Goal: Task Accomplishment & Management: Use online tool/utility

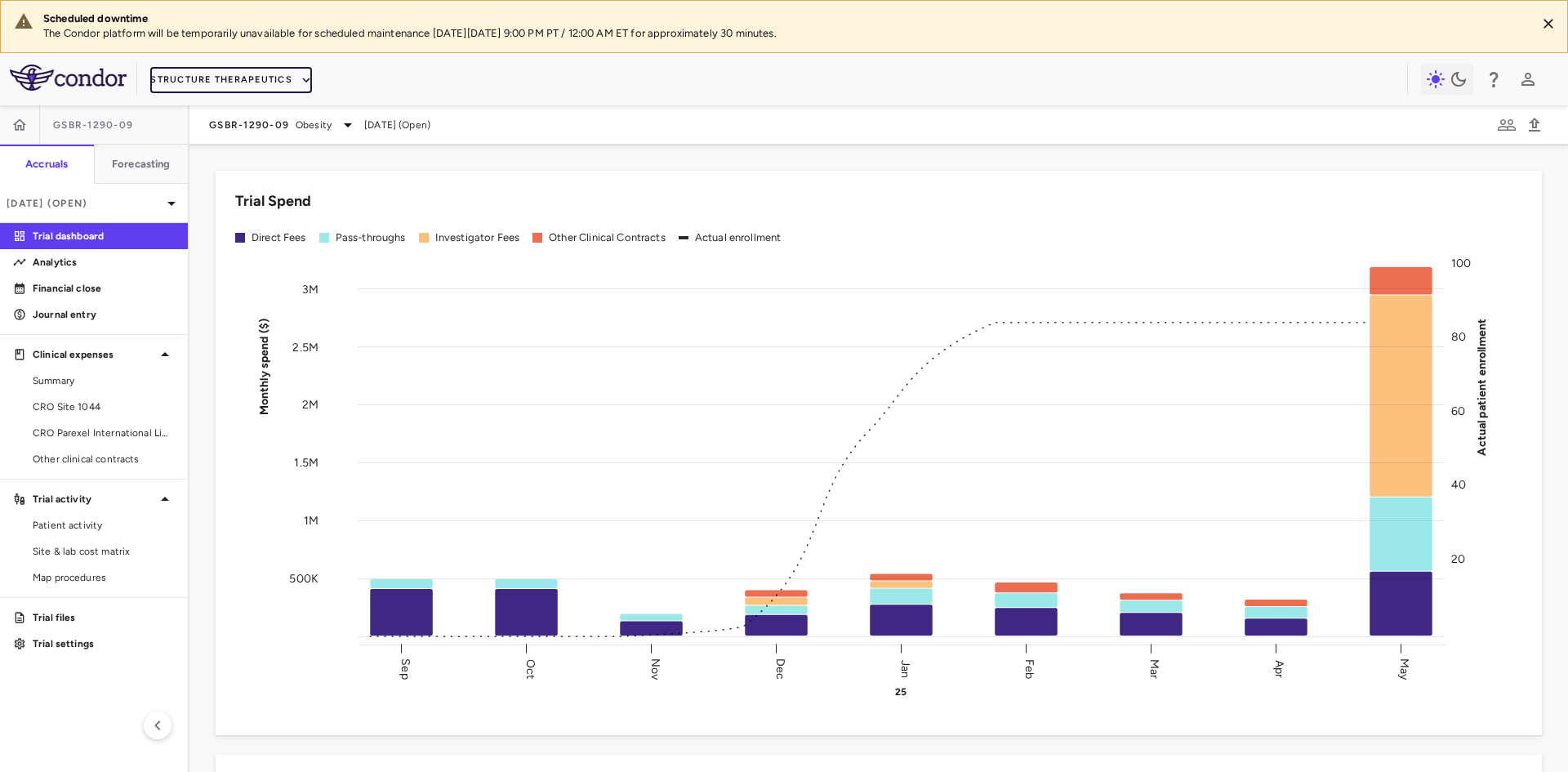
click at [247, 75] on button "Structure Therapeutics" at bounding box center [231, 80] width 162 height 26
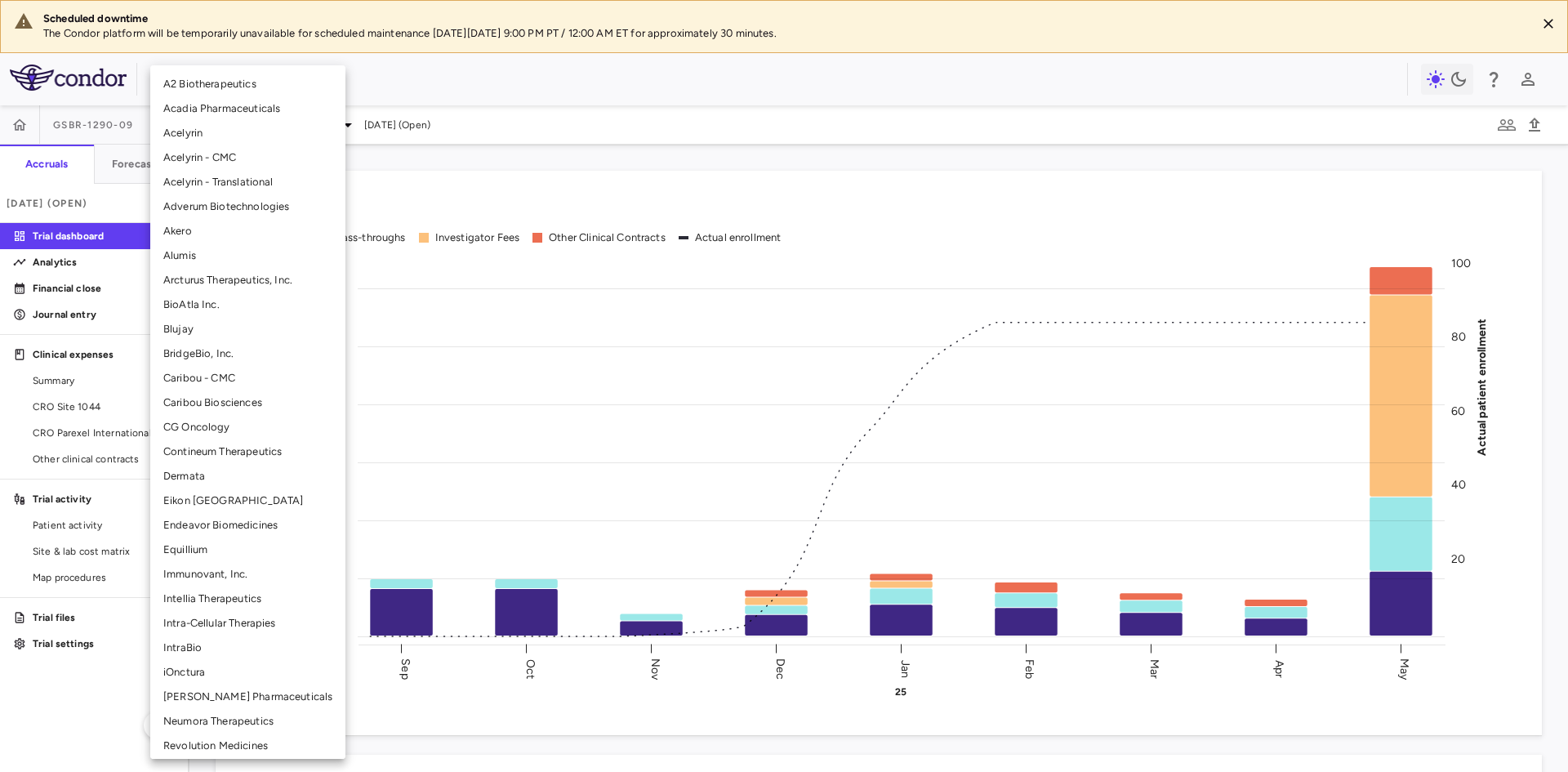
click at [231, 700] on li "[PERSON_NAME] Pharmaceuticals" at bounding box center [248, 696] width 195 height 24
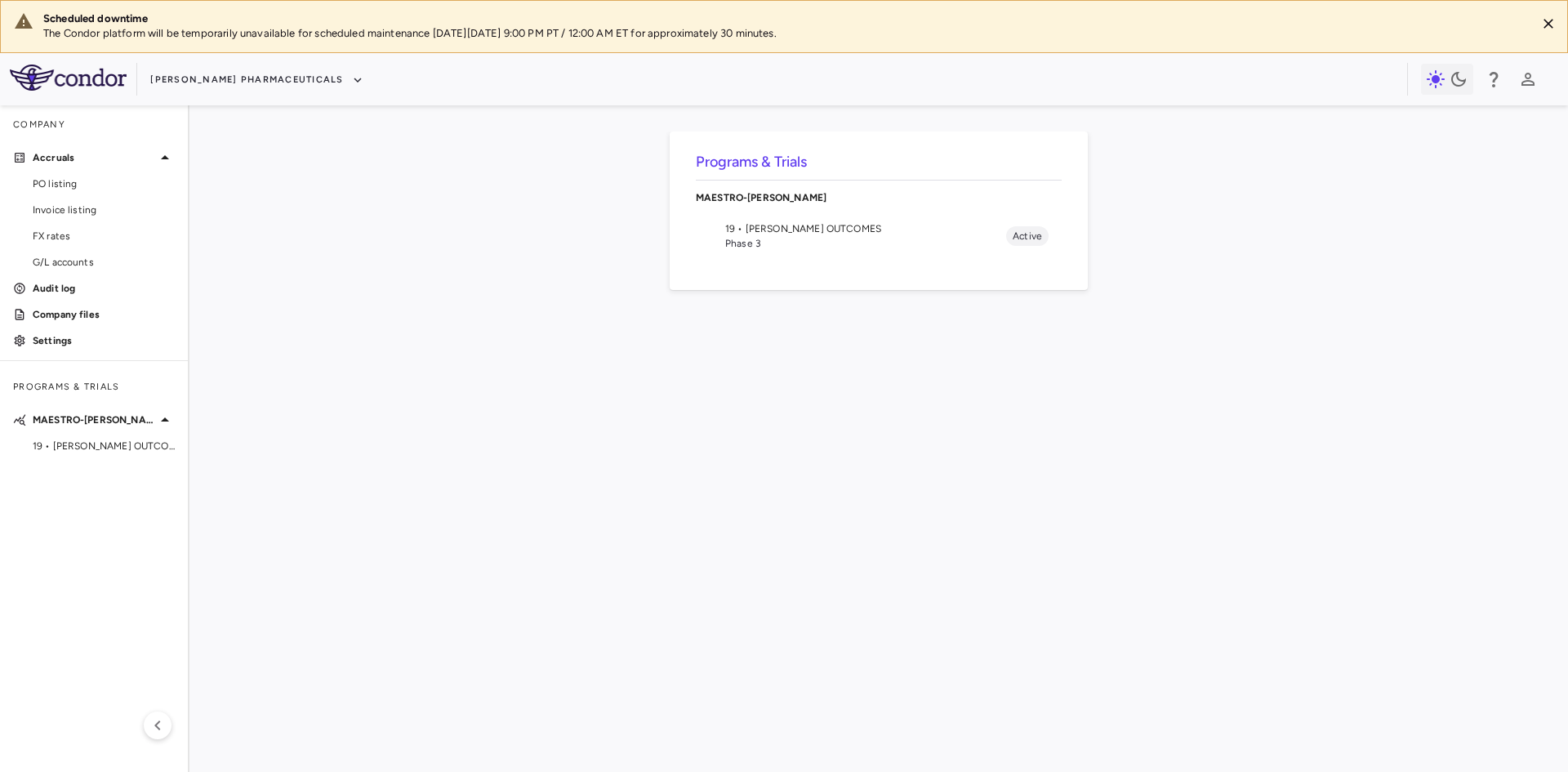
click at [831, 232] on span "19 • NASH OUTCOMES" at bounding box center [865, 228] width 281 height 14
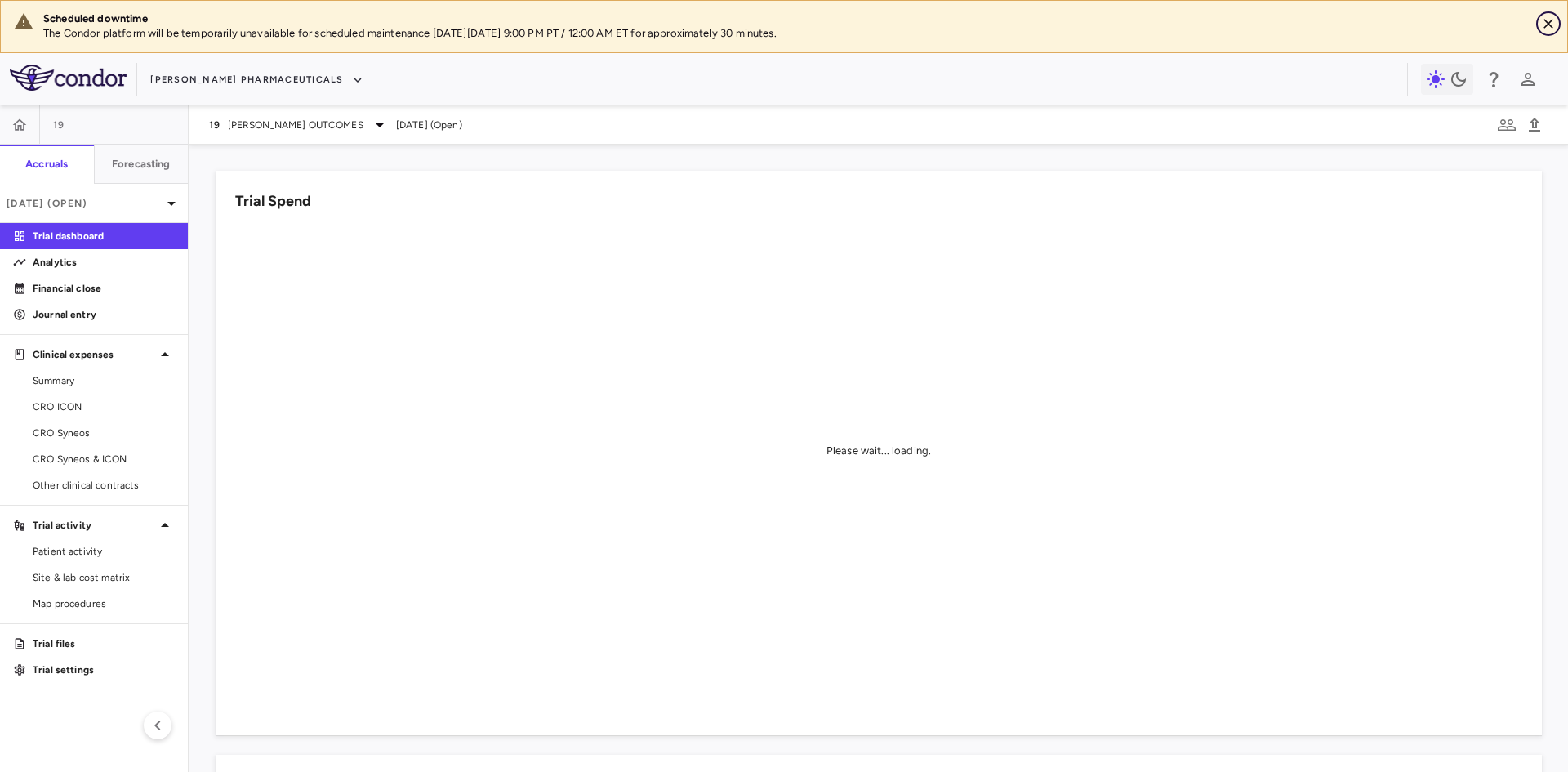
click at [1547, 24] on icon "Close" at bounding box center [1549, 24] width 10 height 10
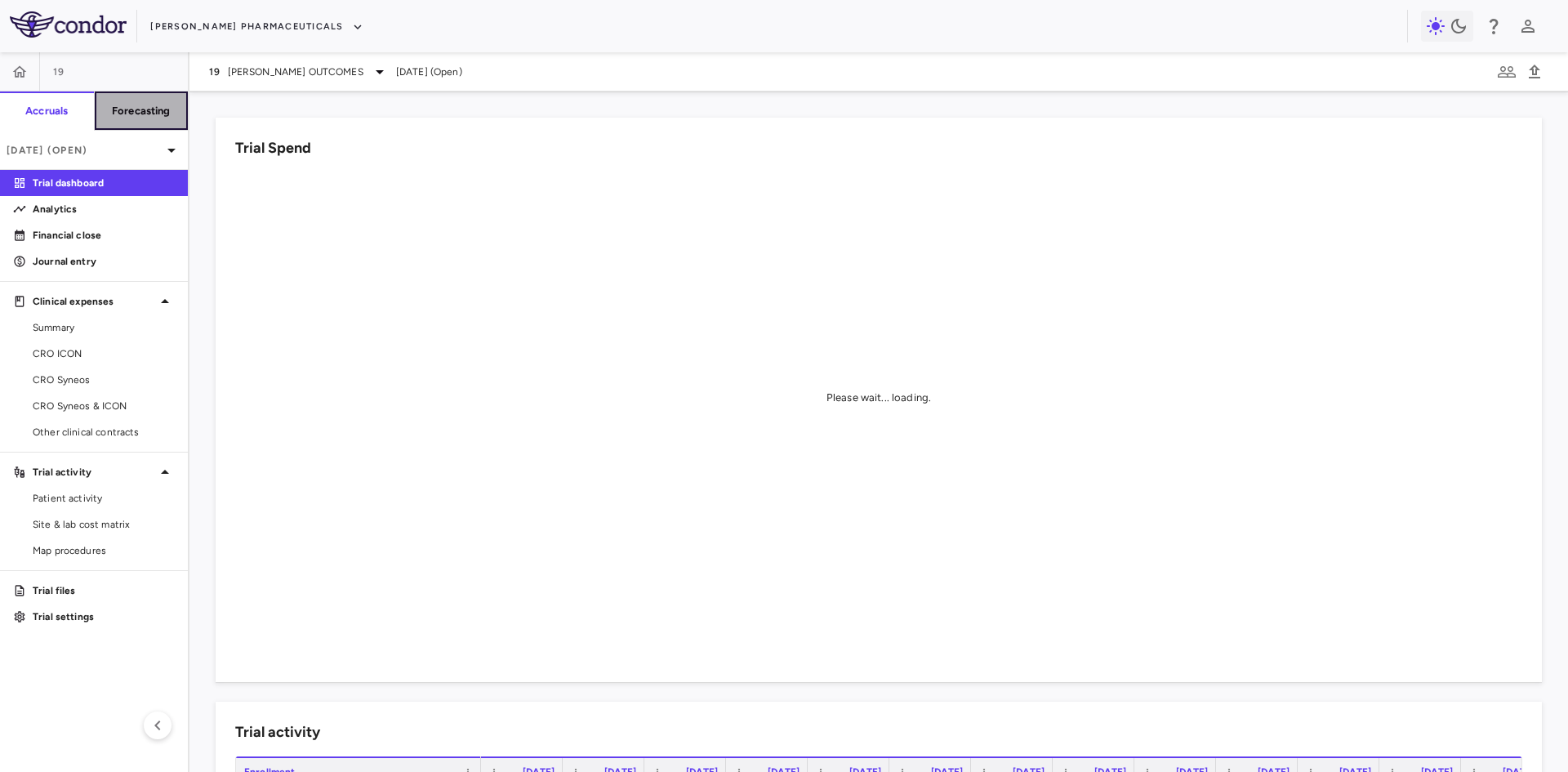
click at [127, 123] on button "Forecasting" at bounding box center [141, 111] width 95 height 40
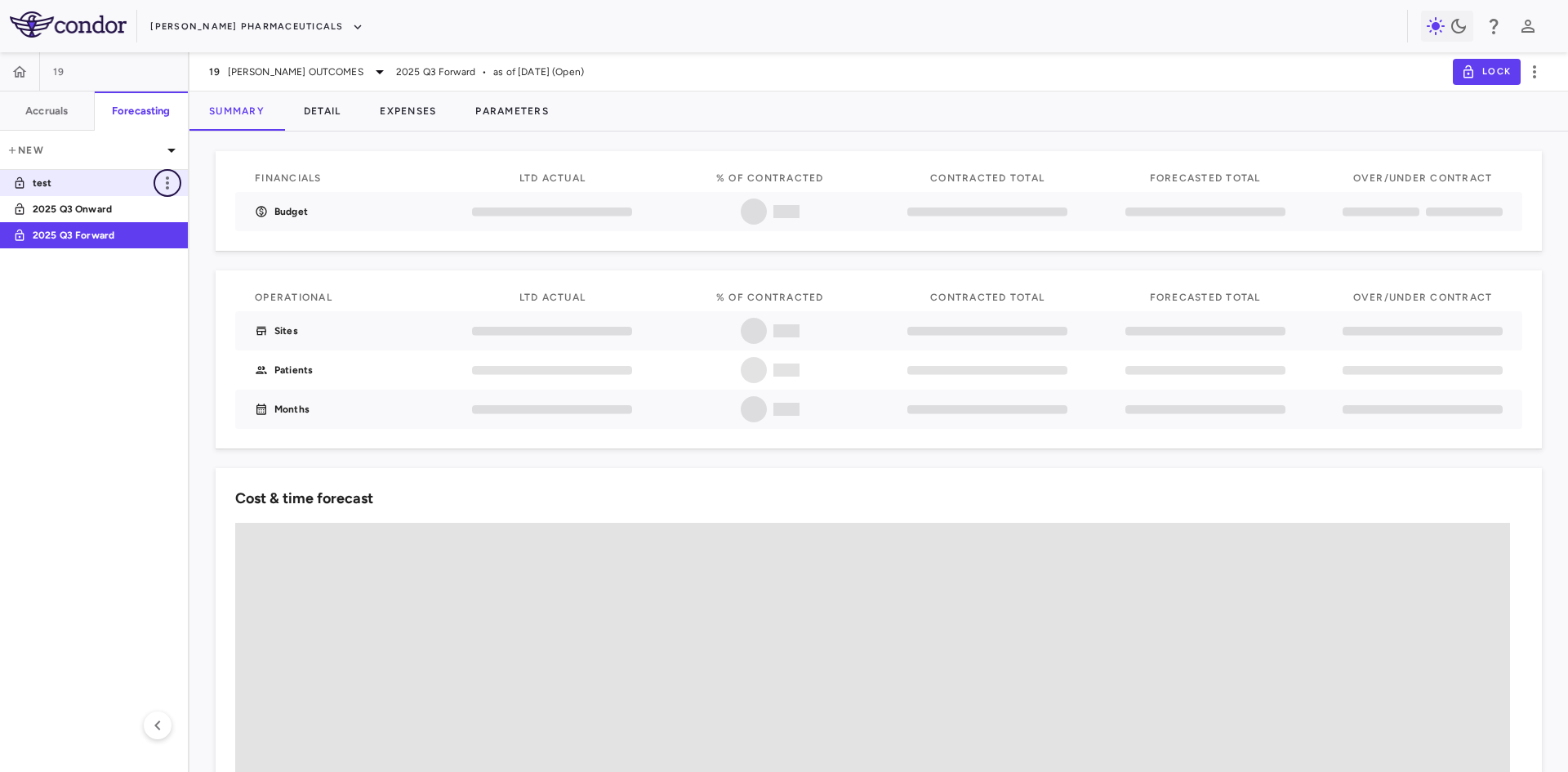
click at [170, 181] on icon "button" at bounding box center [167, 183] width 19 height 19
click at [194, 258] on div "Delete" at bounding box center [189, 252] width 72 height 28
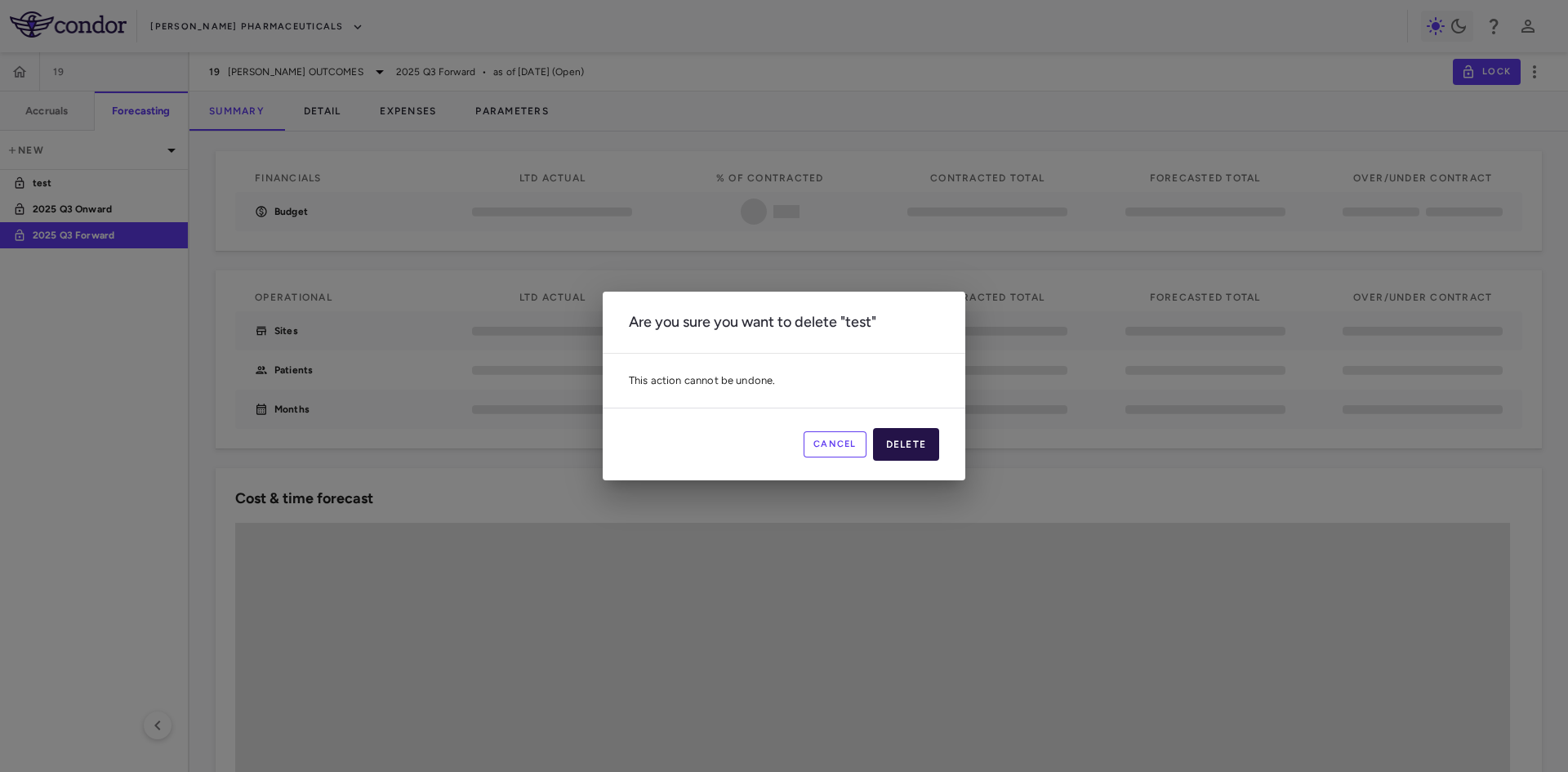
click at [909, 444] on button "Delete" at bounding box center [906, 444] width 67 height 33
click at [909, 444] on div "Cancel Delete" at bounding box center [784, 444] width 363 height 72
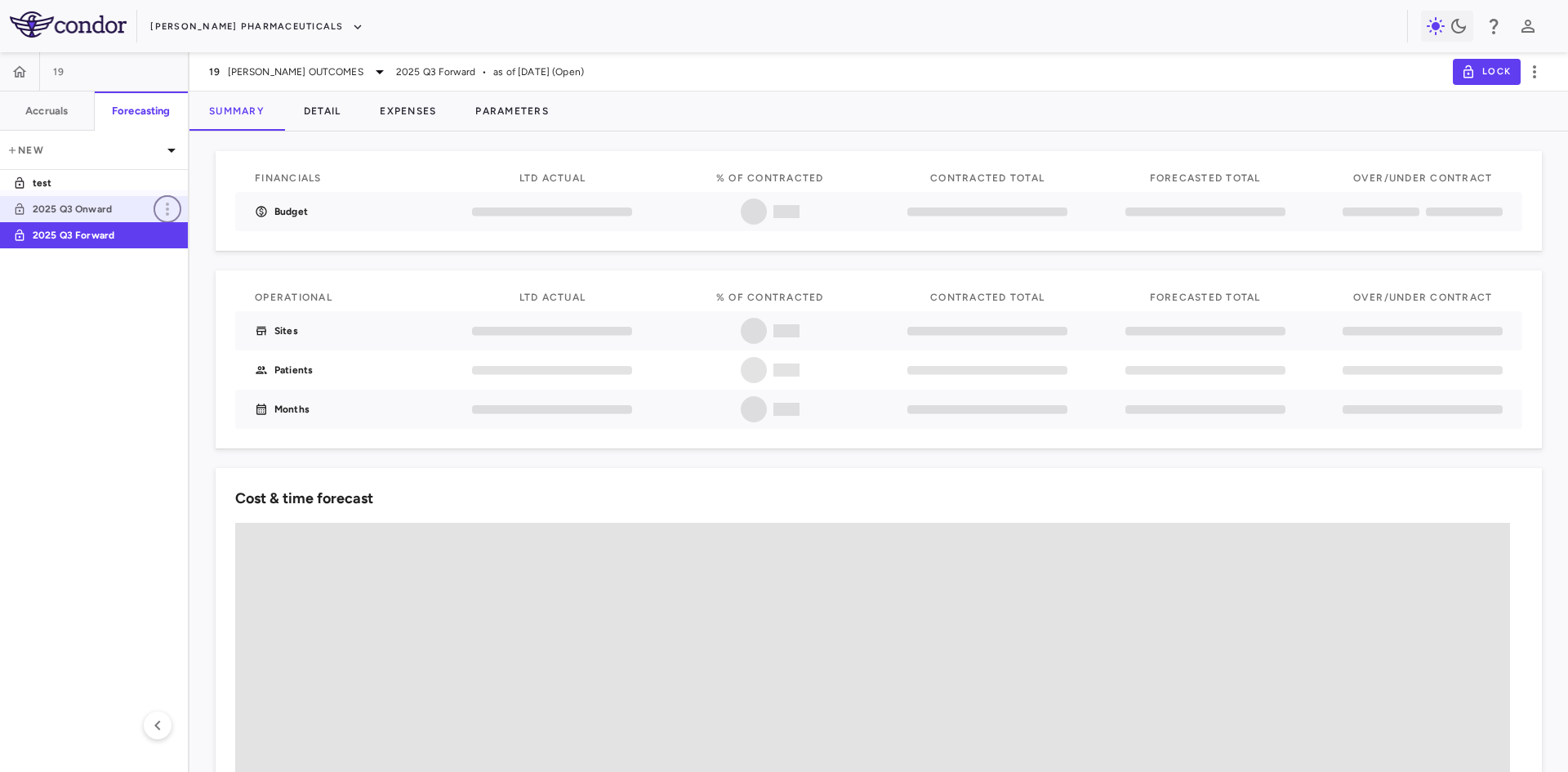
click at [168, 208] on icon "button" at bounding box center [167, 210] width 3 height 13
click at [208, 283] on div "Delete" at bounding box center [189, 278] width 72 height 28
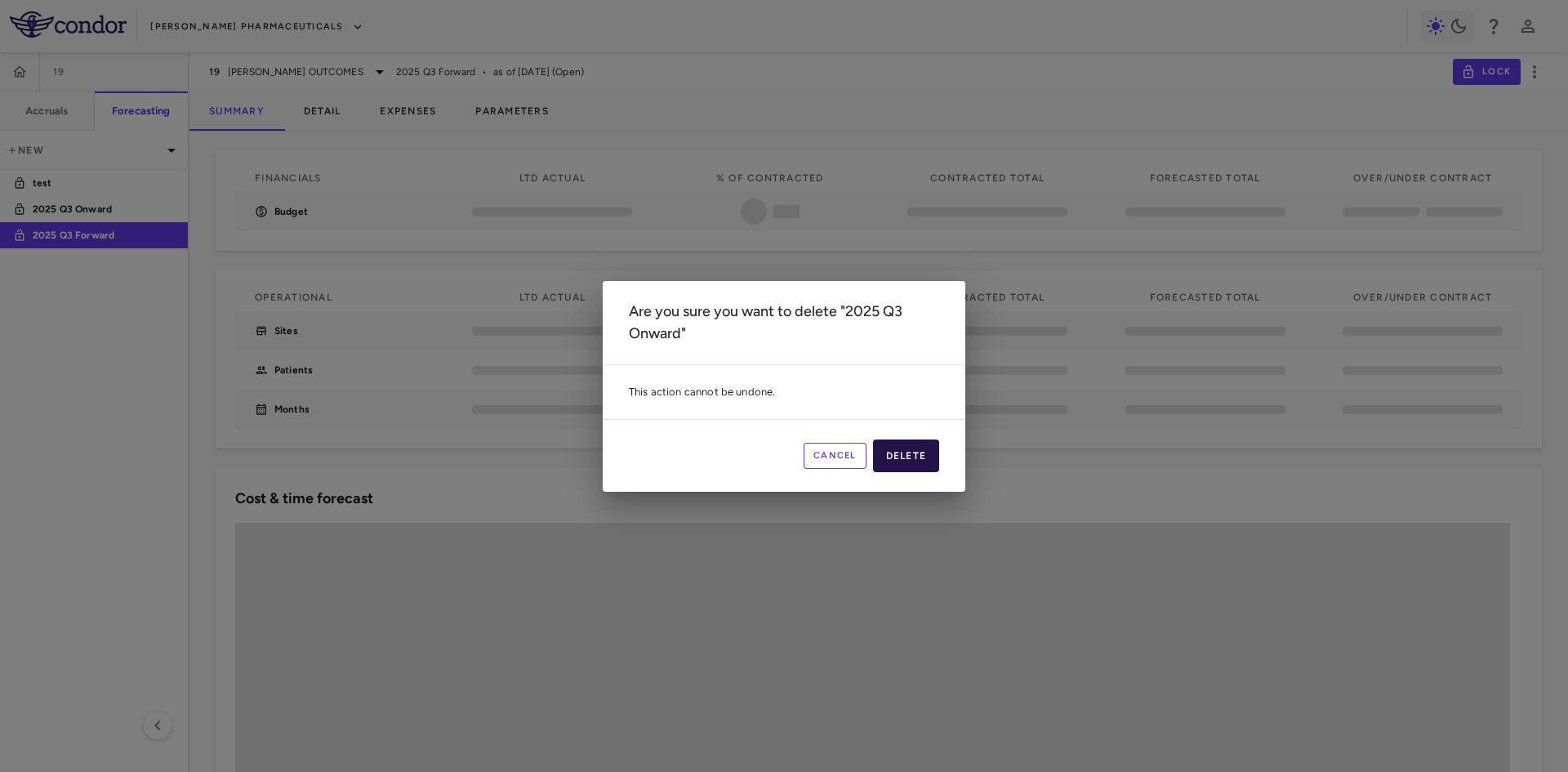
click at [922, 467] on button "Delete" at bounding box center [906, 455] width 67 height 33
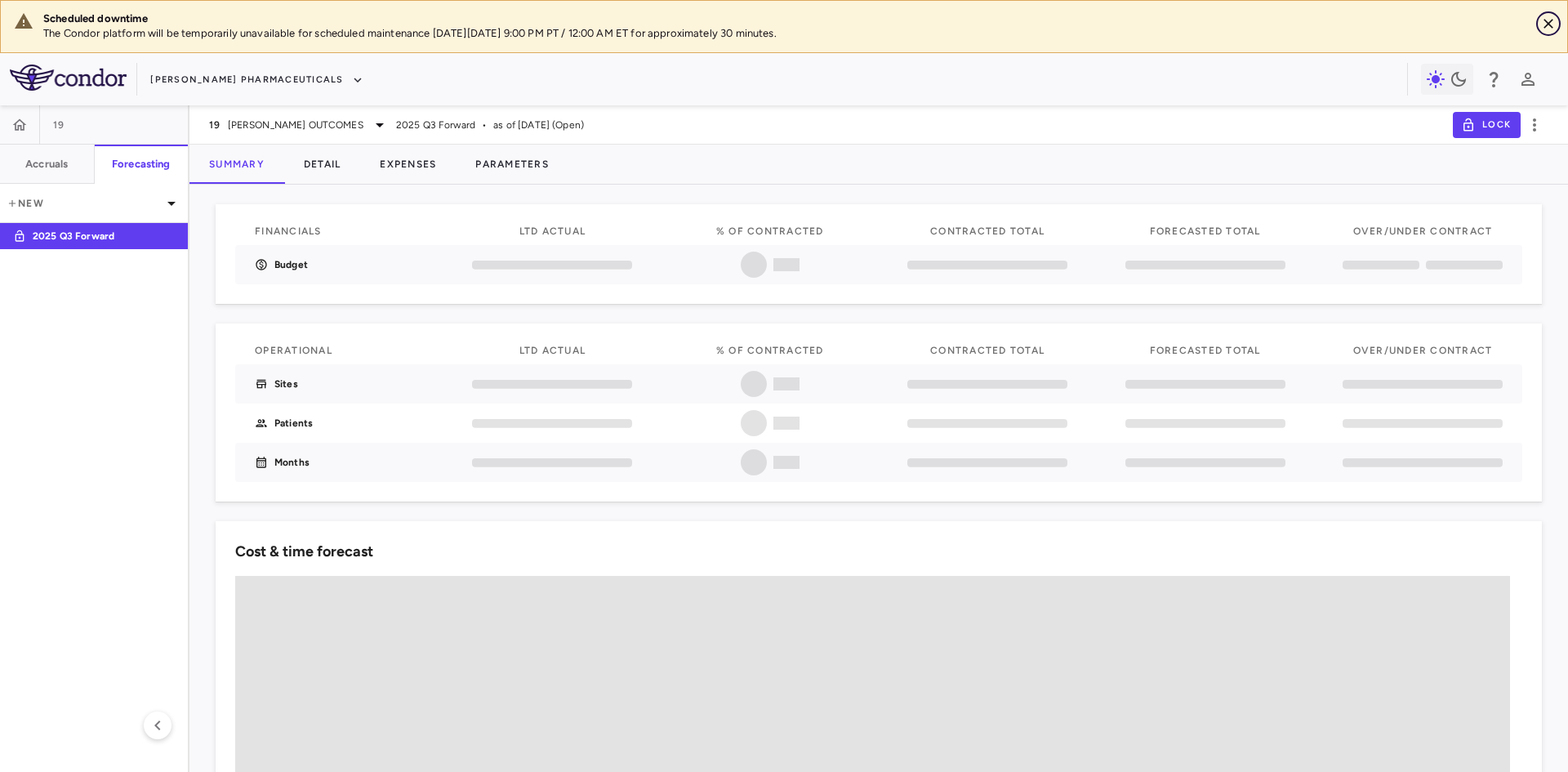
click at [1552, 26] on icon "Close" at bounding box center [1548, 23] width 16 height 16
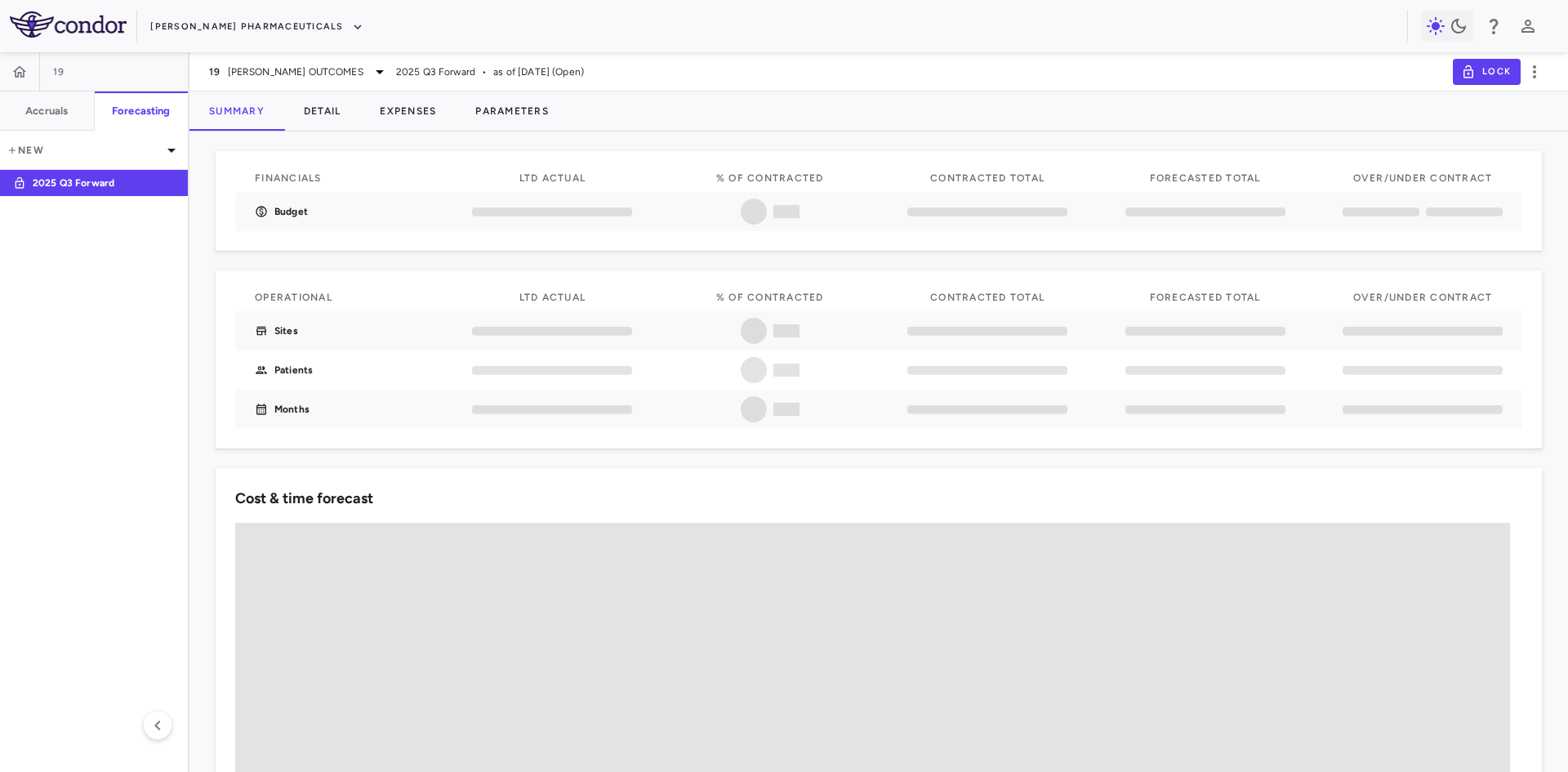
click at [178, 453] on aside "19 Accruals Forecasting New 2025 Q3 Forward" at bounding box center [94, 412] width 189 height 720
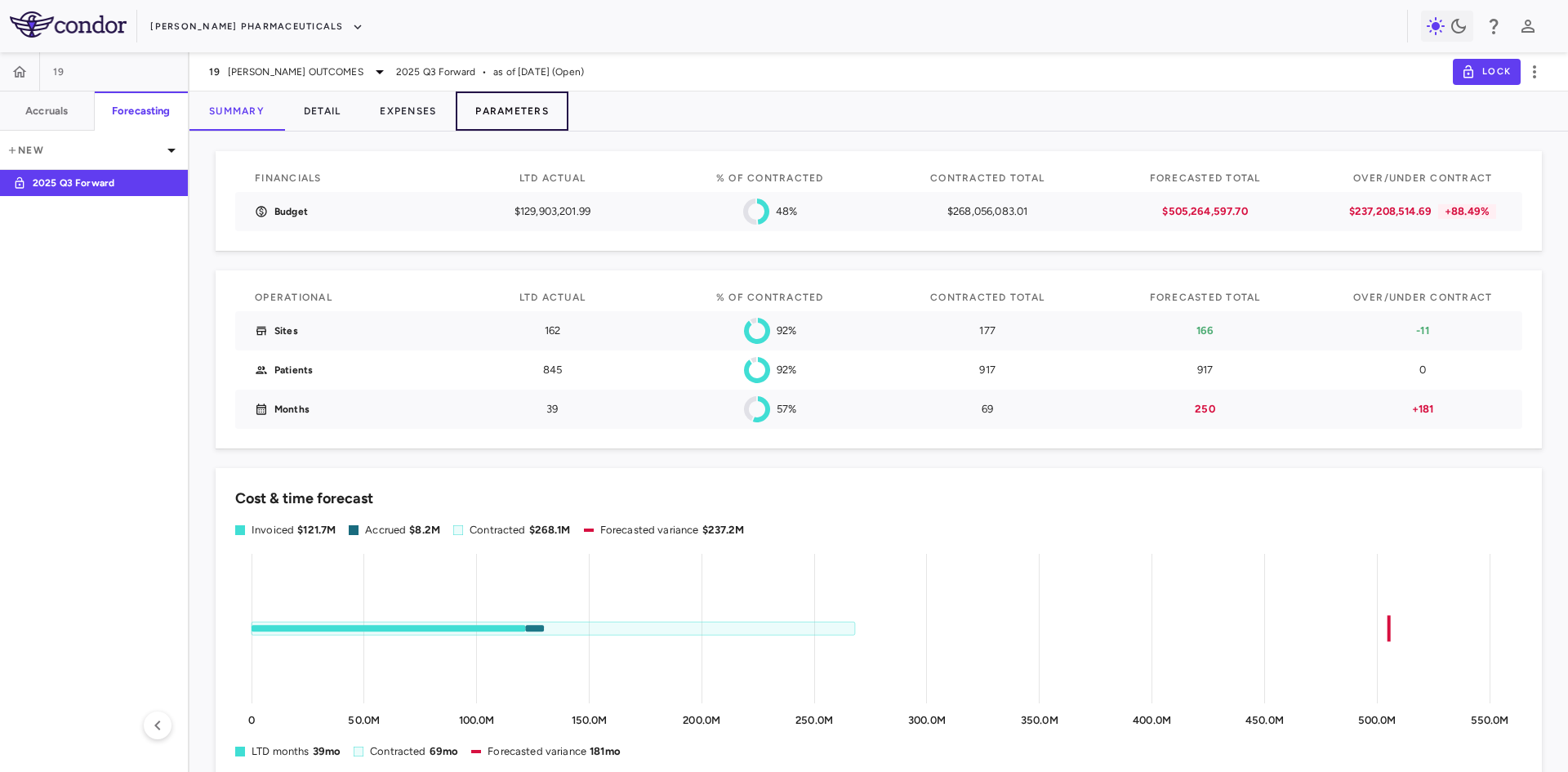
click at [505, 108] on button "Parameters" at bounding box center [512, 111] width 113 height 40
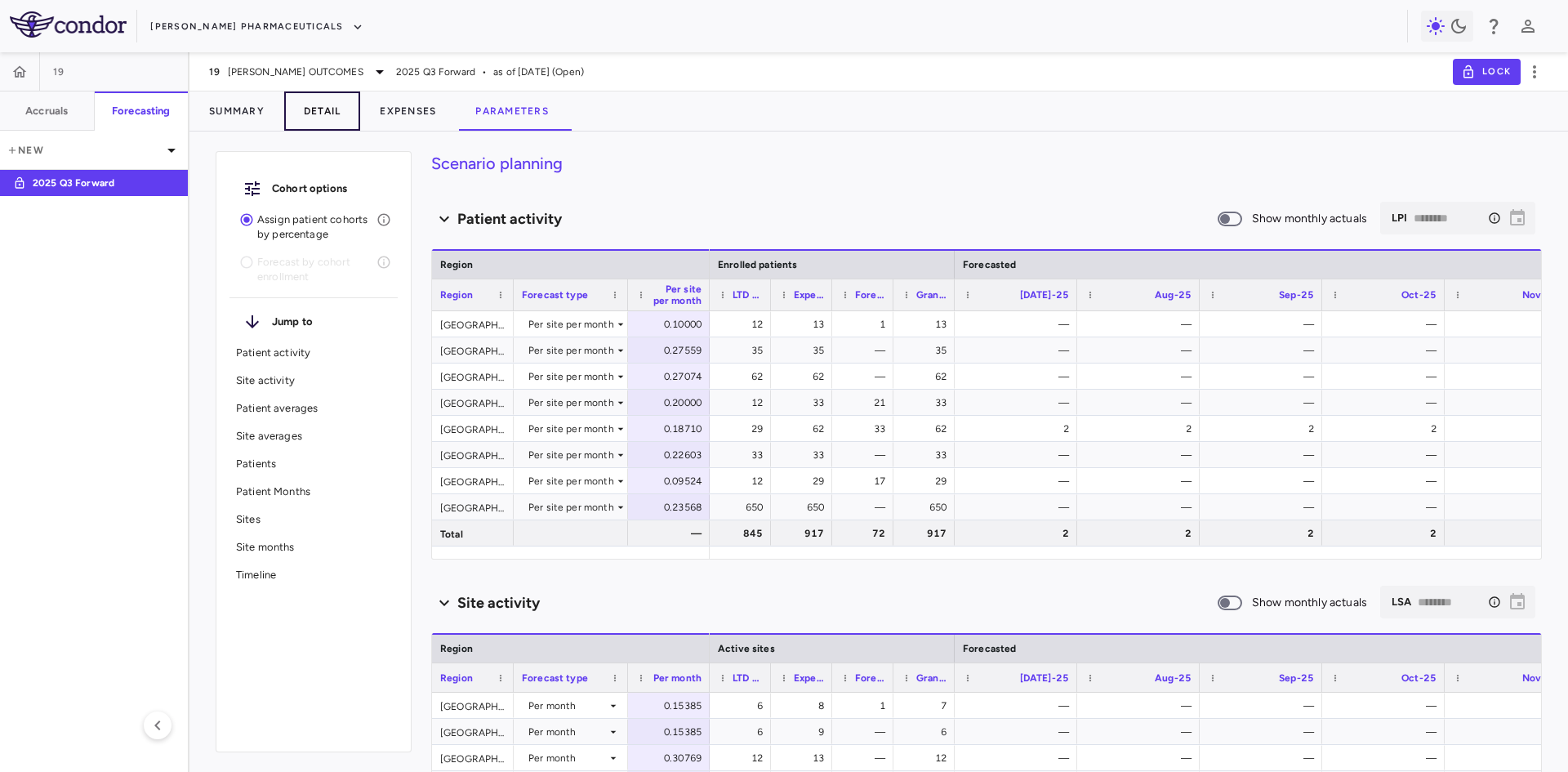
click at [332, 112] on button "Detail" at bounding box center [322, 111] width 77 height 40
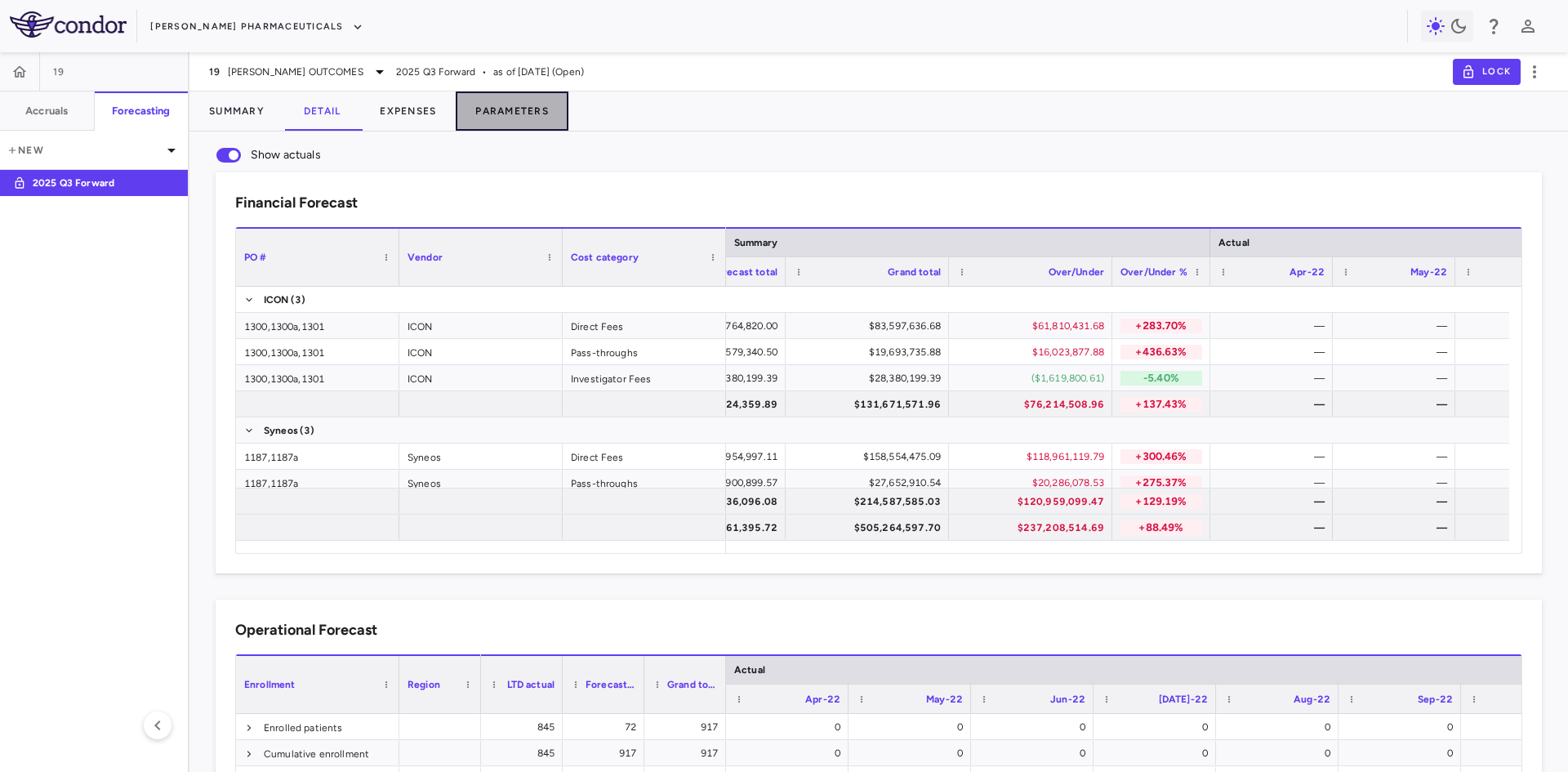
click at [511, 111] on button "Parameters" at bounding box center [512, 111] width 113 height 40
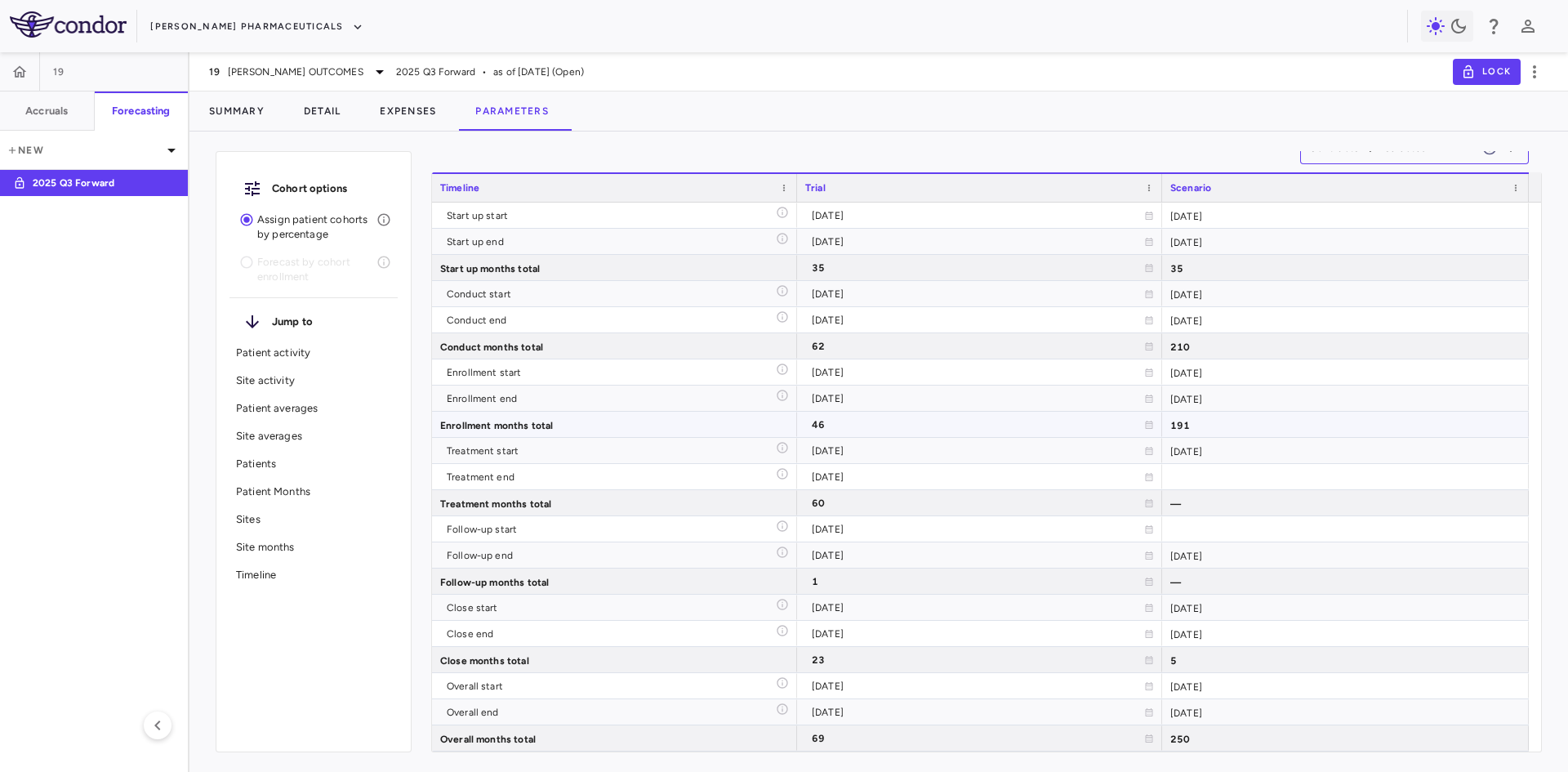
click at [1230, 423] on div "191" at bounding box center [1346, 424] width 367 height 25
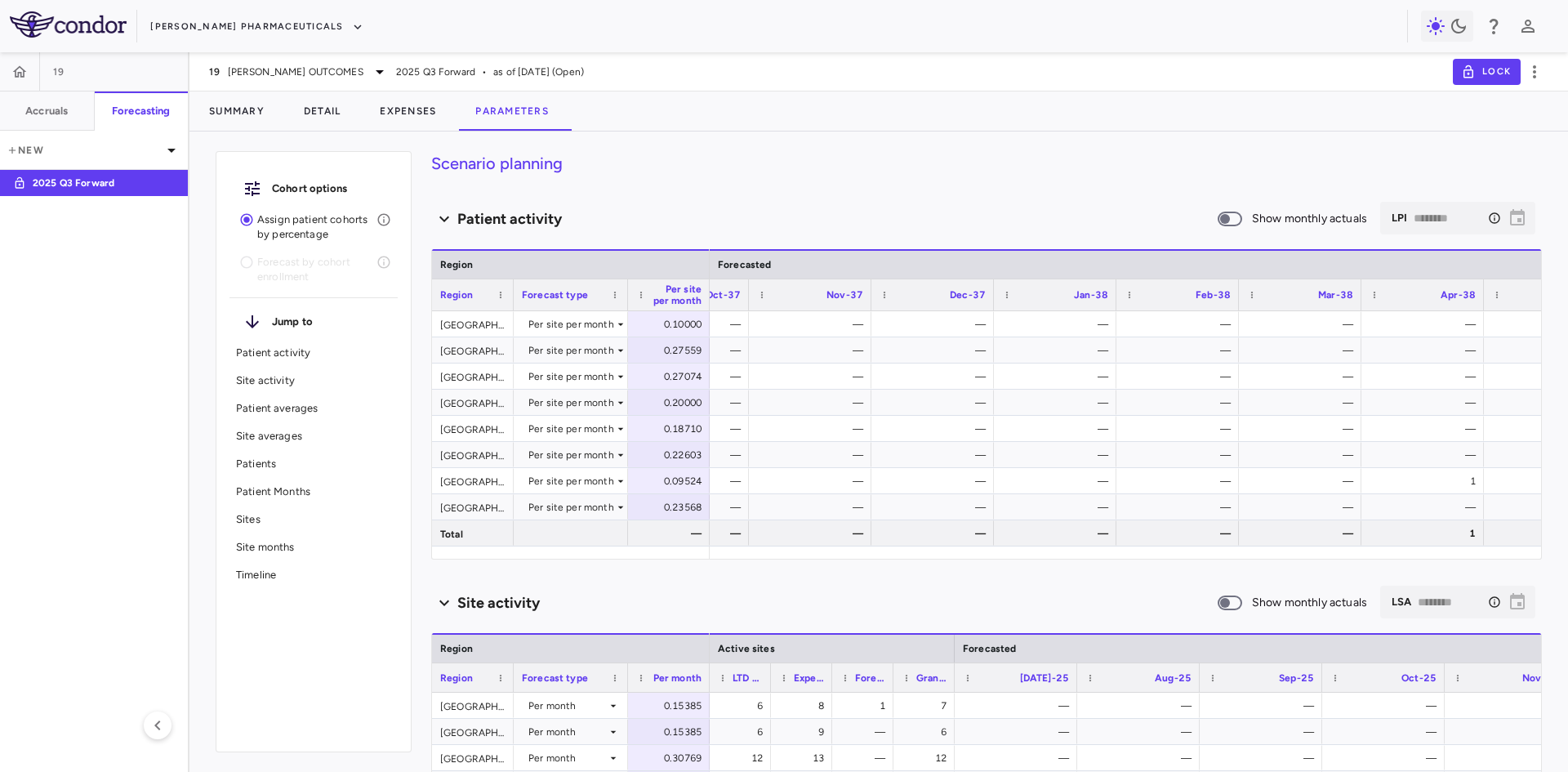
scroll to position [0, 18405]
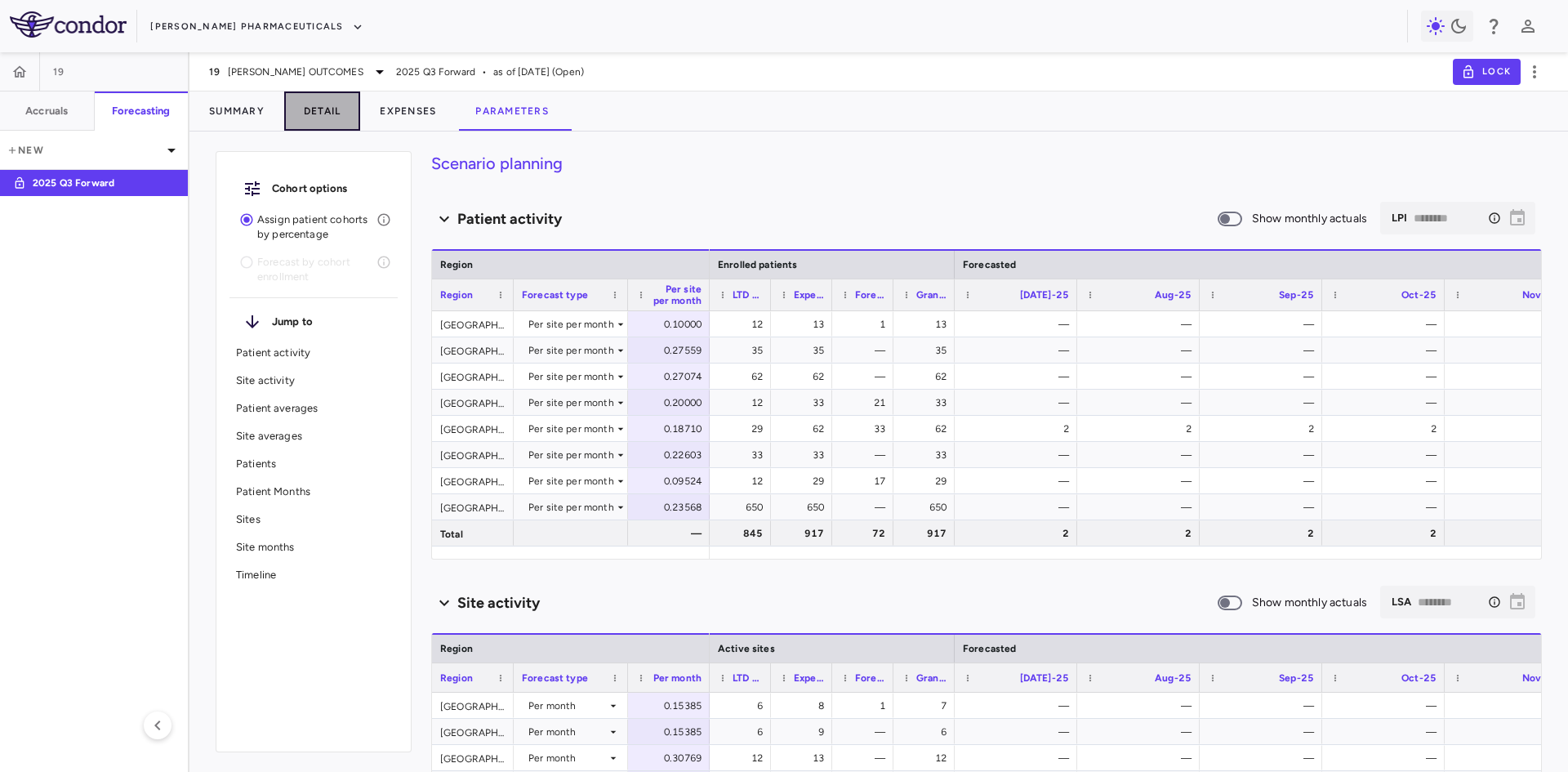
click at [318, 119] on button "Detail" at bounding box center [322, 111] width 77 height 40
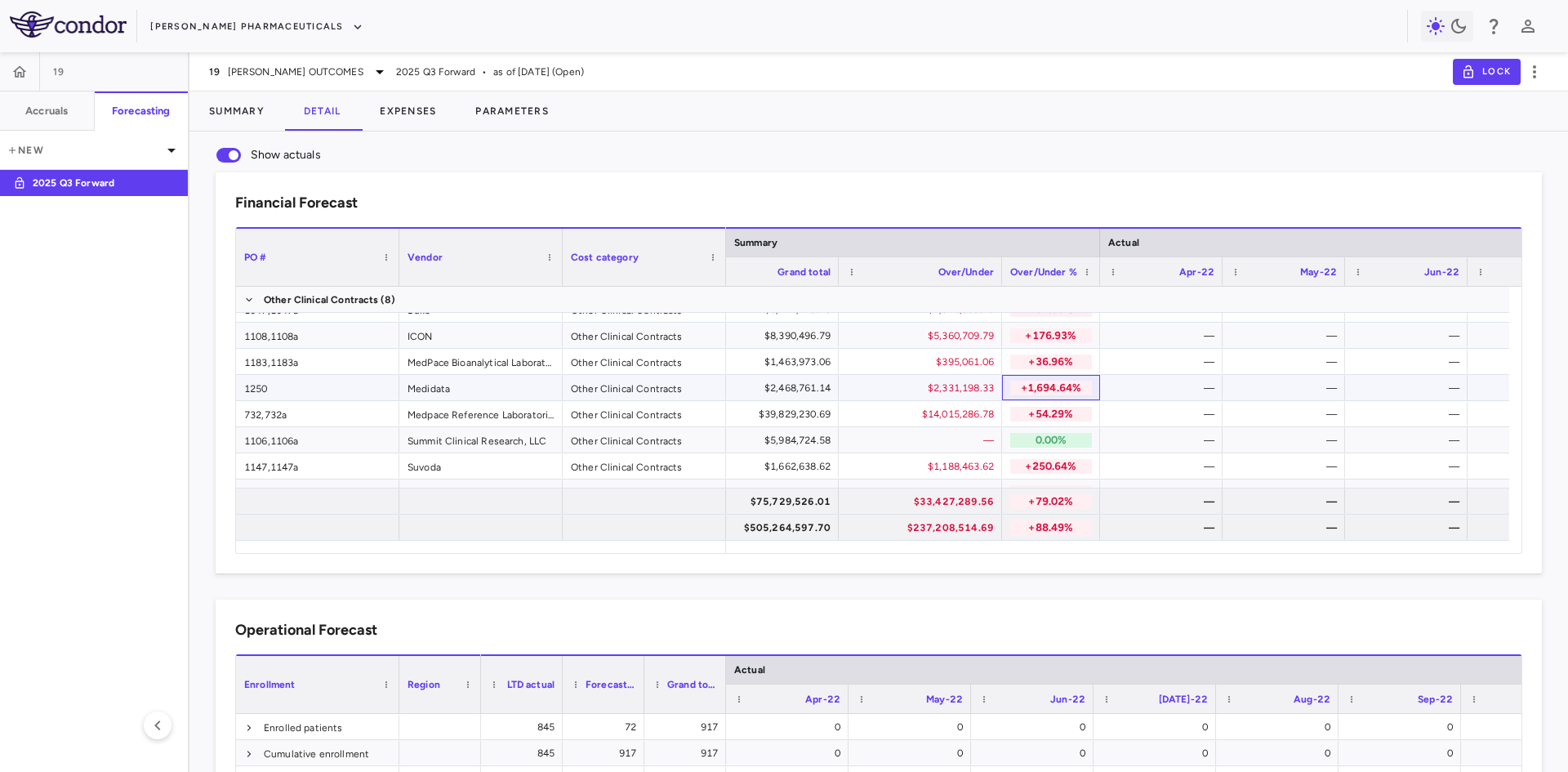
click at [1052, 386] on p "+1,694.64%" at bounding box center [1050, 387] width 82 height 14
click at [917, 391] on div "$2,331,198.33" at bounding box center [923, 387] width 141 height 26
click at [772, 388] on div "$2,468,761.14" at bounding box center [760, 387] width 141 height 26
click at [974, 393] on div "$2,331,198.33" at bounding box center [923, 387] width 141 height 26
click at [1041, 386] on p "+1,694.64%" at bounding box center [1050, 387] width 82 height 14
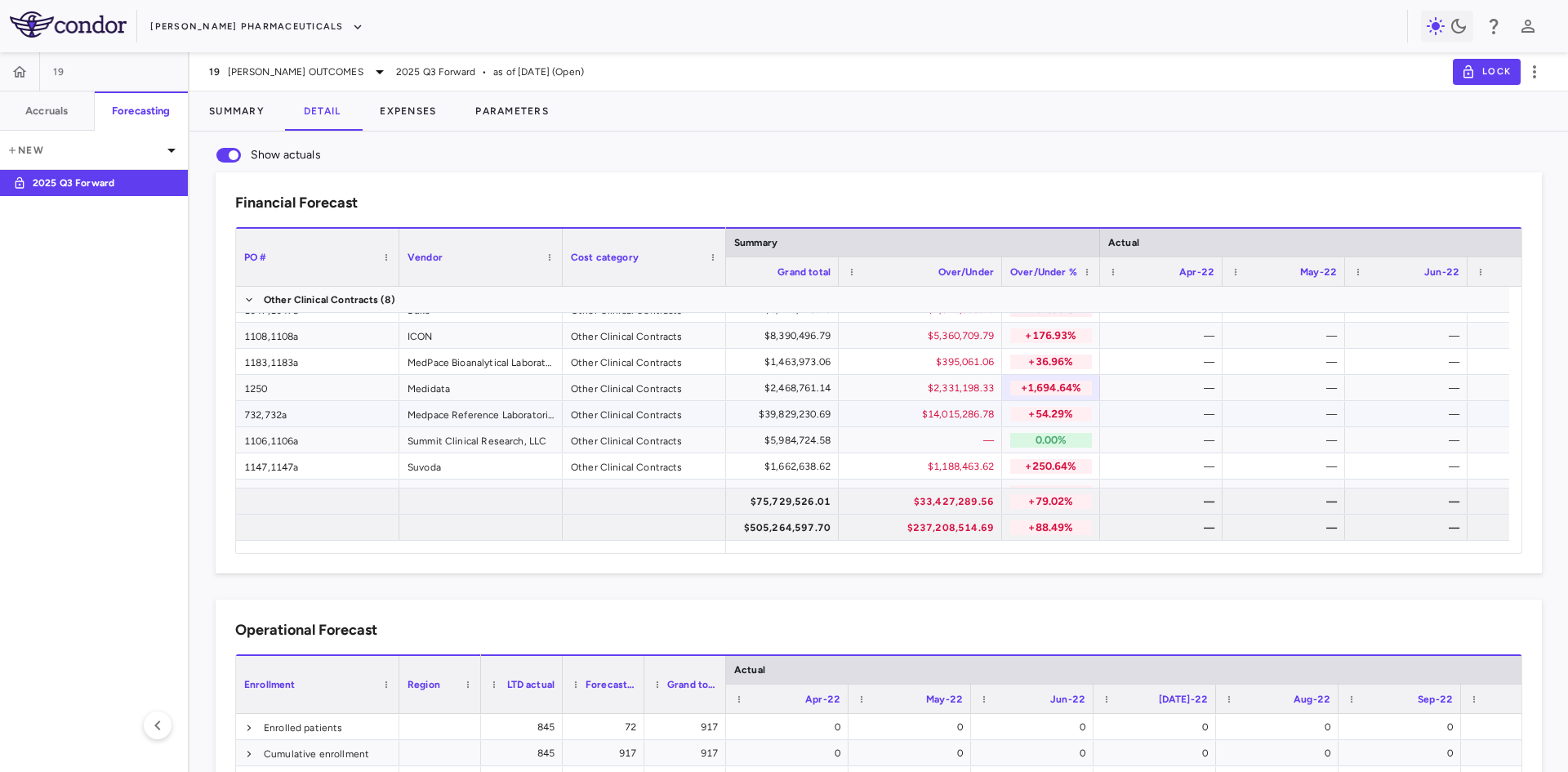
click at [1055, 407] on p "+54.29%" at bounding box center [1050, 413] width 82 height 14
click at [1054, 448] on div "0.00%" at bounding box center [1050, 439] width 82 height 24
click at [1055, 466] on p "+250.64%" at bounding box center [1050, 466] width 82 height 14
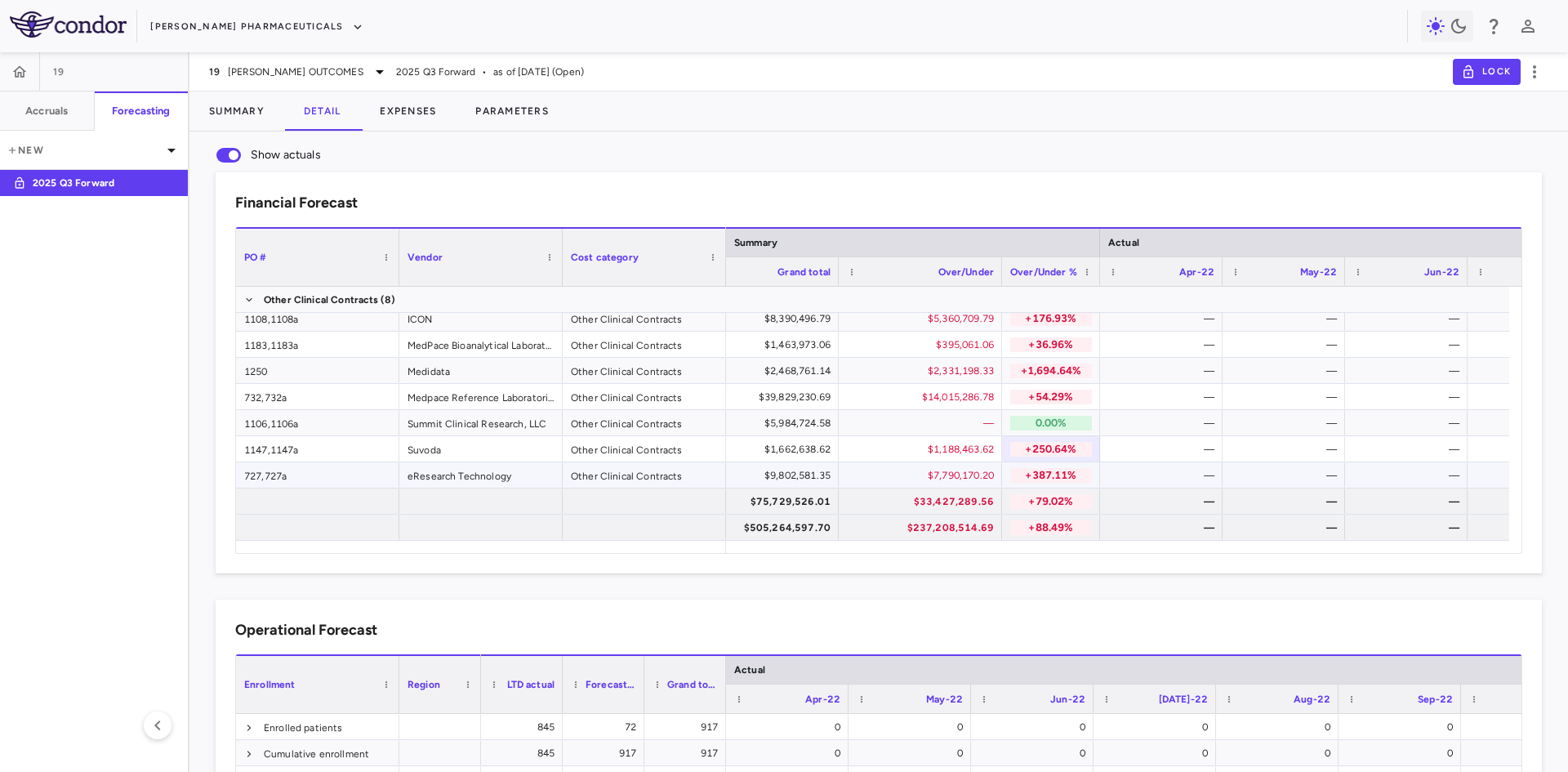
click at [1048, 470] on p "+387.11%" at bounding box center [1050, 475] width 82 height 14
click at [503, 105] on button "Parameters" at bounding box center [512, 111] width 113 height 40
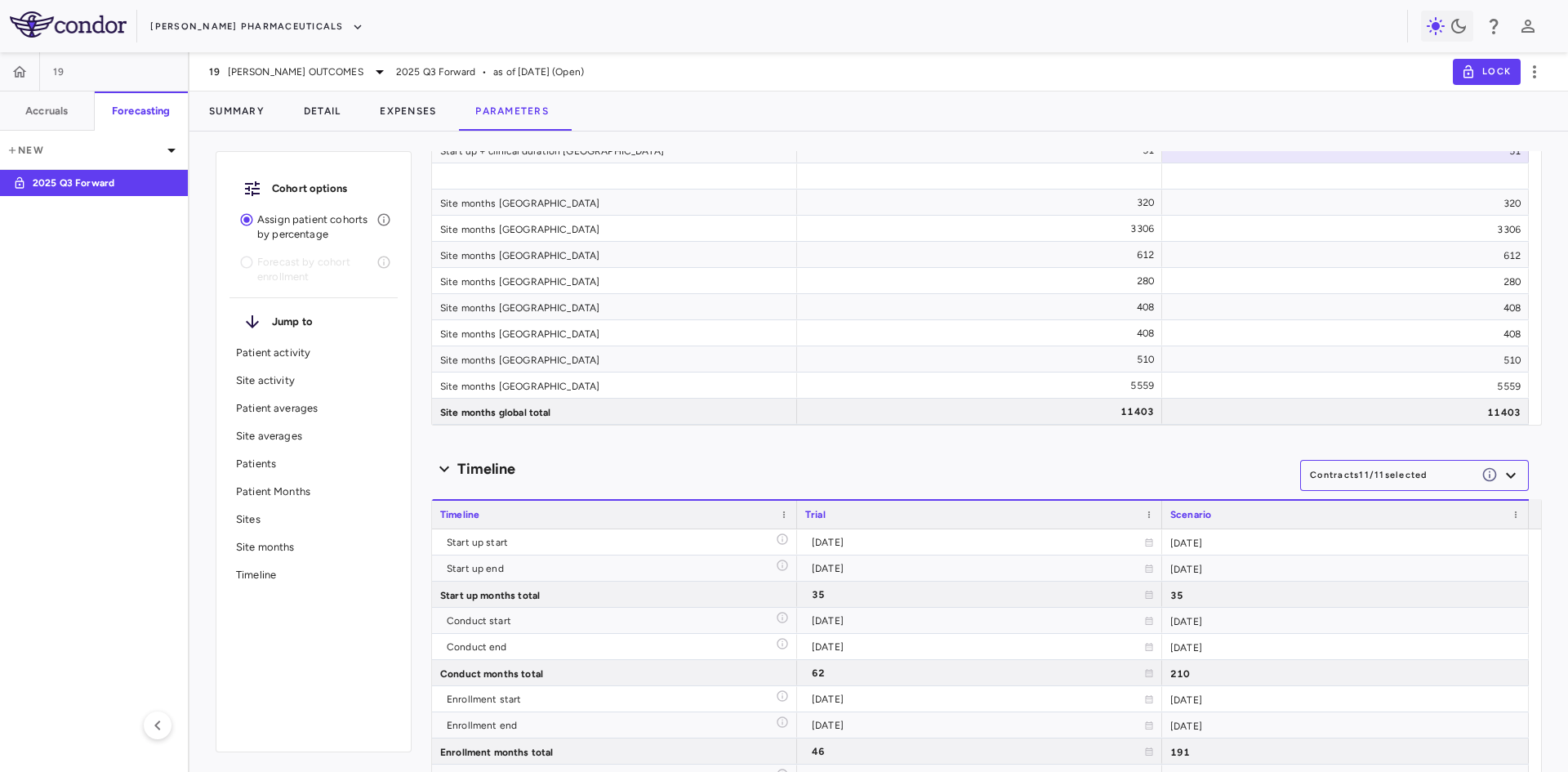
click at [1501, 478] on icon "button" at bounding box center [1510, 475] width 19 height 19
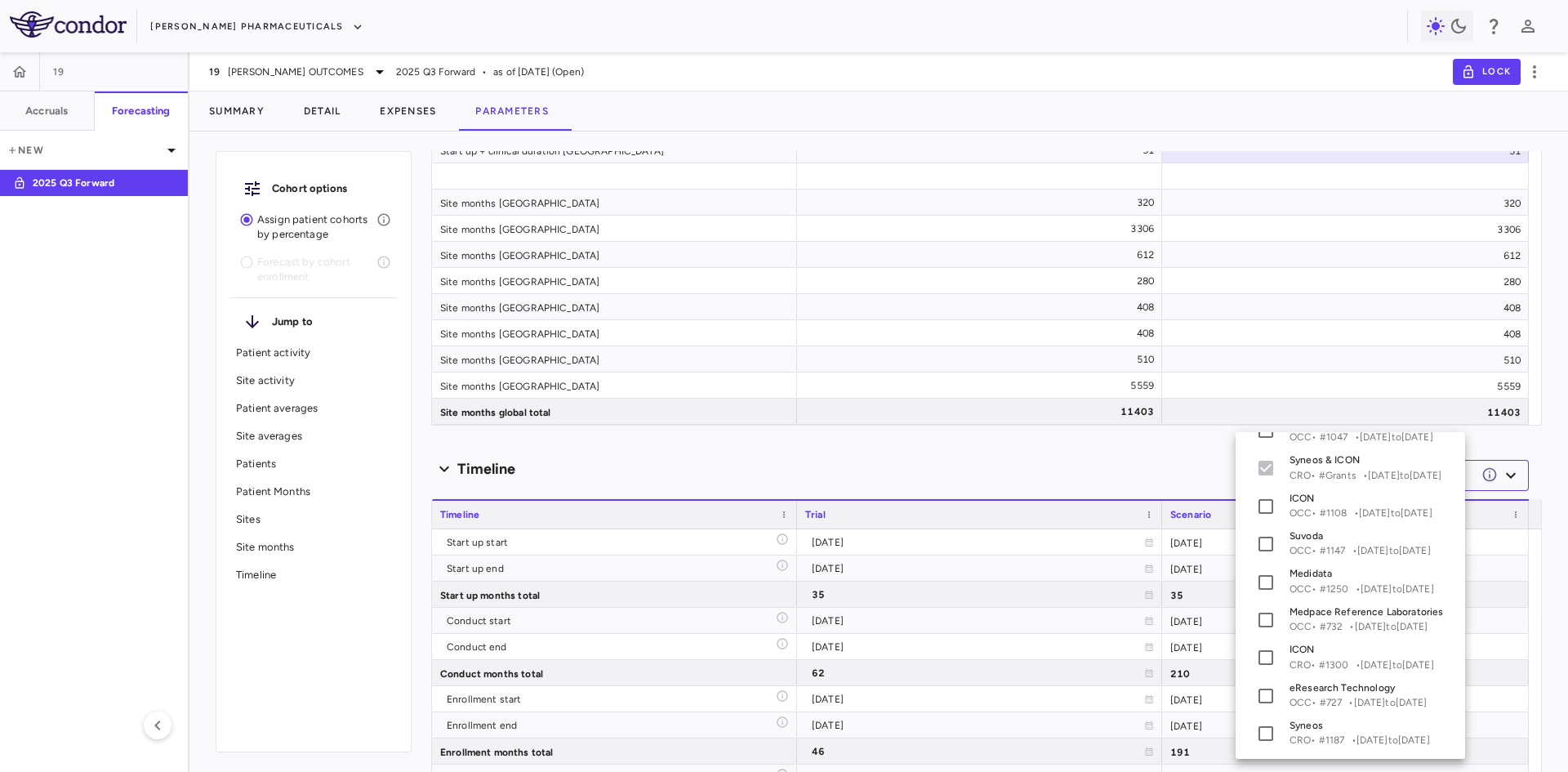
click at [1088, 455] on div at bounding box center [784, 386] width 1568 height 772
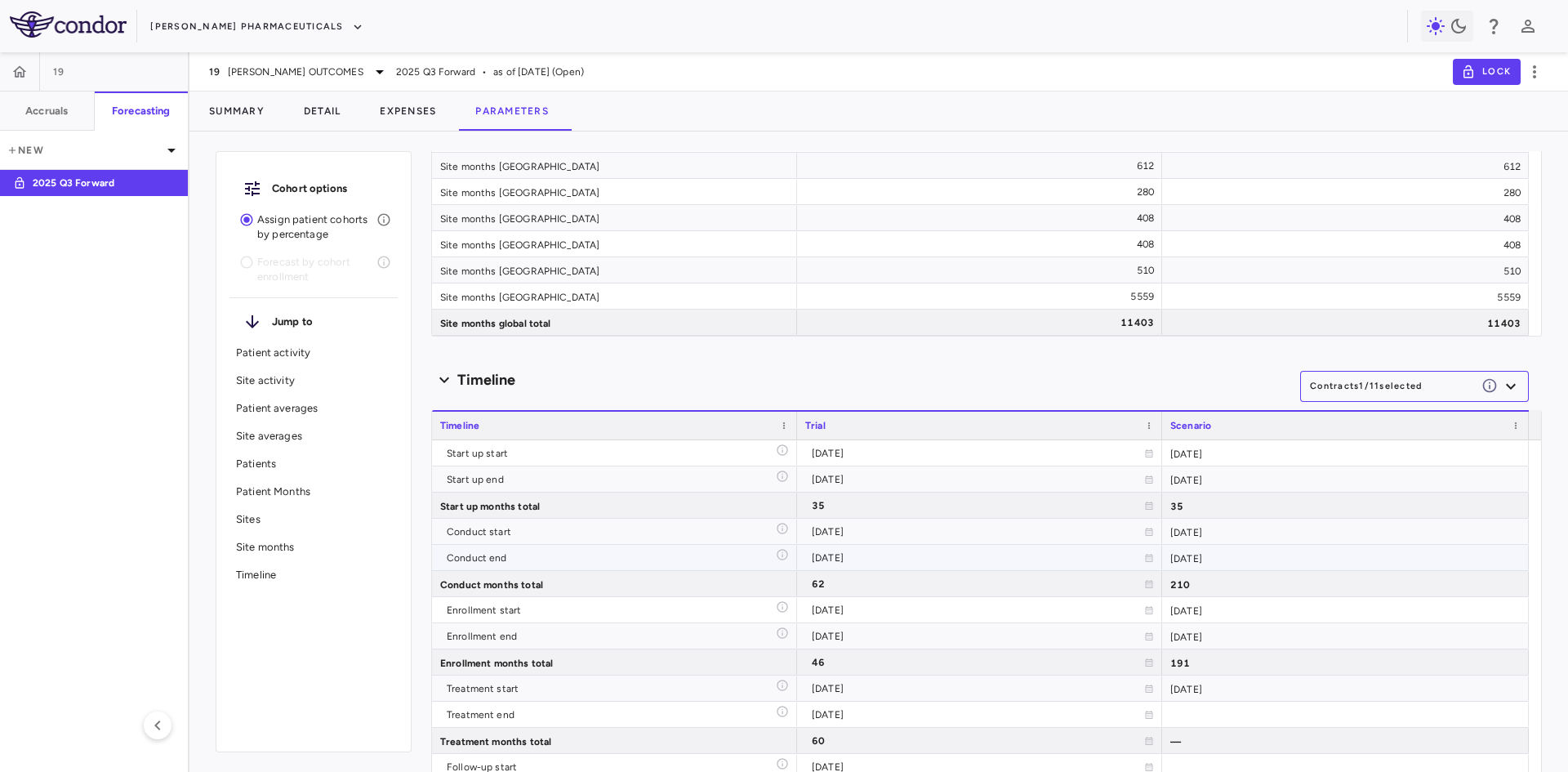
scroll to position [3854, 0]
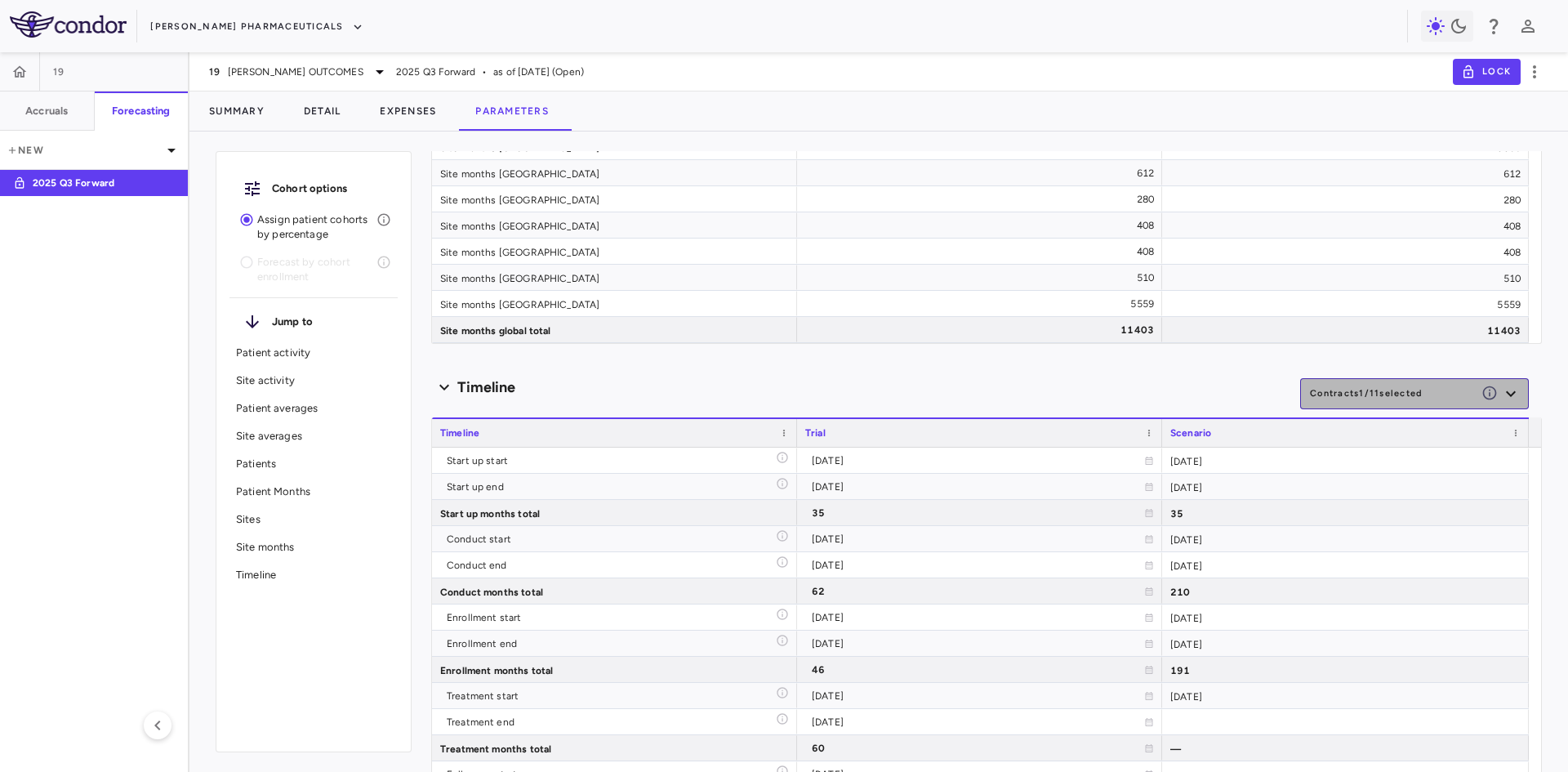
click at [1506, 392] on icon "button" at bounding box center [1511, 394] width 10 height 6
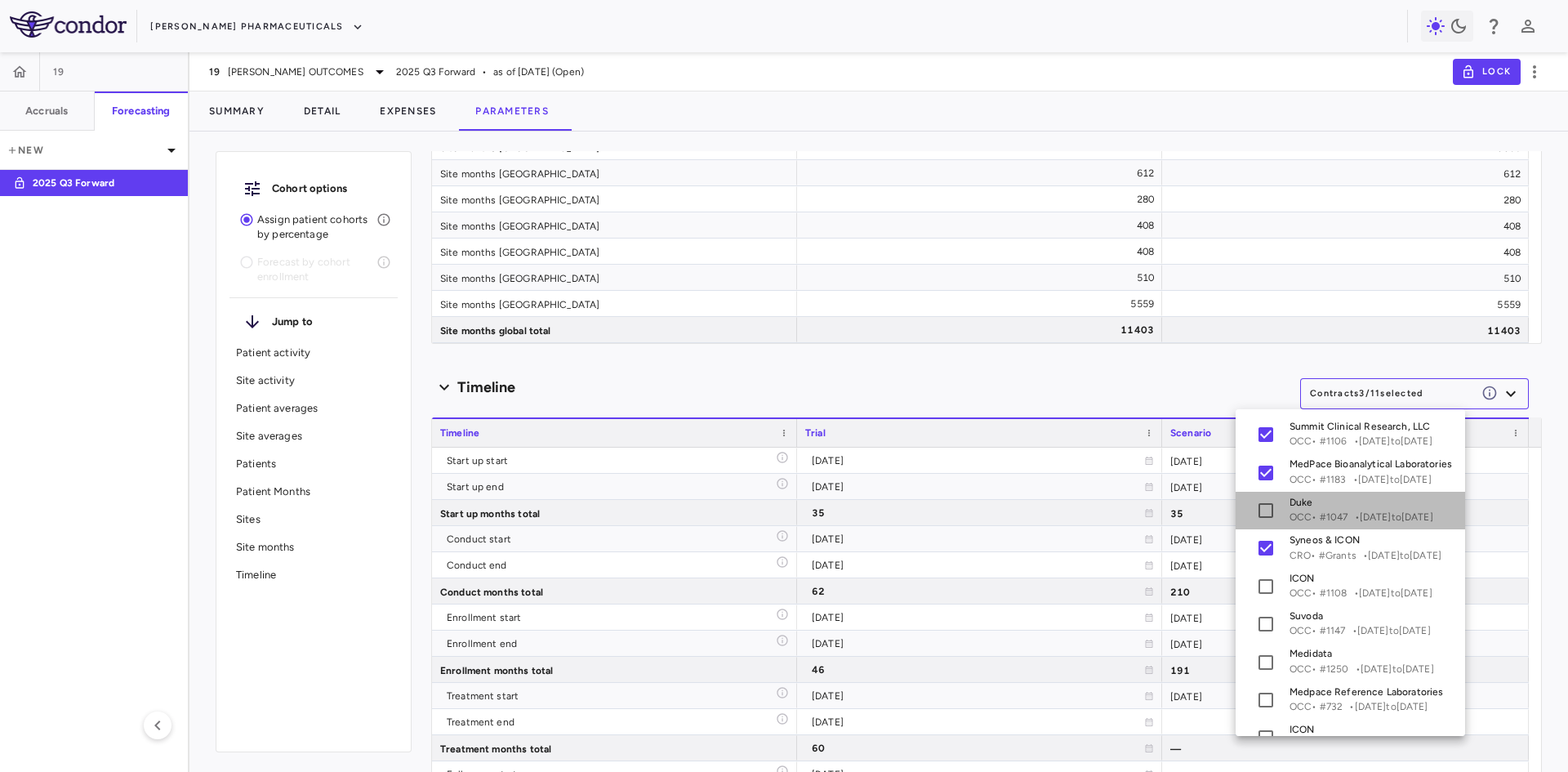
click at [1271, 522] on li "Duke OCC • # 1047 • 2022-08-01 to 2026-05-30" at bounding box center [1350, 510] width 230 height 38
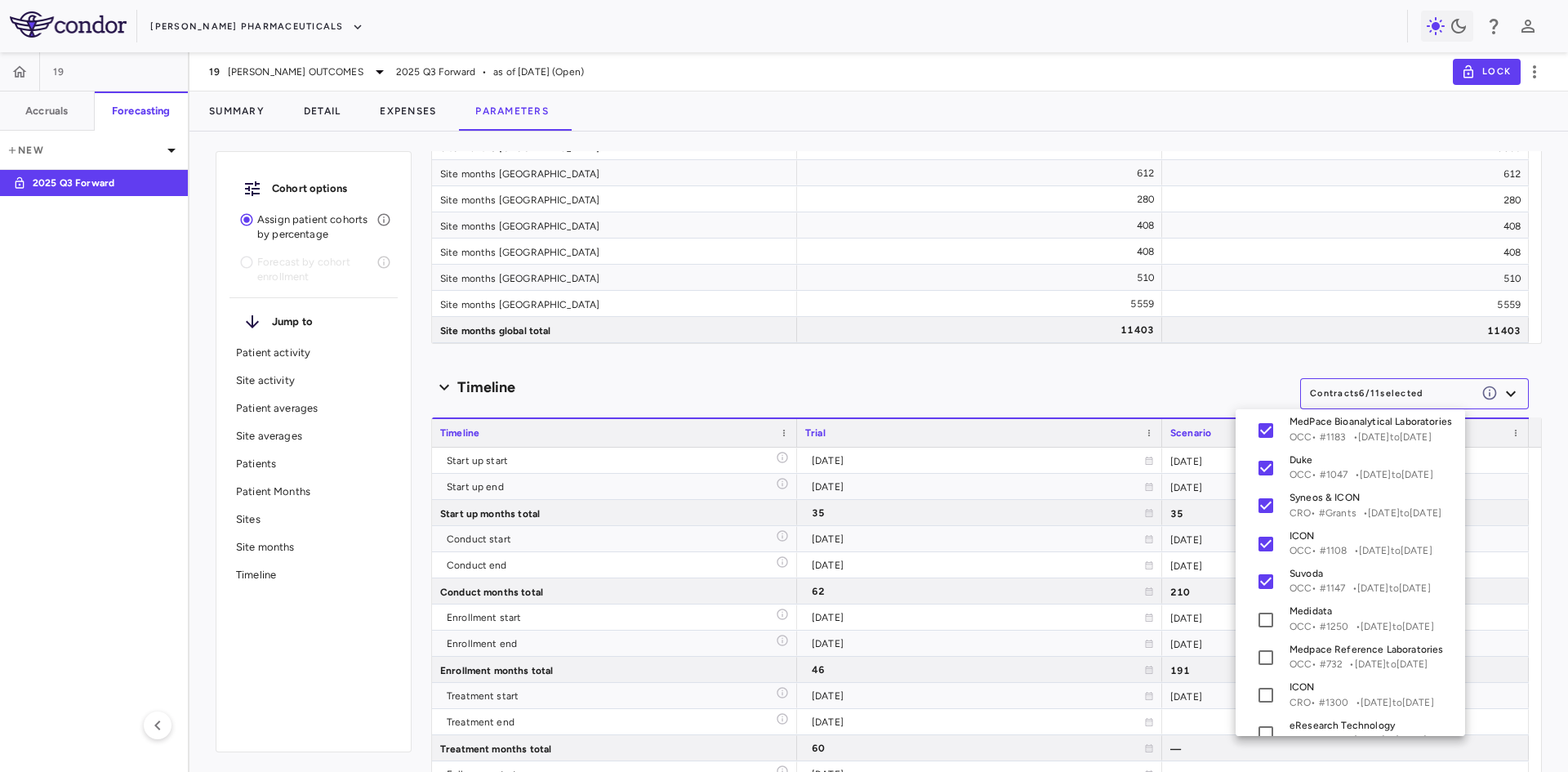
scroll to position [103, 0]
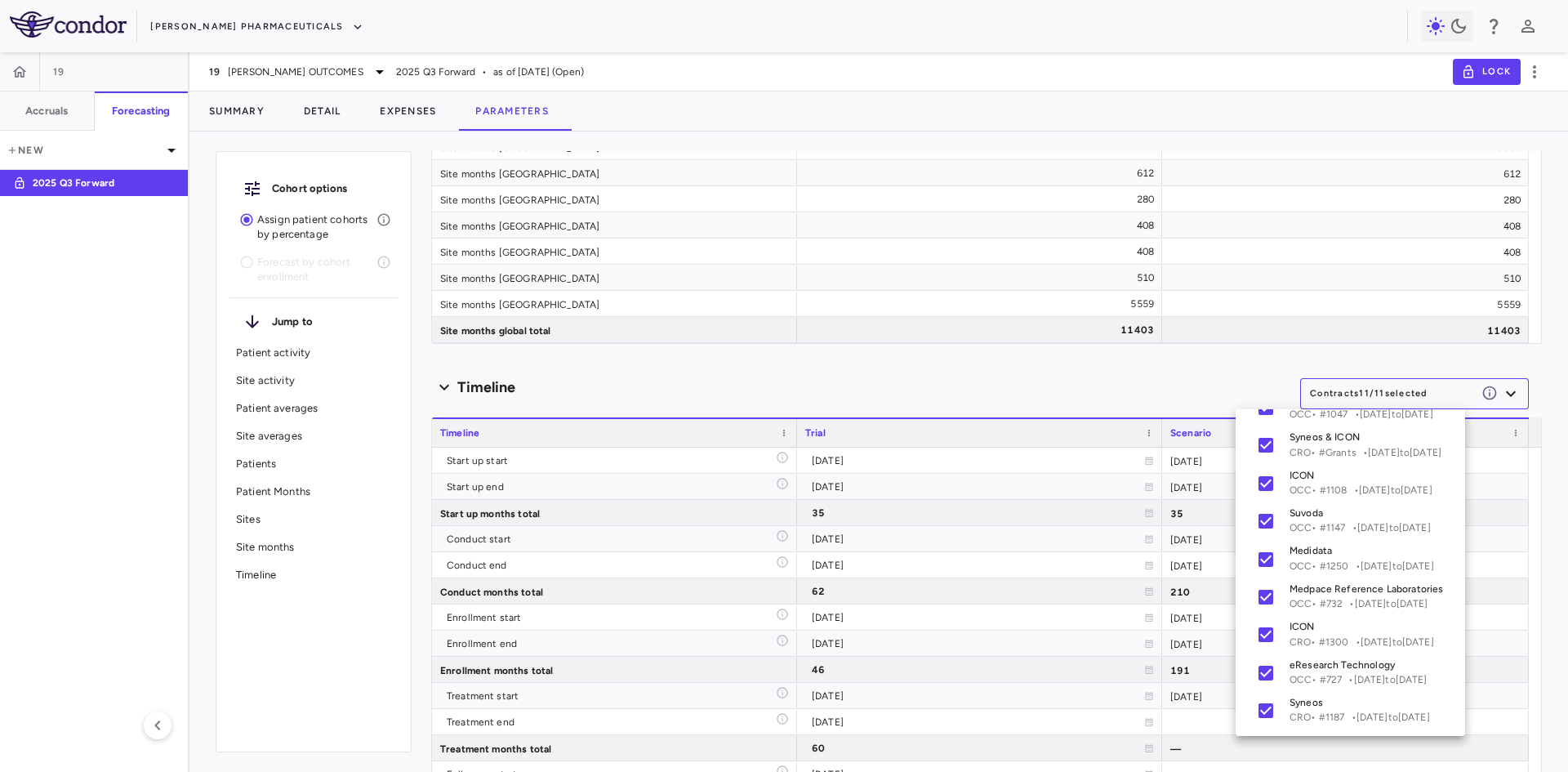
click at [1384, 396] on div at bounding box center [784, 386] width 1568 height 772
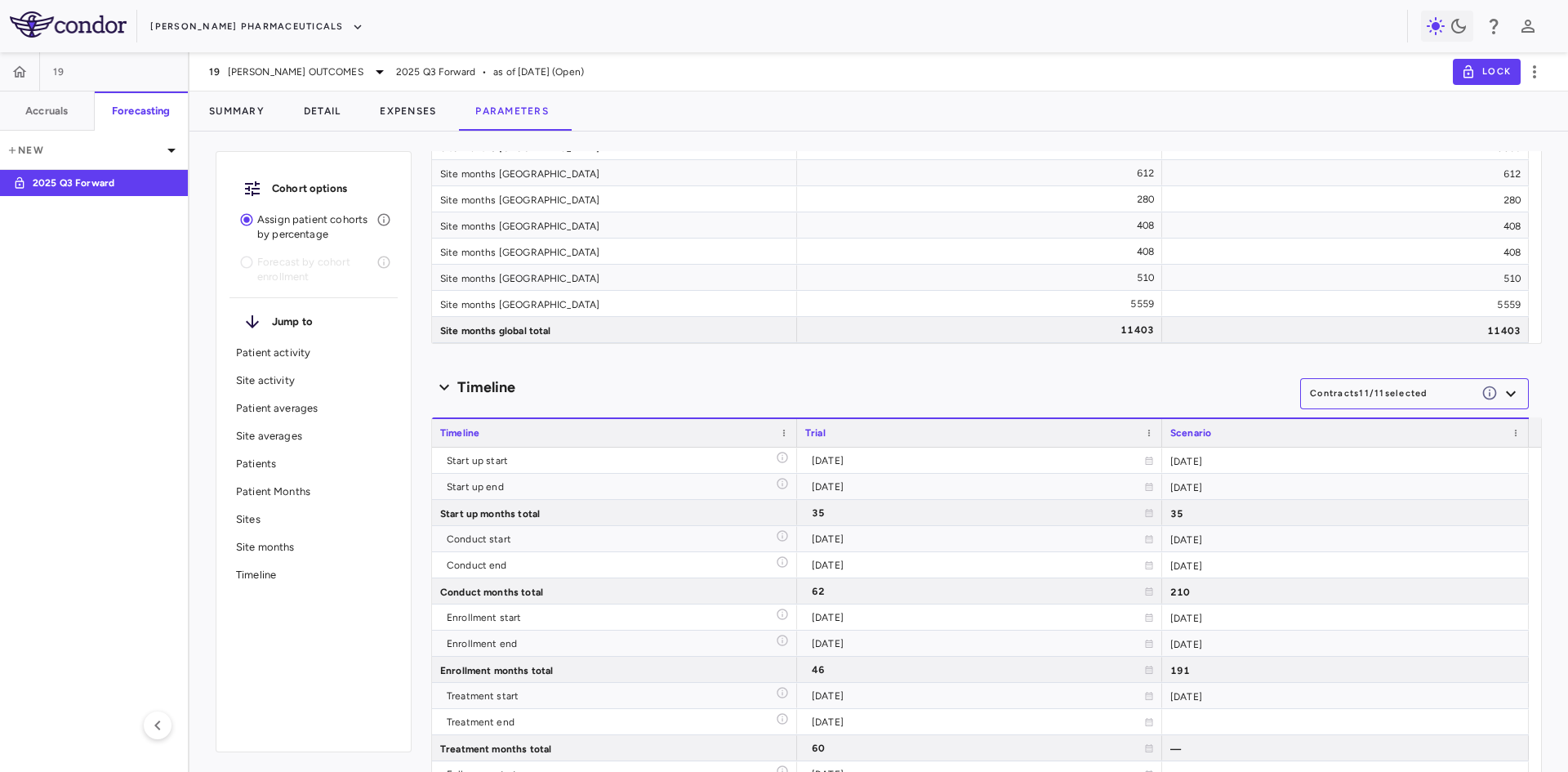
click at [1212, 365] on div "Scenario planning Patient activity Show monthly actuals ​ LPI ******** ​ Drag h…" at bounding box center [986, 461] width 1110 height 620
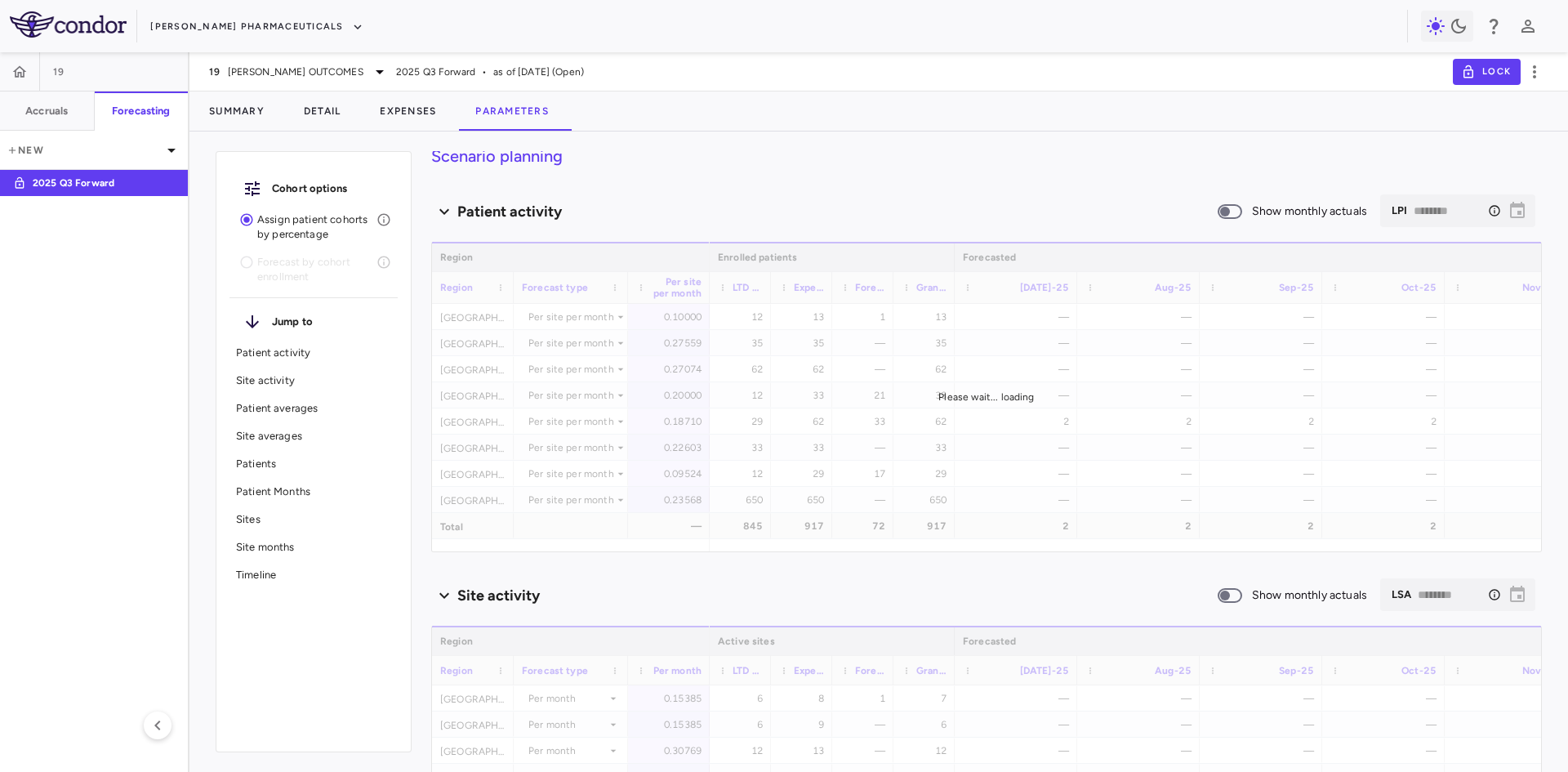
scroll to position [0, 0]
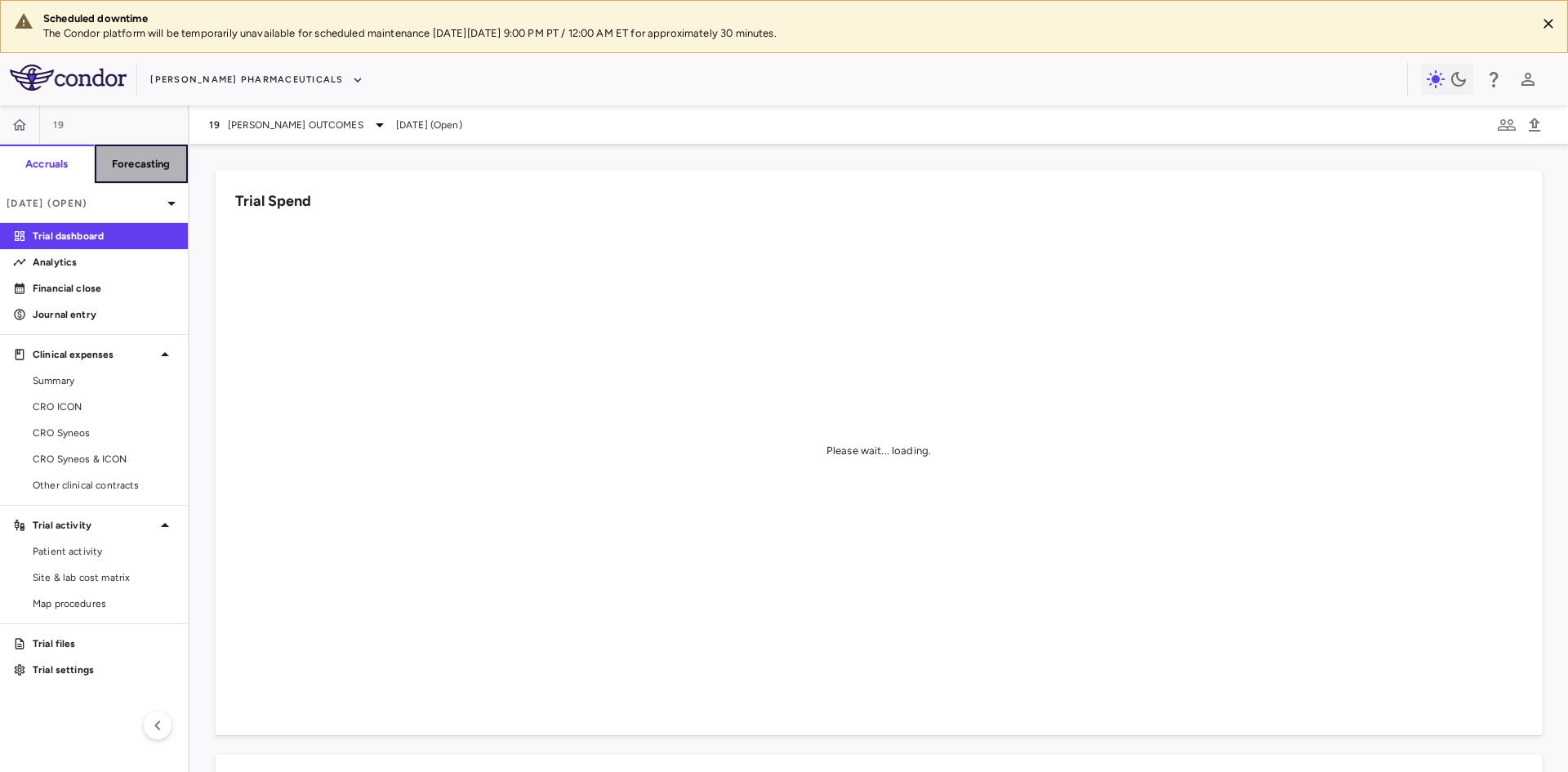
click at [156, 165] on h6 "Forecasting" at bounding box center [141, 163] width 59 height 14
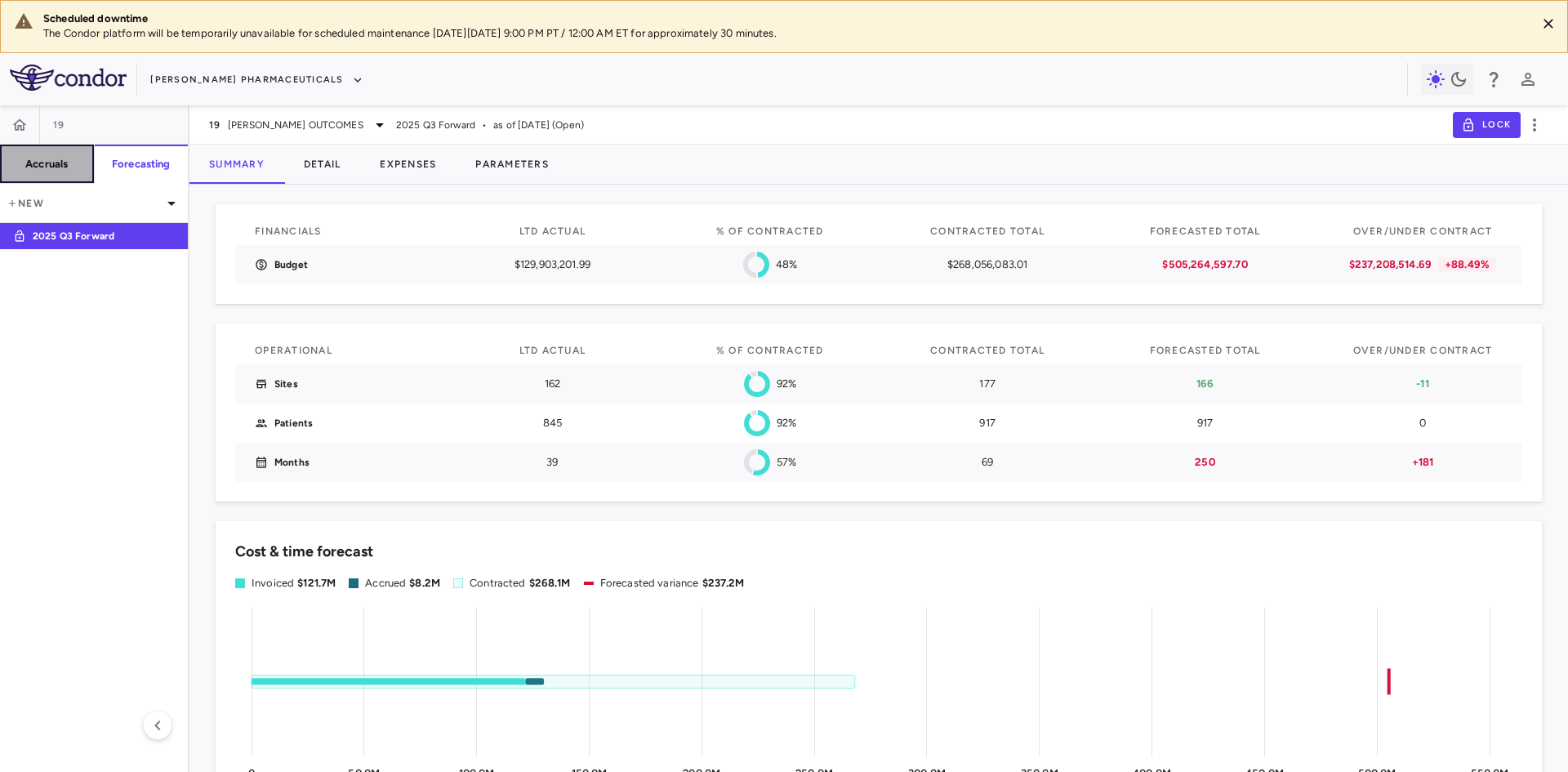
click at [67, 164] on h6 "Accruals" at bounding box center [46, 163] width 42 height 14
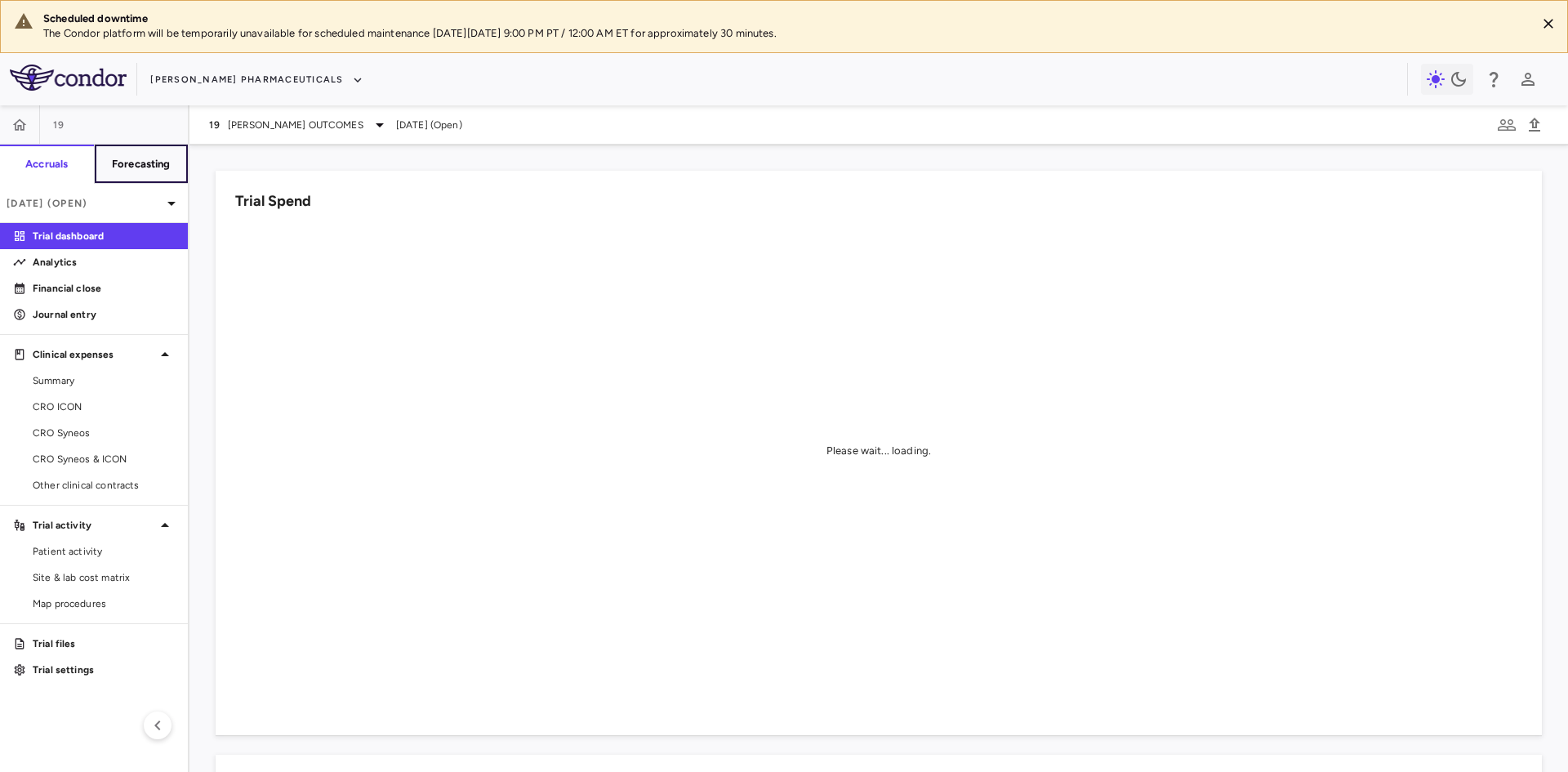
click at [152, 165] on h6 "Forecasting" at bounding box center [141, 163] width 59 height 14
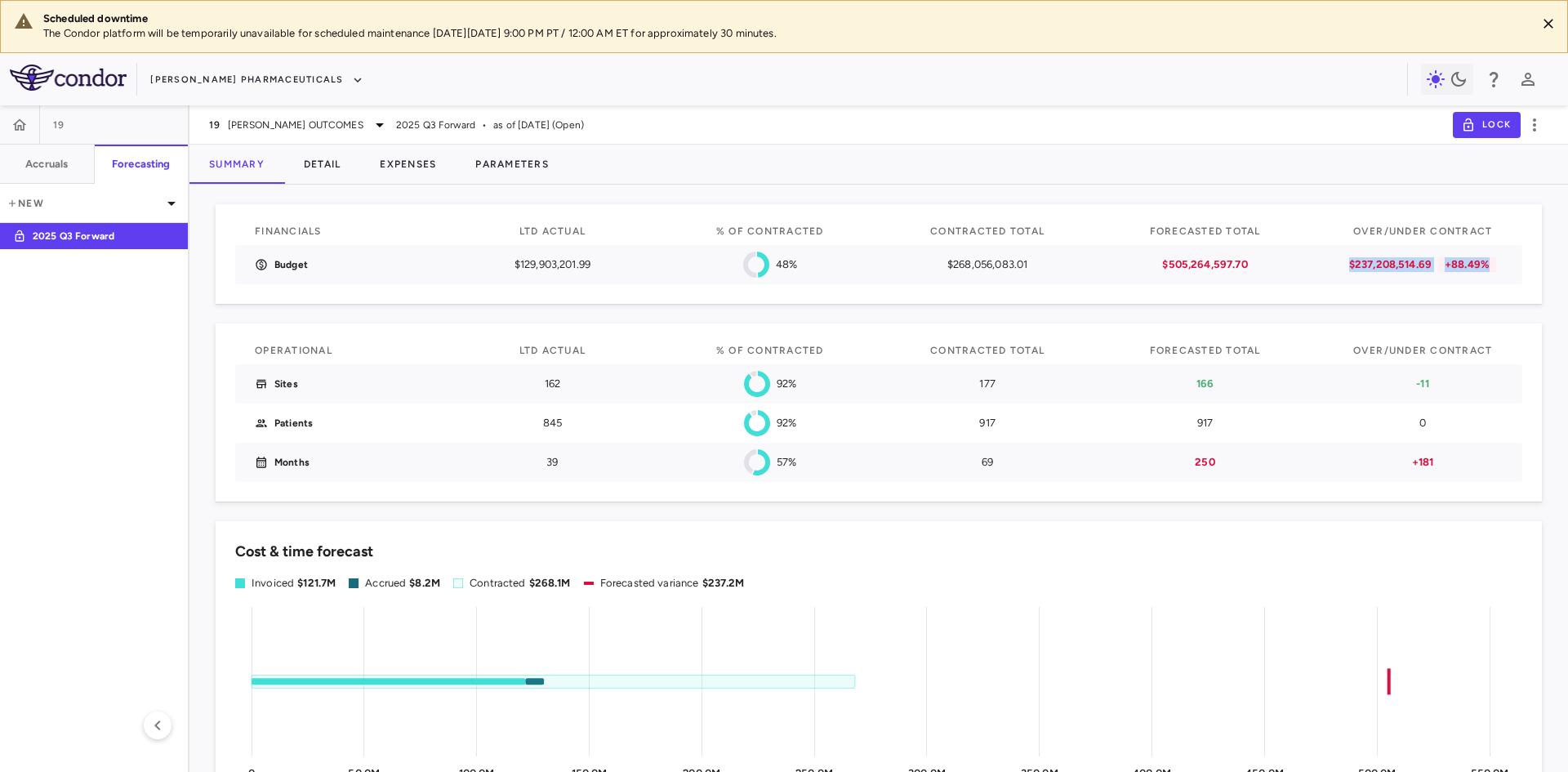
drag, startPoint x: 1333, startPoint y: 266, endPoint x: 1517, endPoint y: 272, distance: 184.1
click at [1517, 272] on div "Financials LTD actual % of Contracted Contracted Total Forecasted Total Over/Un…" at bounding box center [879, 254] width 1326 height 99
click at [1379, 260] on p "$237,208,514.69" at bounding box center [1390, 264] width 82 height 14
drag, startPoint x: 1340, startPoint y: 264, endPoint x: 1500, endPoint y: 261, distance: 160.0
click at [1500, 261] on div "Budget $129,903,201.99 48% $268,056,083.01 $505,264,597.70 $237,208,514.69 +88.…" at bounding box center [878, 264] width 1287 height 40
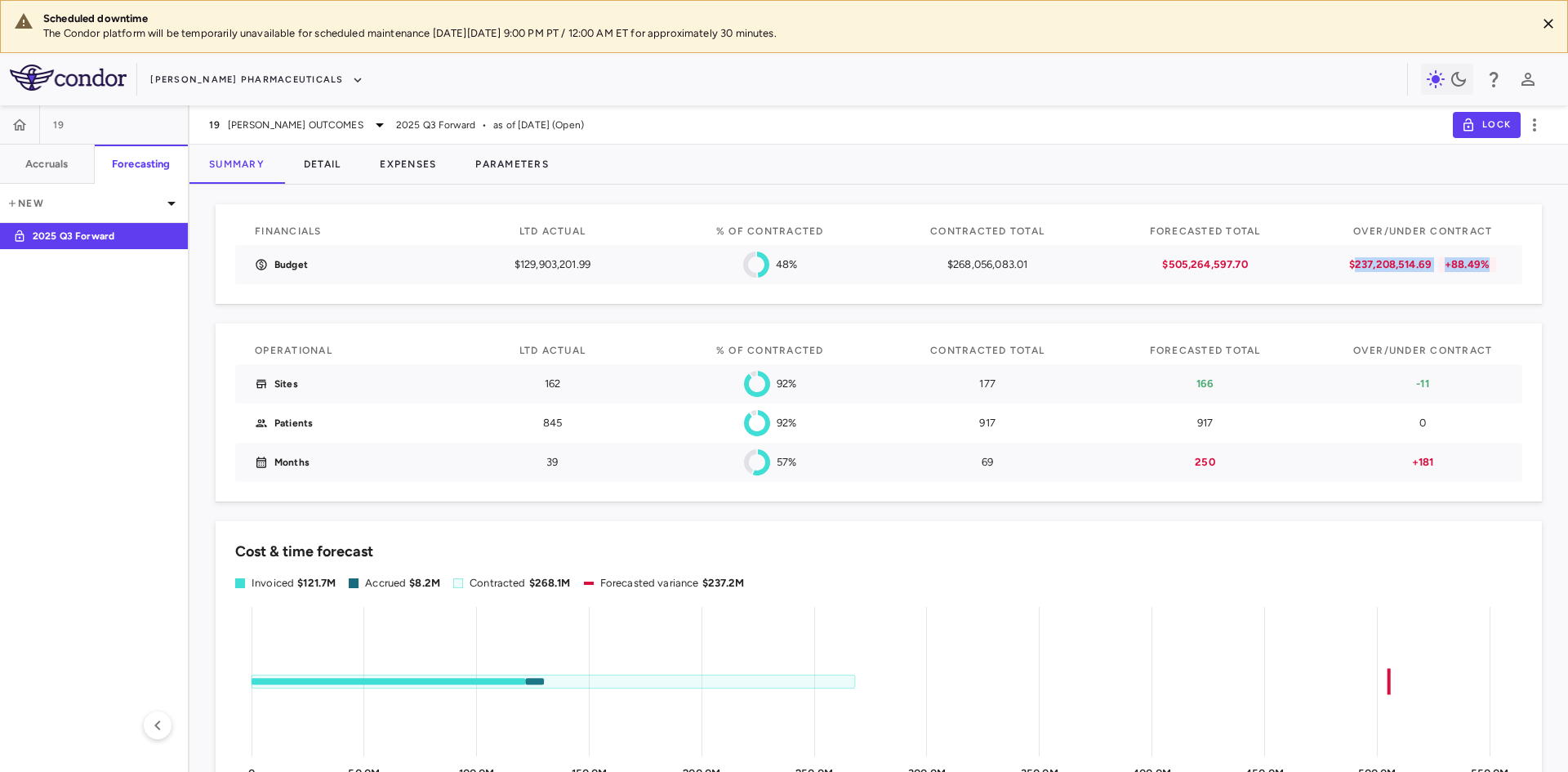
click at [1357, 243] on div "Financials LTD actual % of Contracted Contracted Total Forecasted Total Over/Un…" at bounding box center [878, 254] width 1287 height 61
drag, startPoint x: 1426, startPoint y: 461, endPoint x: 1400, endPoint y: 464, distance: 26.2
click at [1400, 464] on p "+181" at bounding box center [1422, 461] width 160 height 14
click at [509, 530] on div "Cost & time forecast Invoiced $121.7M Accrued $8.2M Contracted $268.1M Forecast…" at bounding box center [879, 775] width 1326 height 508
click at [317, 162] on button "Detail" at bounding box center [322, 164] width 77 height 40
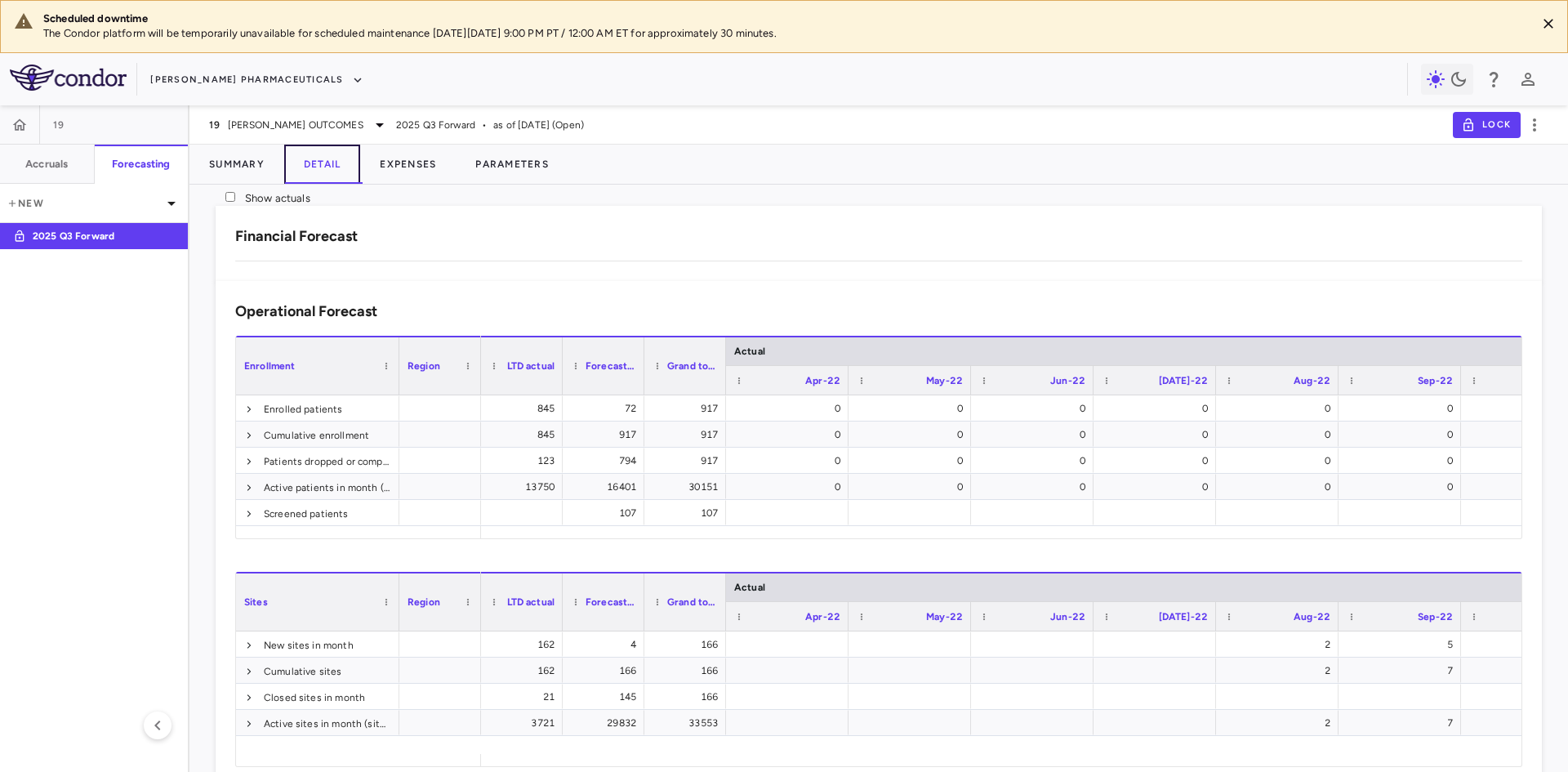
scroll to position [425, 0]
click at [904, 500] on div "$120,959,099.47" at bounding box center [860, 487] width 87 height 26
click at [896, 633] on div "Operational Forecast Type Region Drag here to set column labels Enrollment Regi…" at bounding box center [879, 534] width 1326 height 506
click at [606, 371] on div "Direct Fees" at bounding box center [644, 359] width 163 height 25
click at [601, 397] on div "Pass-throughs" at bounding box center [644, 385] width 163 height 25
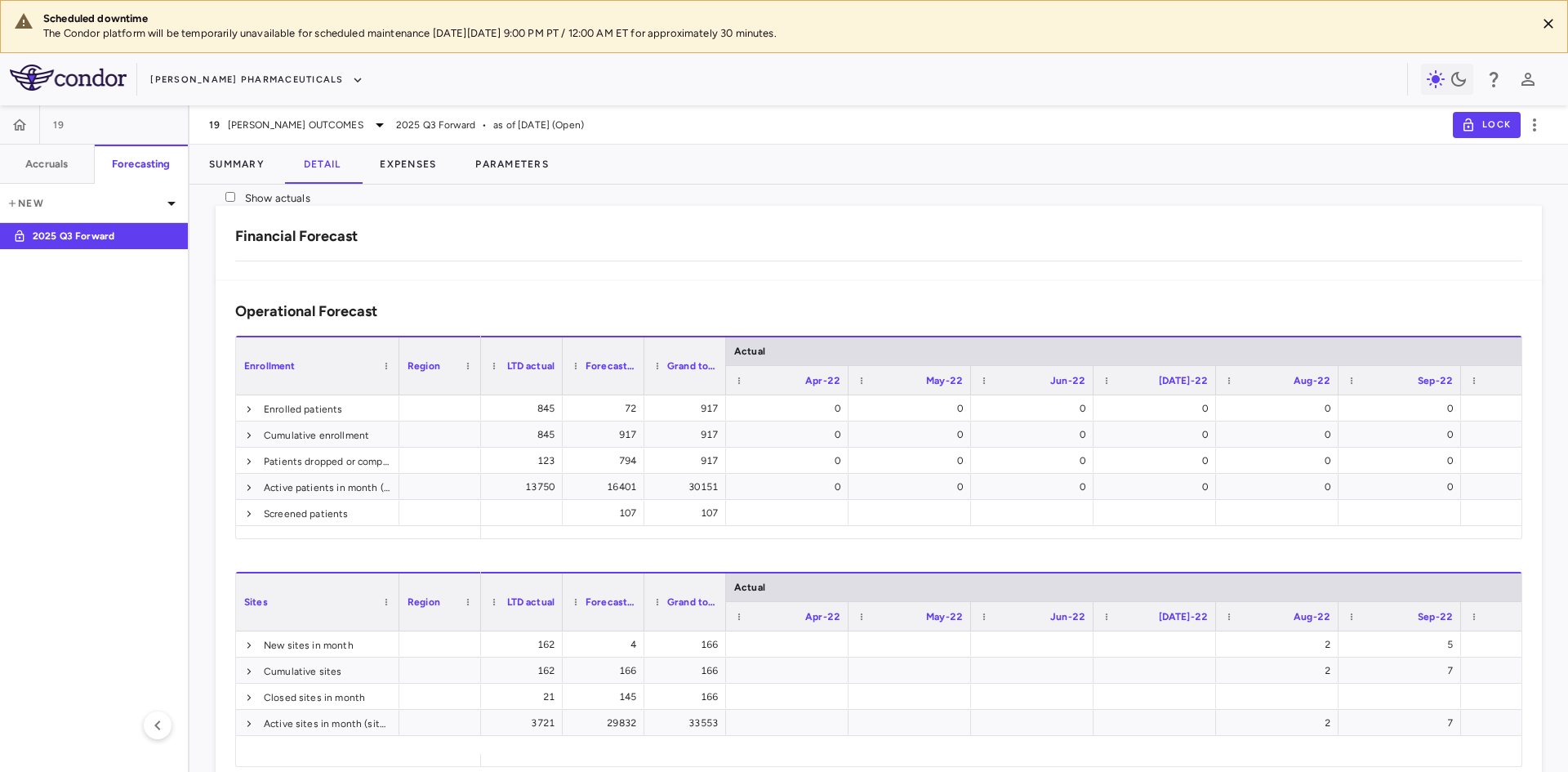
click at [597, 424] on div "Investigator Fees" at bounding box center [644, 411] width 163 height 25
click at [630, 407] on div "Other Clinical Contracts" at bounding box center [644, 395] width 163 height 25
click at [626, 434] on div "Other Clinical Contracts" at bounding box center [644, 421] width 163 height 25
click at [624, 480] on div "Other Clinical Contracts" at bounding box center [644, 473] width 163 height 25
click at [617, 512] on div "Other Clinical Contracts" at bounding box center [644, 499] width 163 height 25
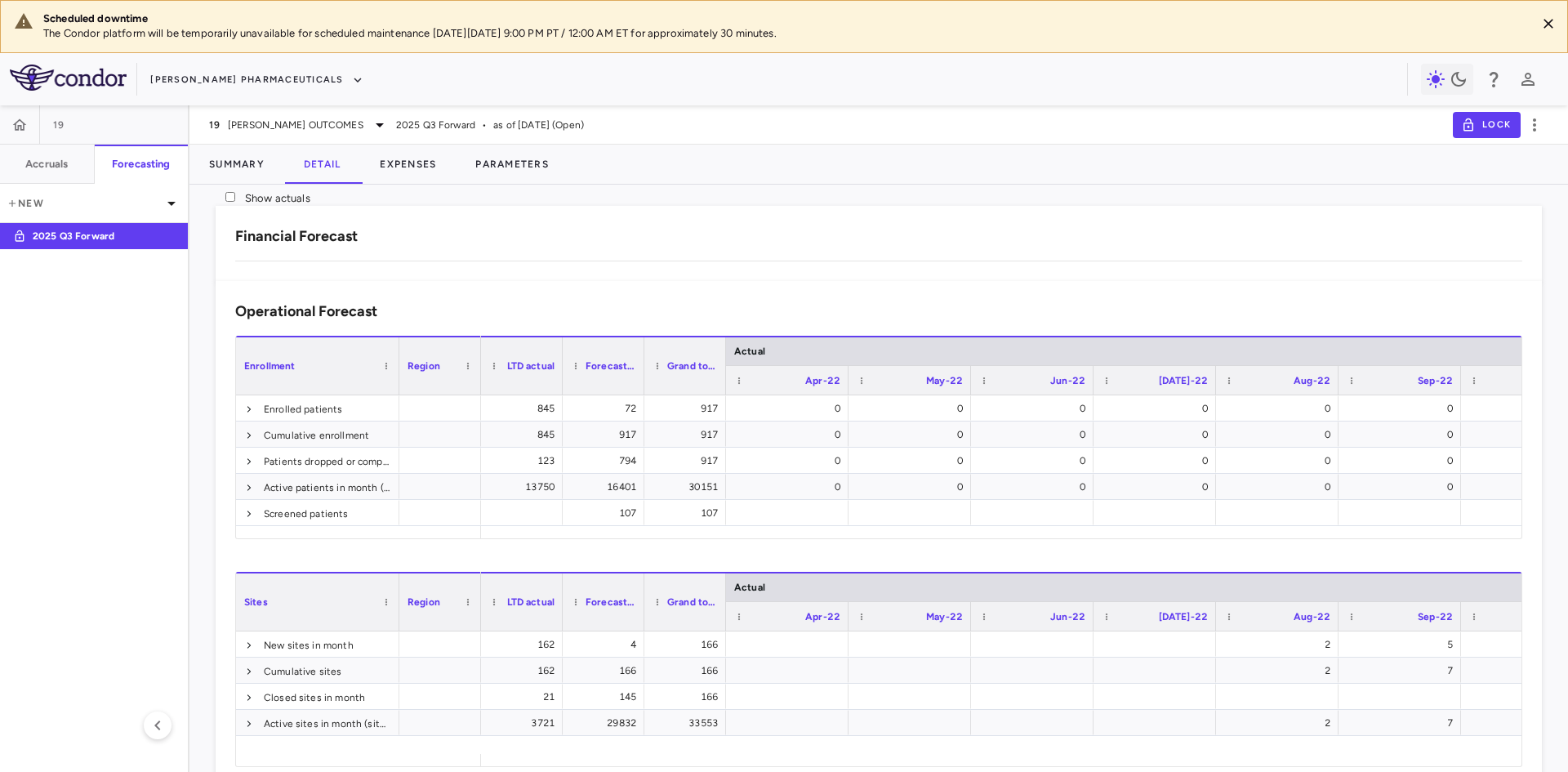
click at [629, 460] on div "Other Clinical Contracts" at bounding box center [644, 447] width 163 height 25
click at [628, 406] on div "Other Clinical Contracts" at bounding box center [644, 395] width 163 height 25
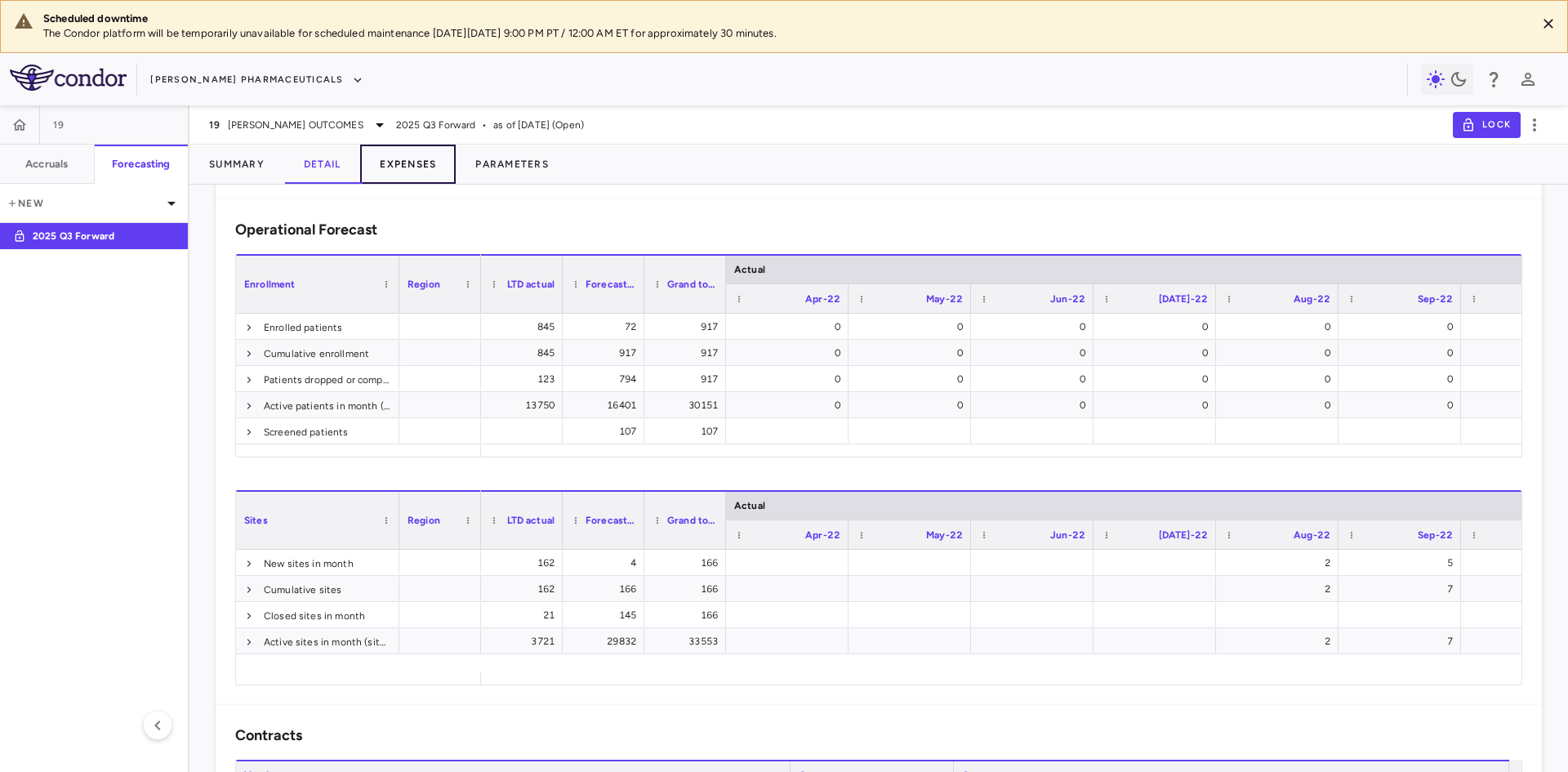
click at [424, 163] on button "Expenses" at bounding box center [408, 164] width 96 height 40
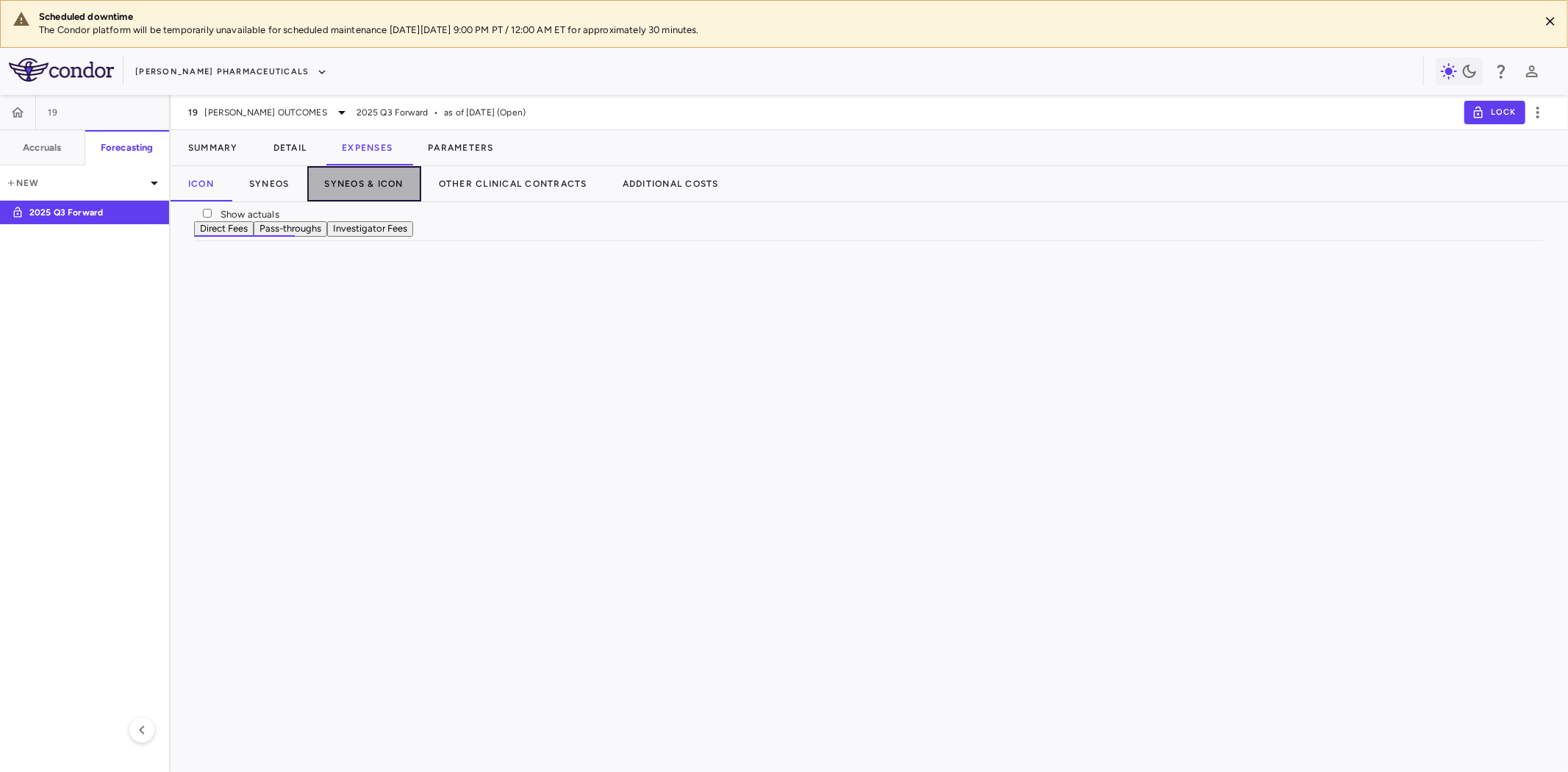
click at [371, 182] on button "Syneos & ICON" at bounding box center [365, 183] width 114 height 36
click at [413, 236] on button "Investigator Fees" at bounding box center [371, 229] width 86 height 15
click at [481, 147] on button "Parameters" at bounding box center [461, 148] width 102 height 36
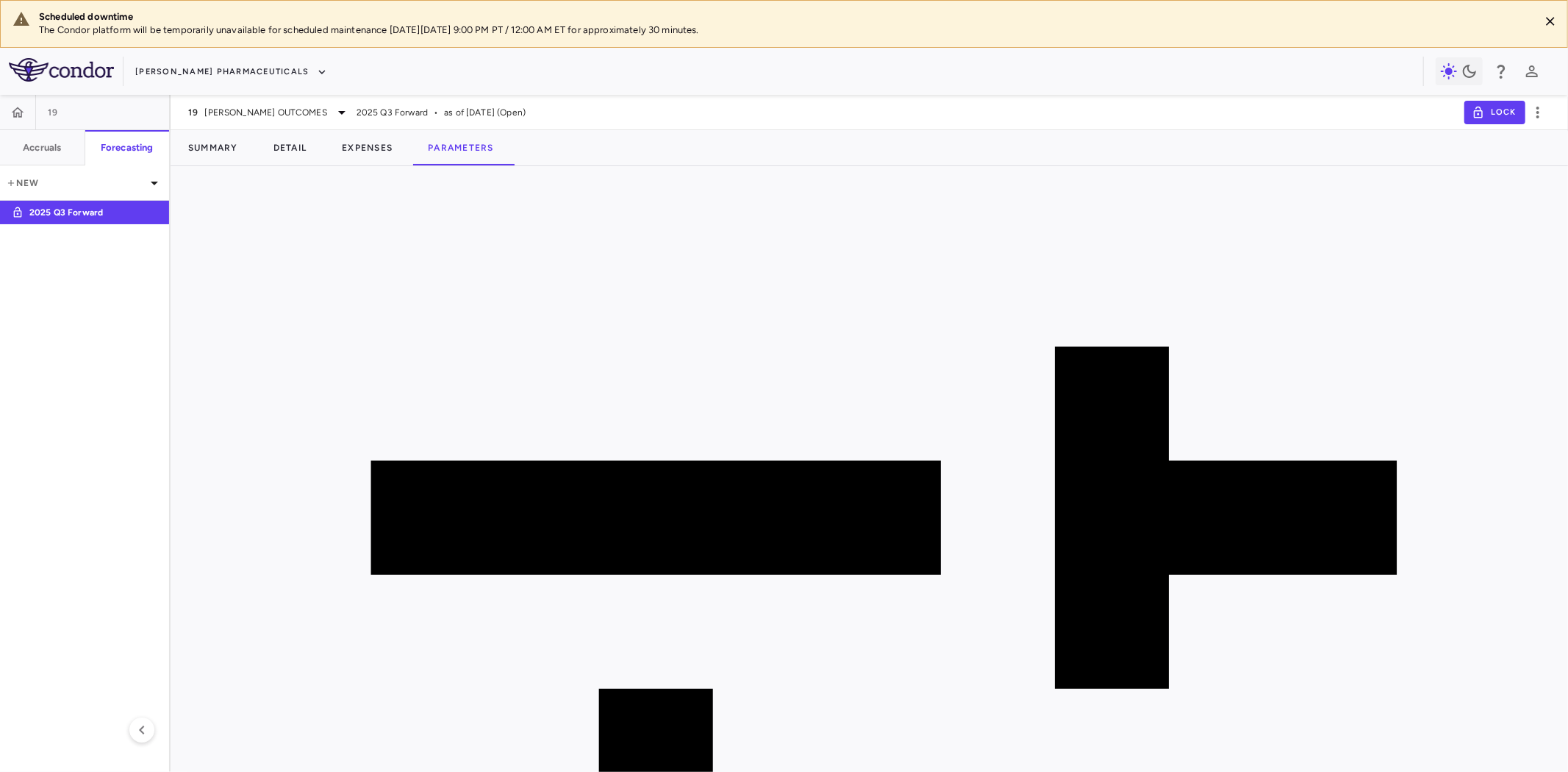
scroll to position [1696, 0]
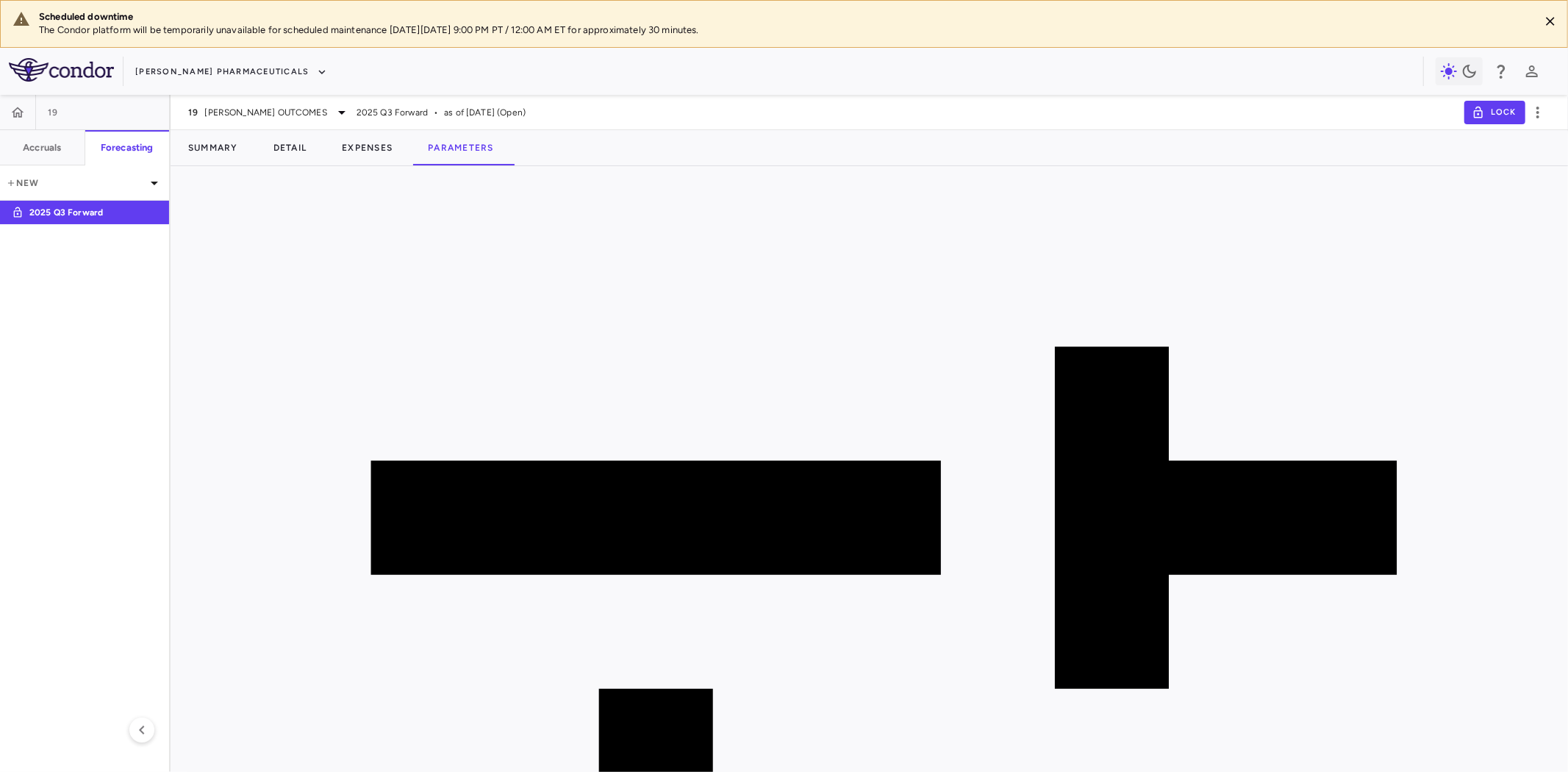
drag, startPoint x: 748, startPoint y: 314, endPoint x: 791, endPoint y: 313, distance: 43.0
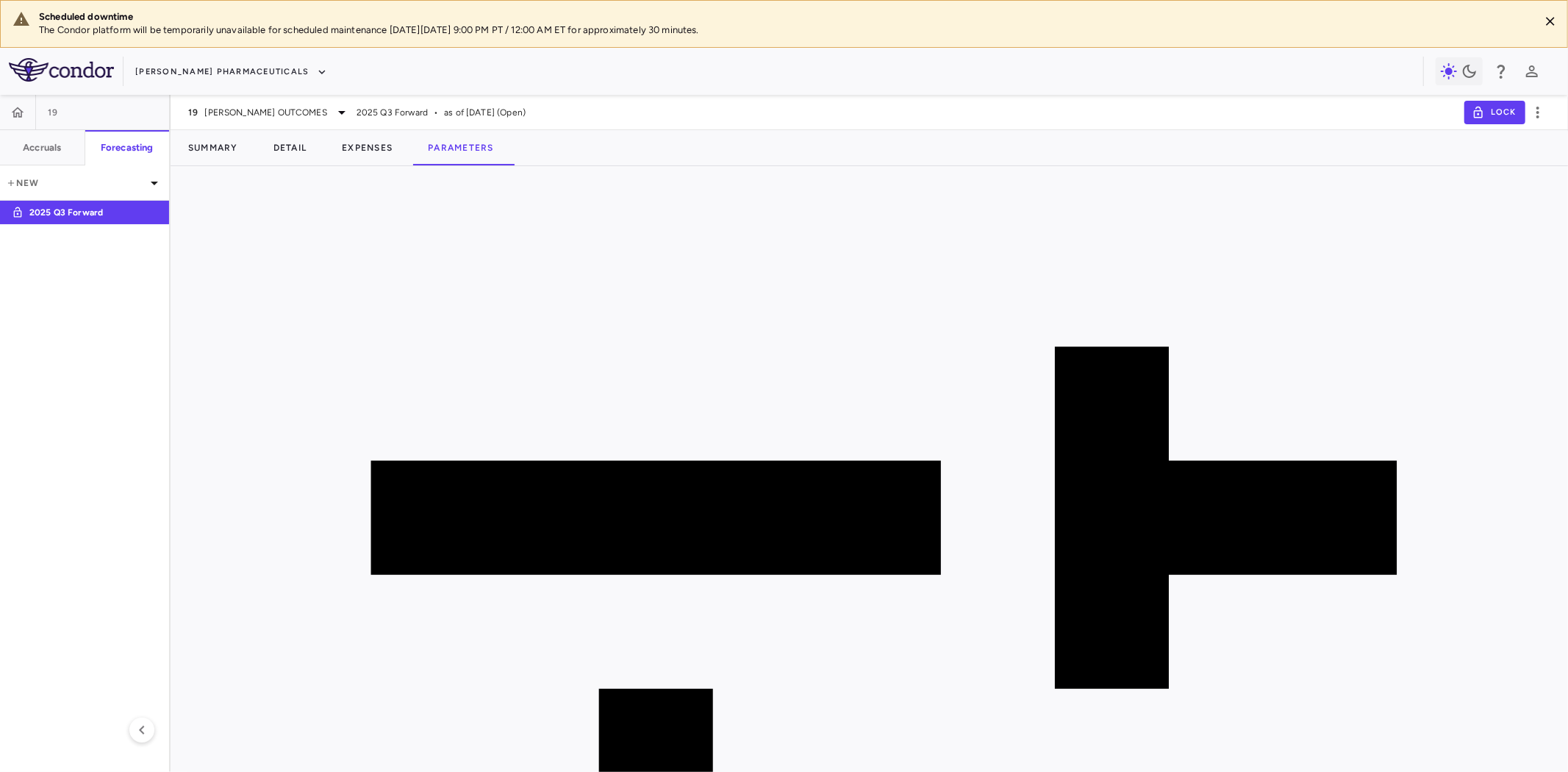
scroll to position [3688, 0]
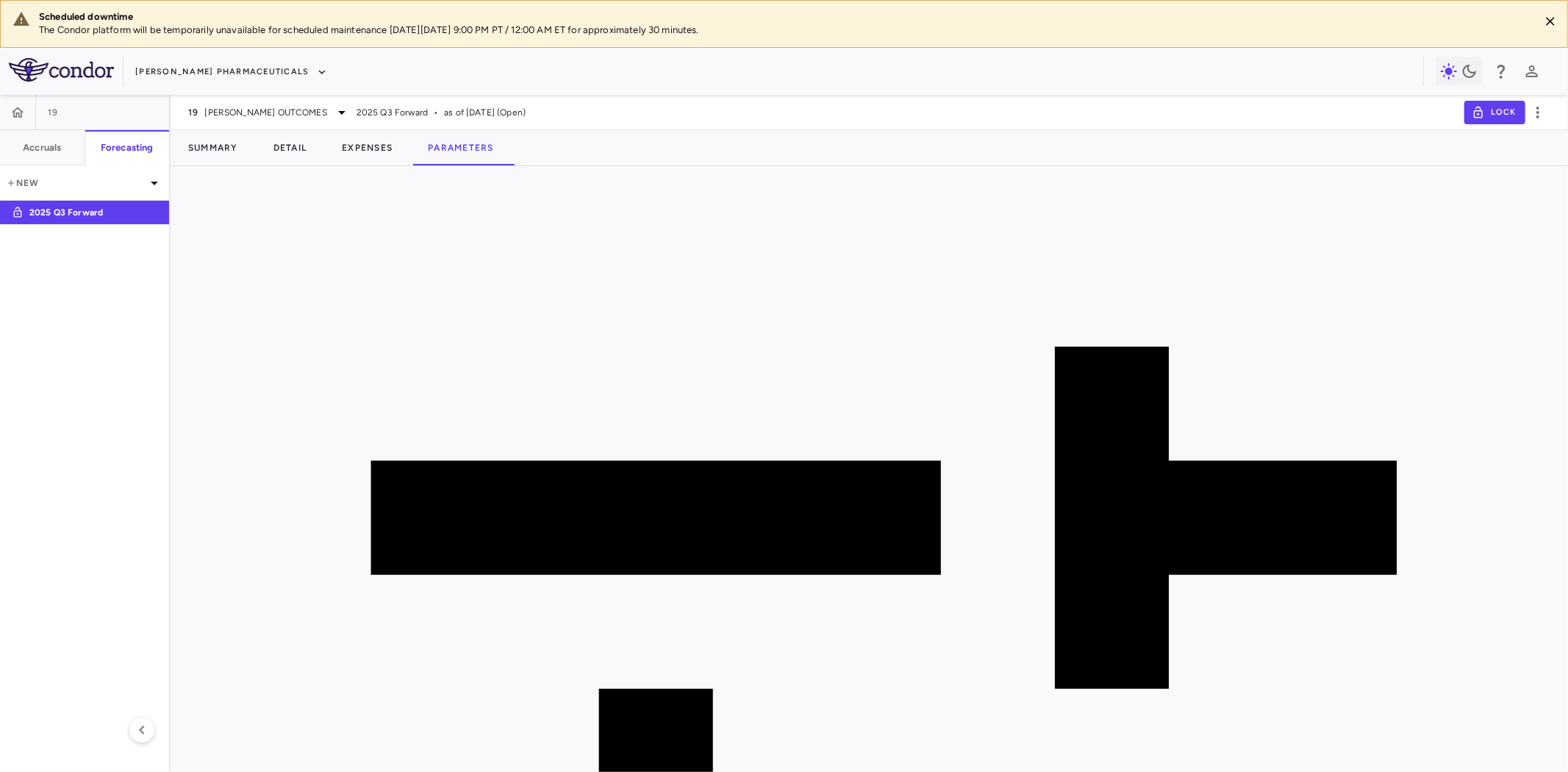
scroll to position [0, 0]
click at [225, 142] on button "Summary" at bounding box center [213, 148] width 86 height 36
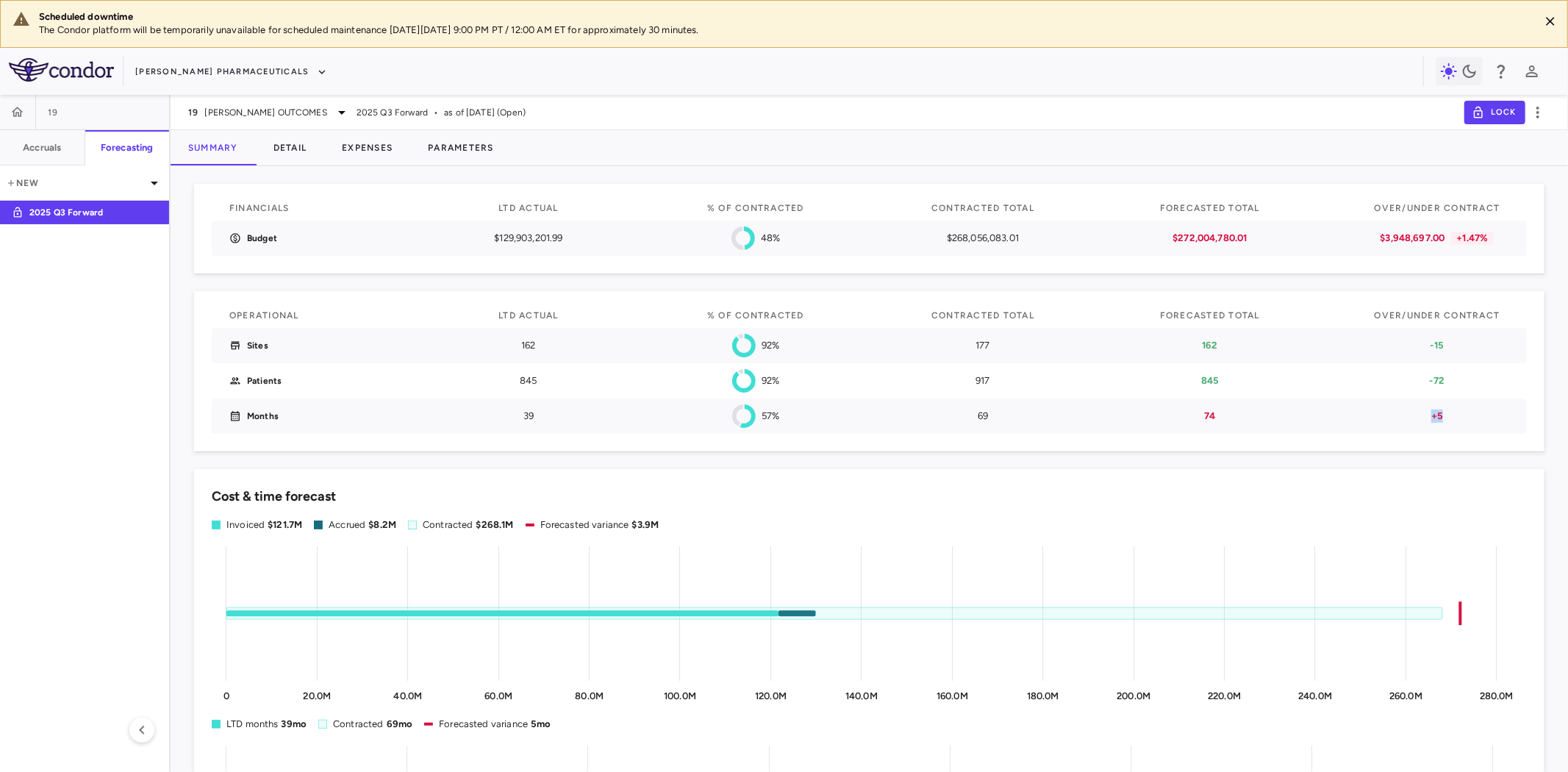
drag, startPoint x: 1379, startPoint y: 419, endPoint x: 1358, endPoint y: 419, distance: 21.0
click at [1366, 419] on p "+5" at bounding box center [1438, 415] width 144 height 13
click at [1475, 401] on div "+5" at bounding box center [1437, 416] width 161 height 36
drag, startPoint x: 1458, startPoint y: 381, endPoint x: 1340, endPoint y: 379, distance: 118.0
click at [1340, 379] on div "Patients 845 92% 917 845 -72" at bounding box center [869, 380] width 1316 height 36
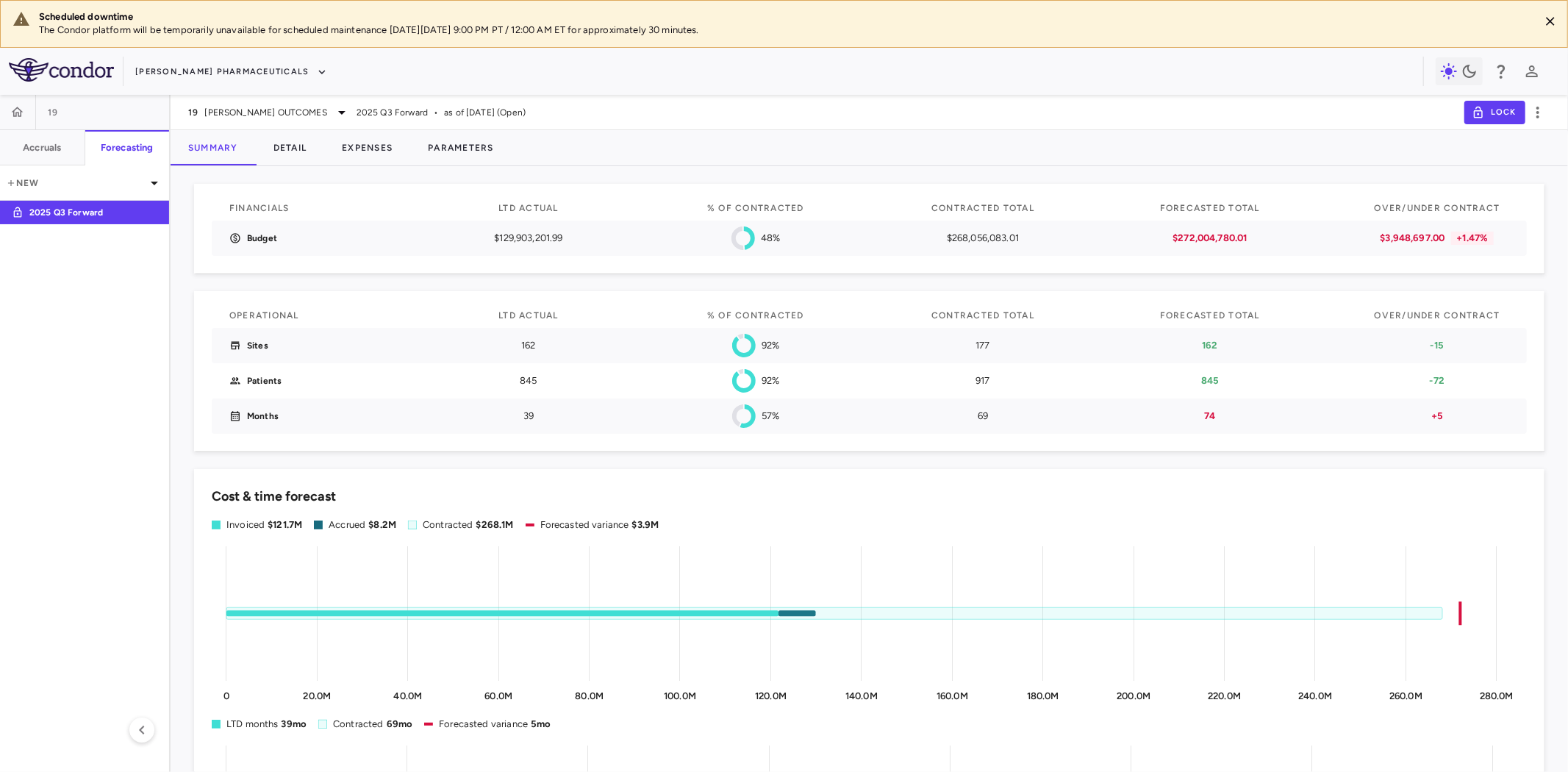
click at [1461, 342] on p "-15" at bounding box center [1438, 345] width 144 height 13
drag, startPoint x: 1479, startPoint y: 343, endPoint x: 1412, endPoint y: 342, distance: 67.0
click at [1412, 342] on p "-15" at bounding box center [1438, 345] width 144 height 13
click at [1385, 408] on div "+5" at bounding box center [1437, 416] width 161 height 36
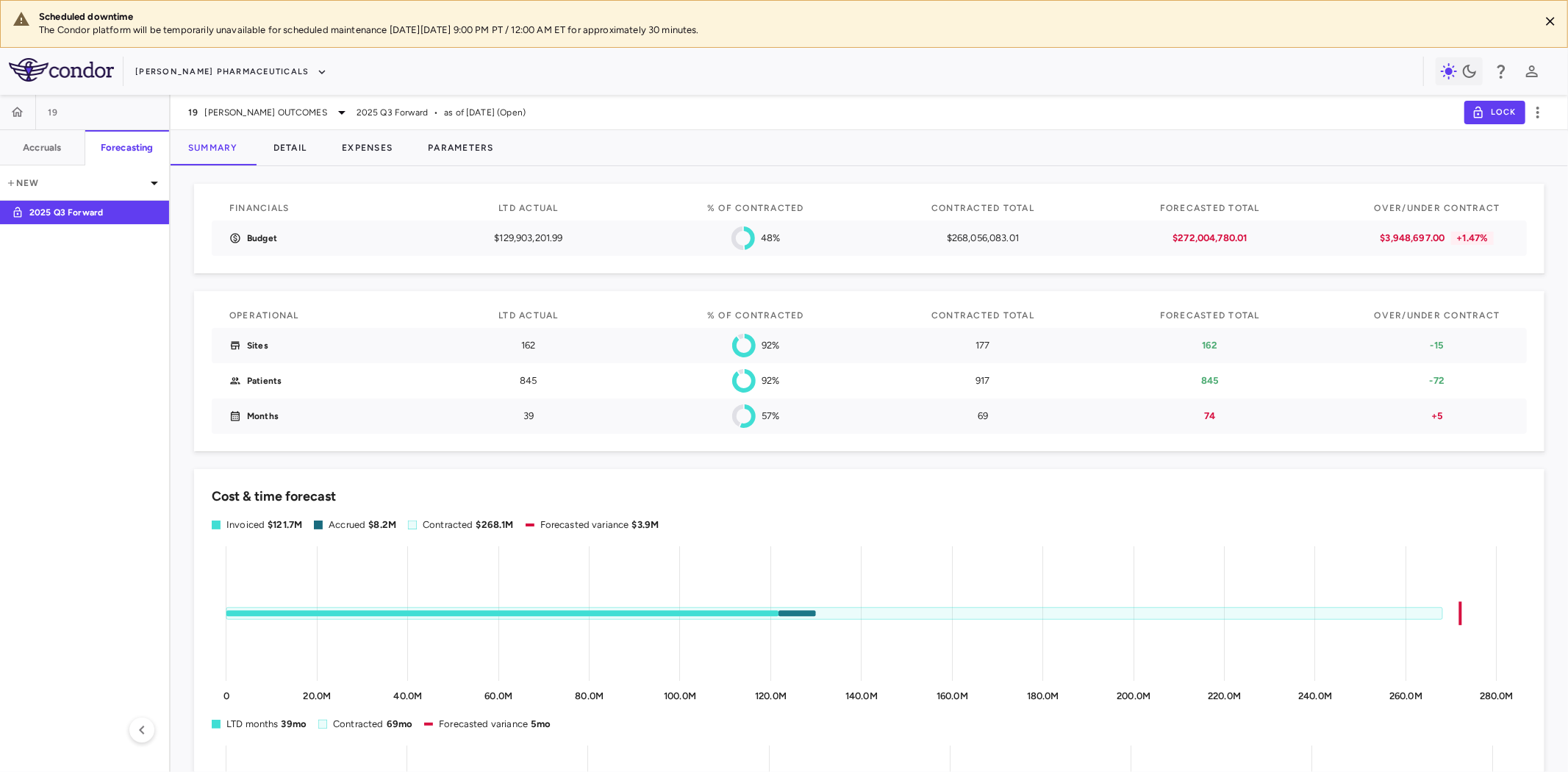
click at [1450, 420] on p "+5" at bounding box center [1438, 415] width 144 height 13
click at [308, 149] on button "Detail" at bounding box center [290, 148] width 69 height 36
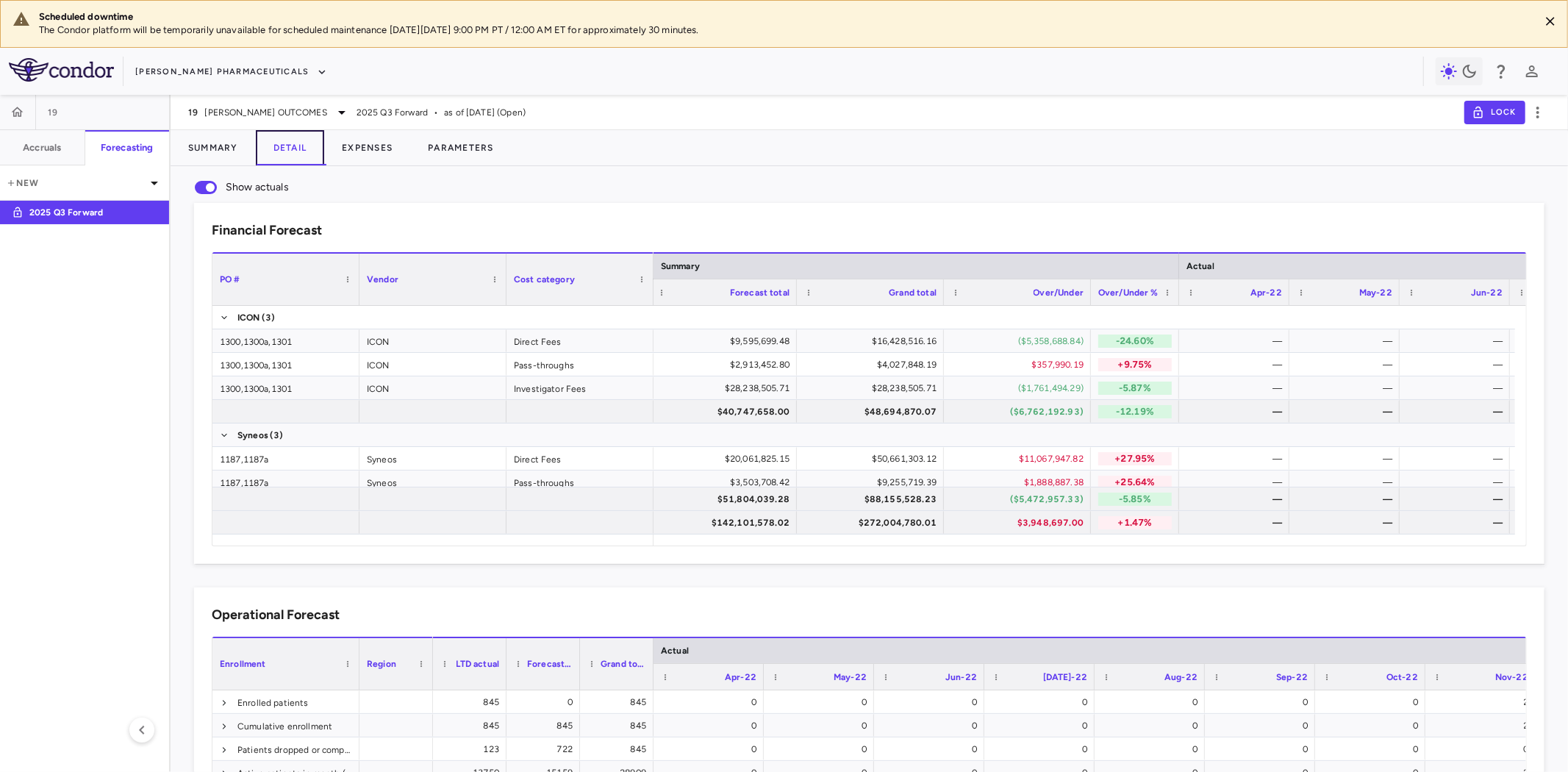
scroll to position [0, 481]
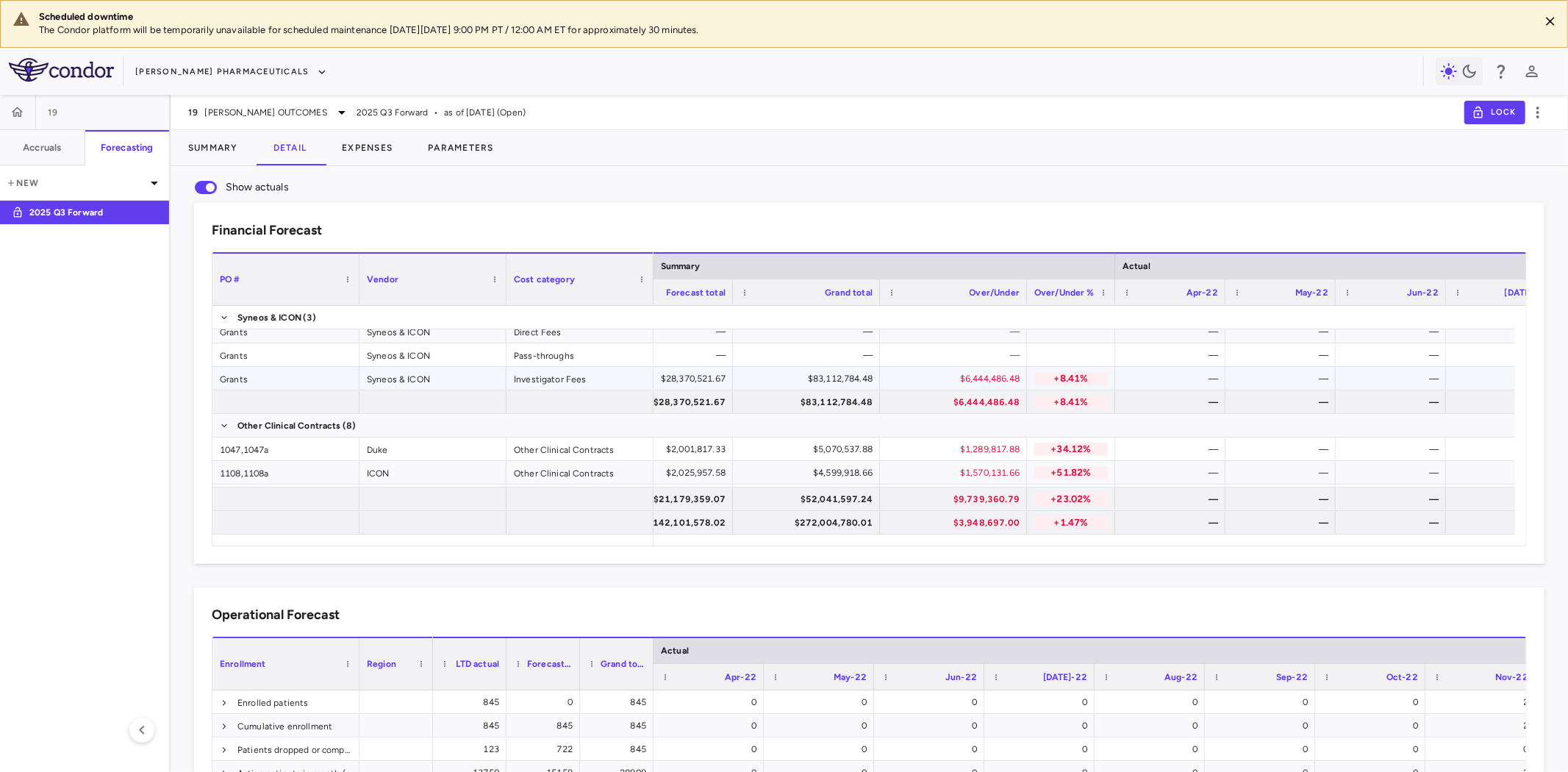
click at [976, 373] on div "$6,444,486.48" at bounding box center [956, 378] width 127 height 23
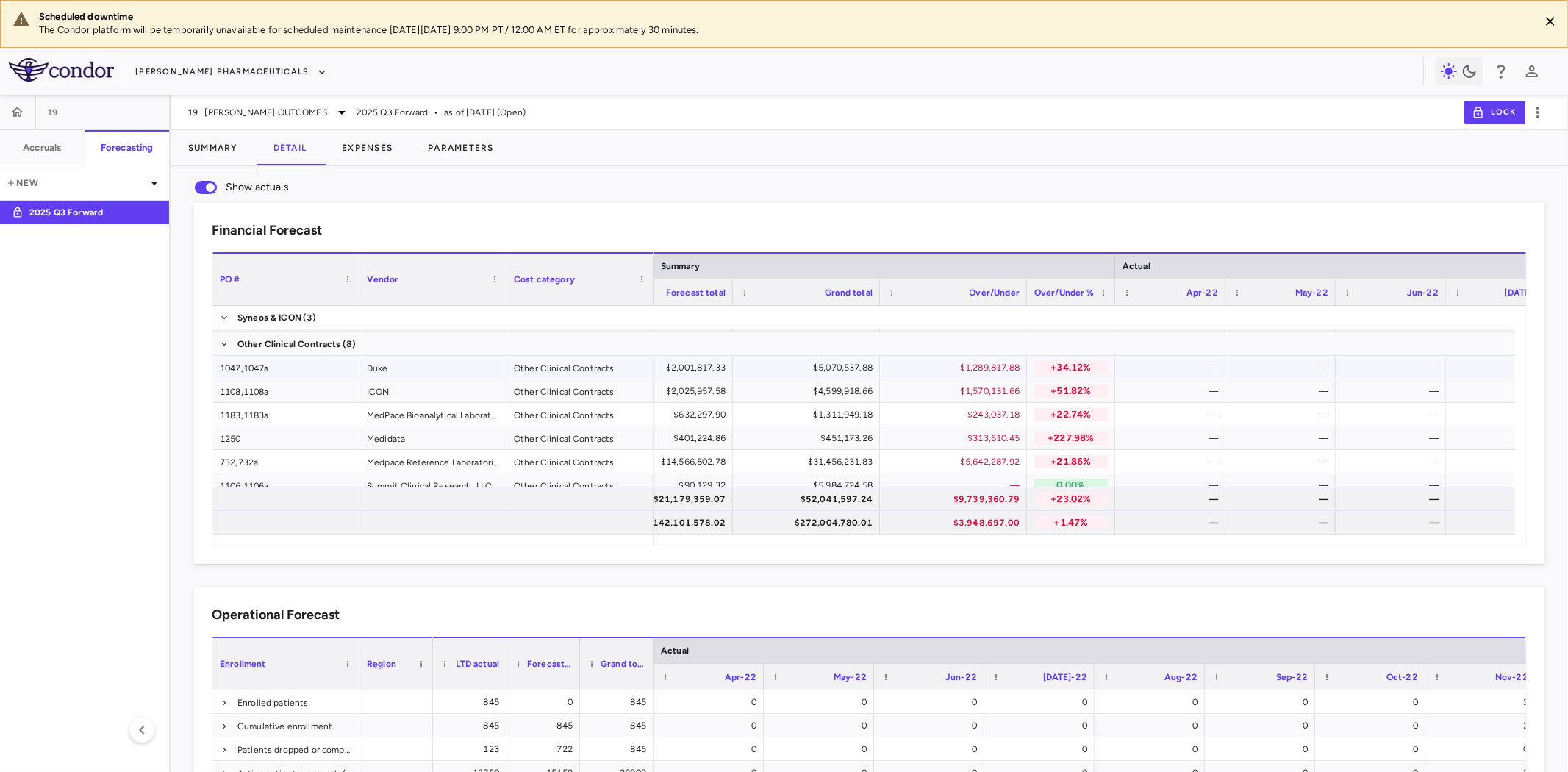
click at [1072, 368] on p "+34.12%" at bounding box center [1071, 367] width 74 height 13
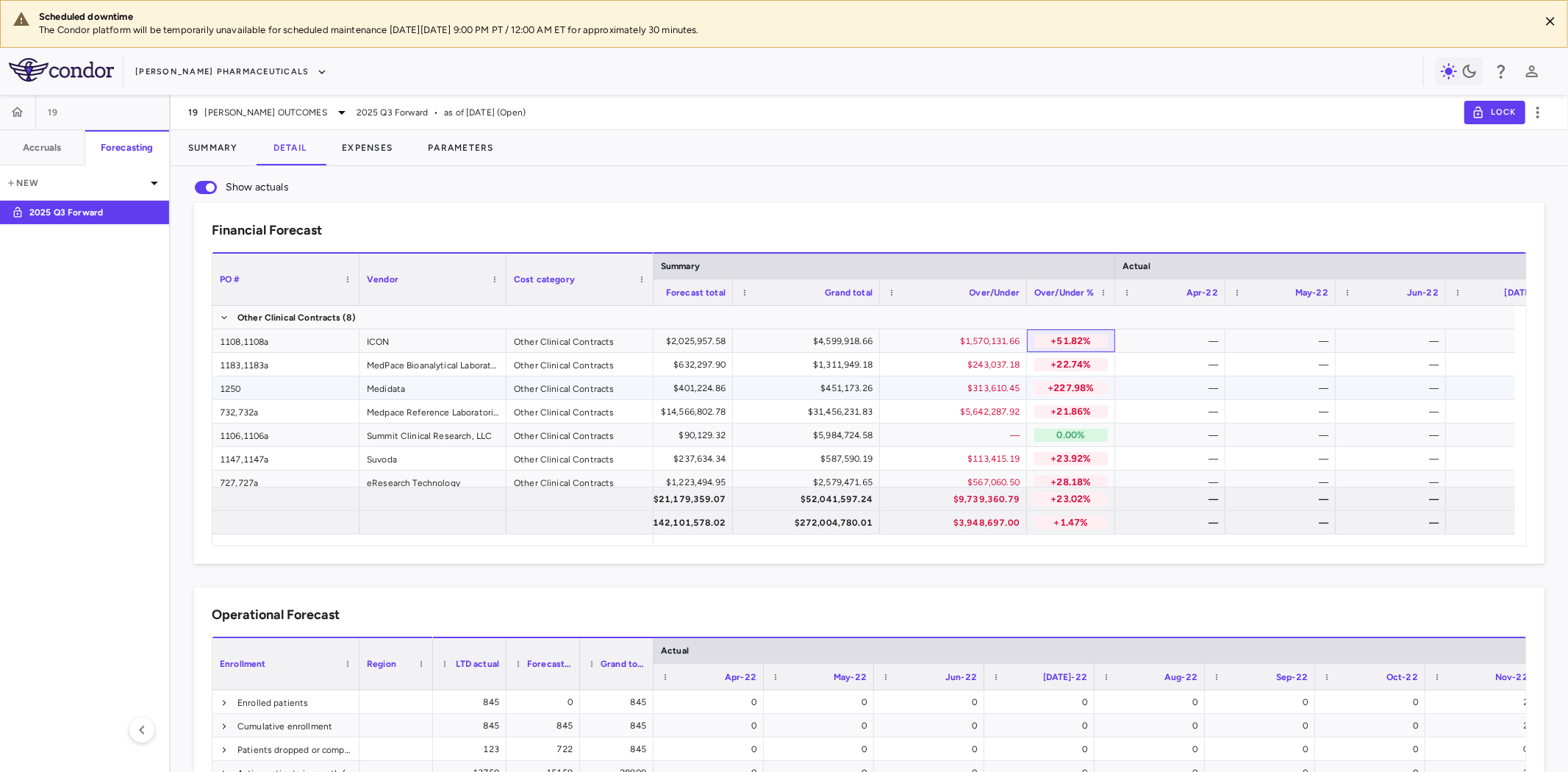
scroll to position [377, 0]
click at [375, 156] on button "Expenses" at bounding box center [368, 148] width 86 height 36
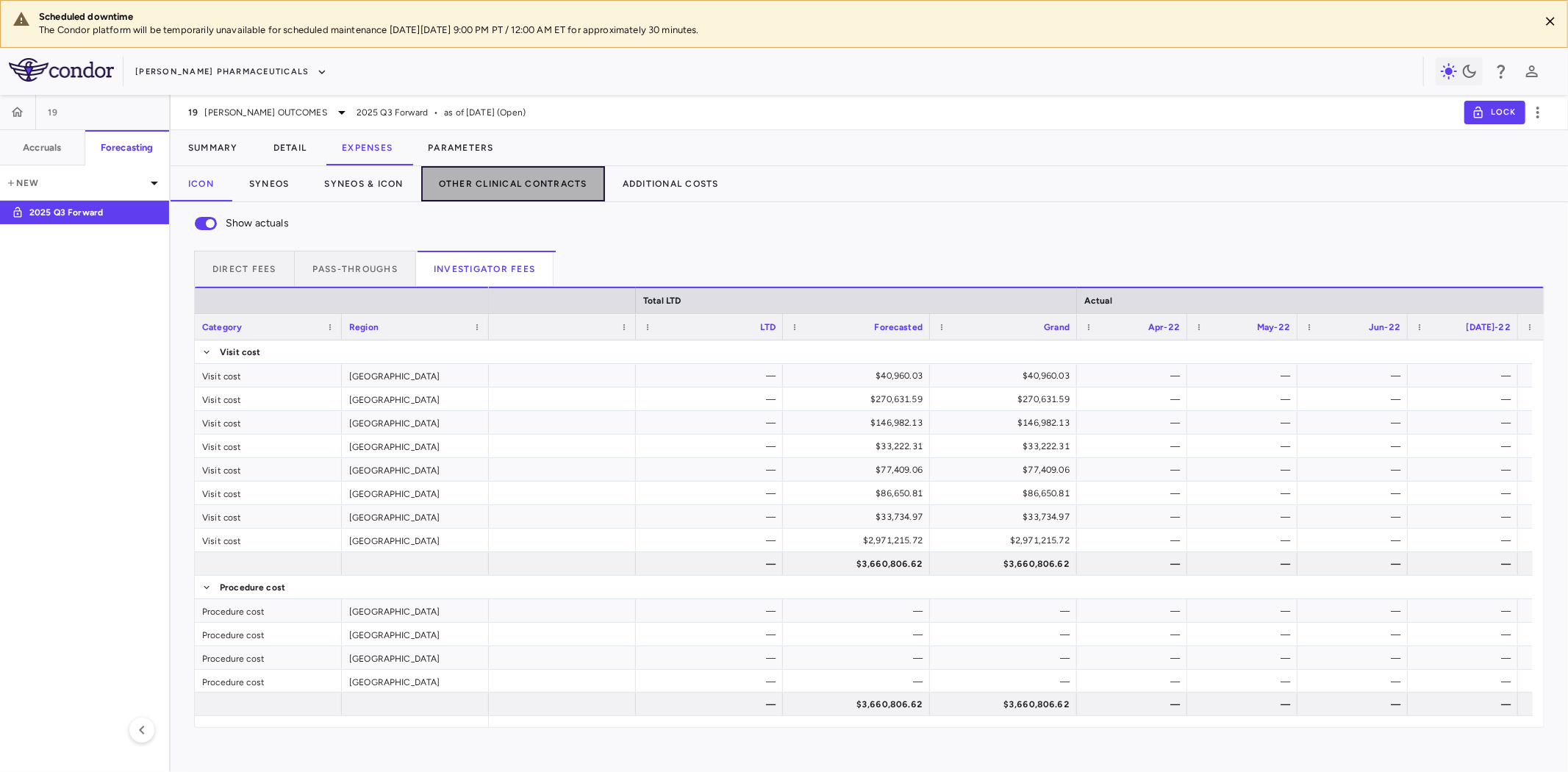
click at [534, 184] on button "Other Clinical Contracts" at bounding box center [513, 183] width 184 height 36
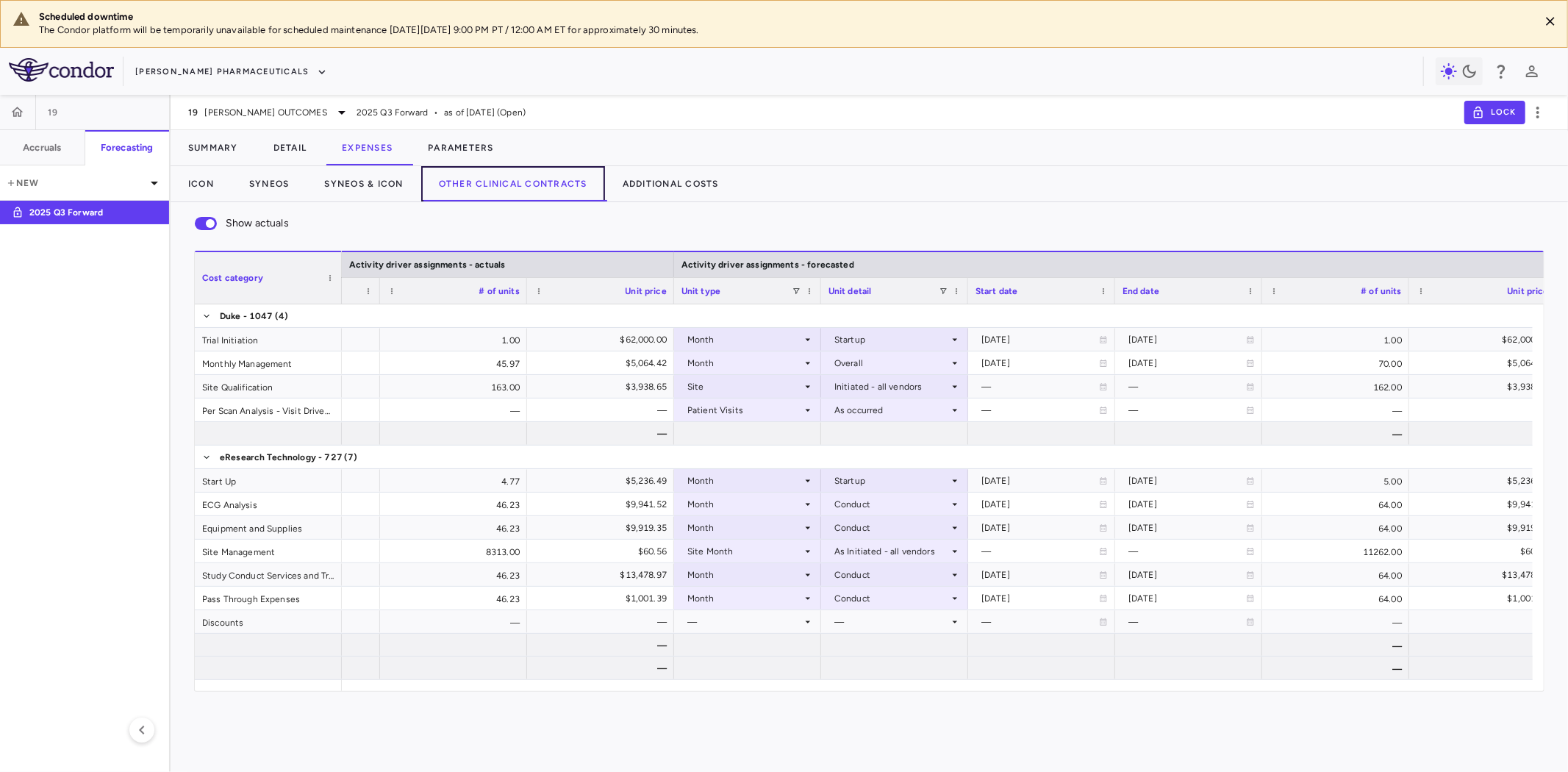
scroll to position [0, 860]
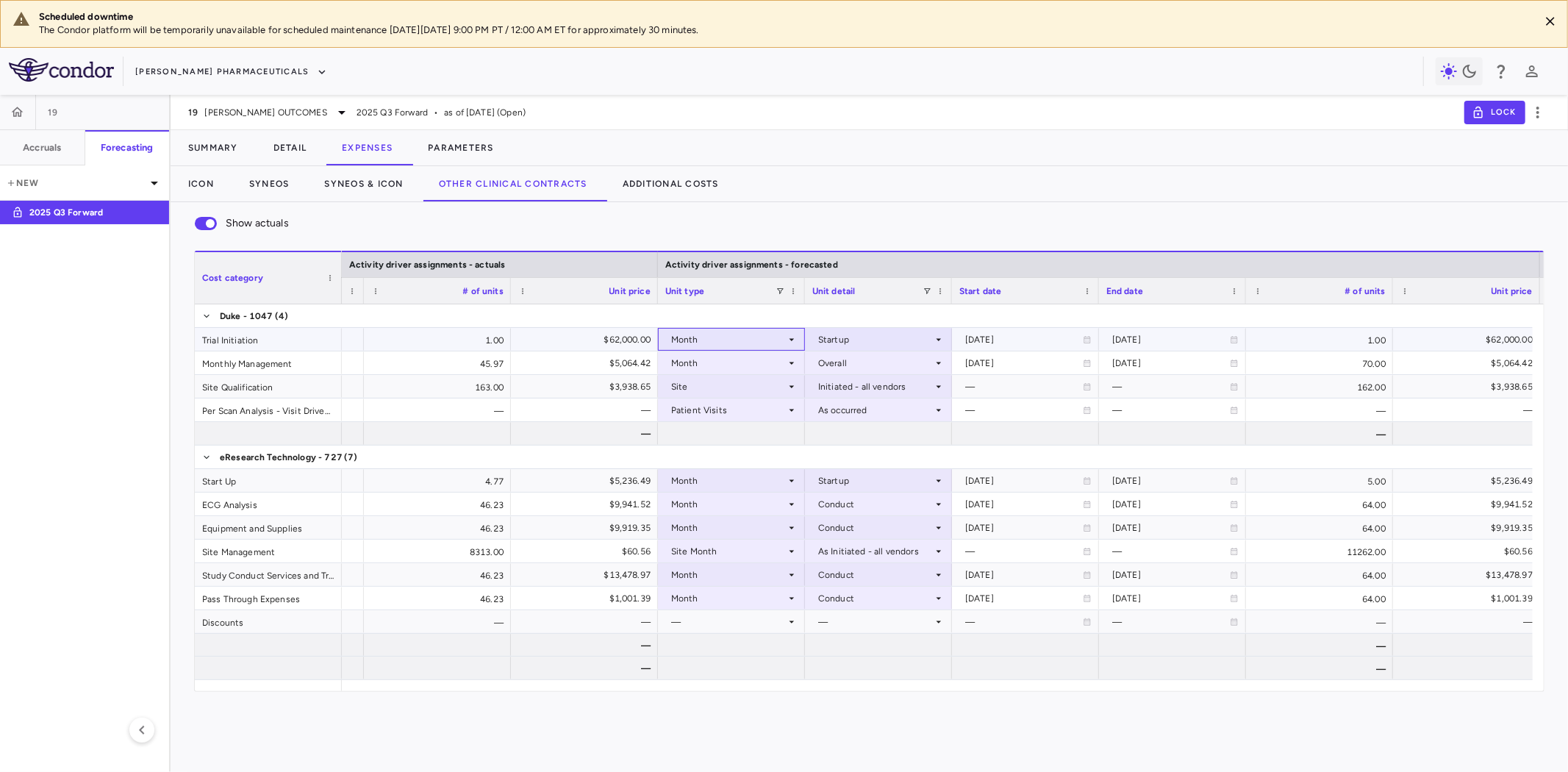
click at [734, 330] on div "Month" at bounding box center [728, 339] width 114 height 23
click at [364, 187] on button "Syneos & ICON" at bounding box center [365, 183] width 114 height 36
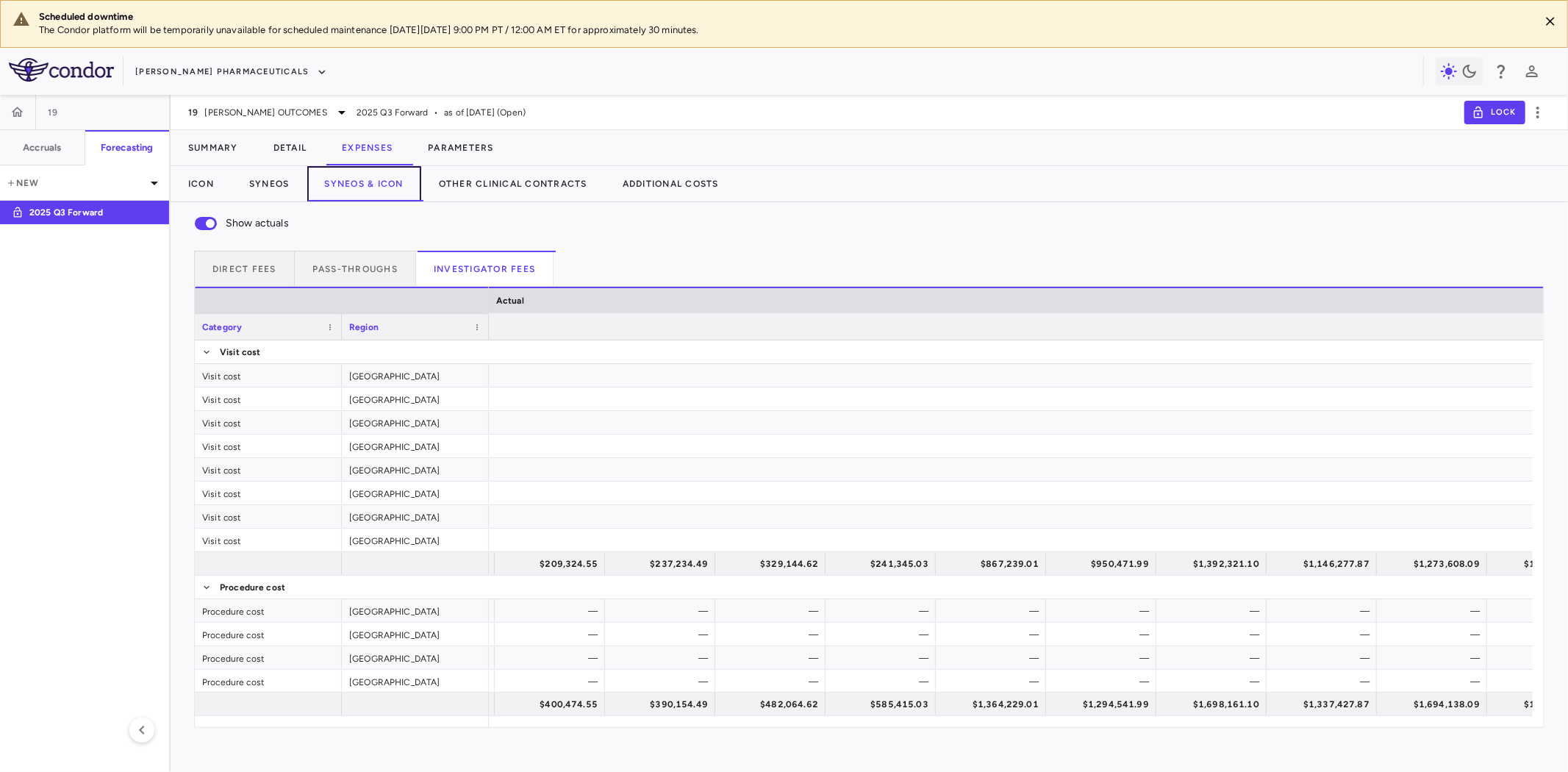
scroll to position [0, 3239]
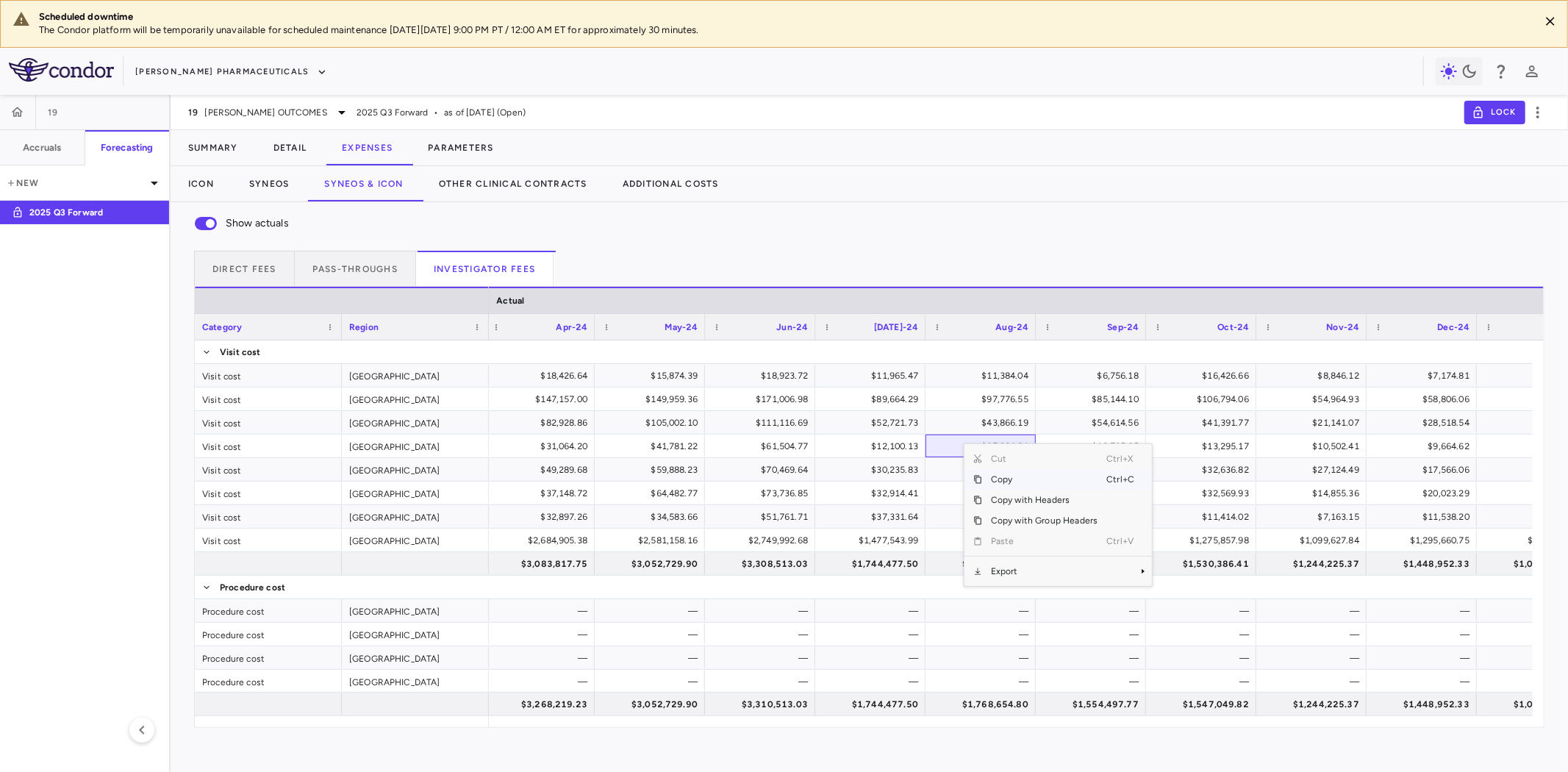
click at [861, 254] on div "Direct Fees Pass-throughs Investigator Fees" at bounding box center [869, 268] width 1350 height 36
click at [285, 147] on button "Detail" at bounding box center [290, 148] width 69 height 36
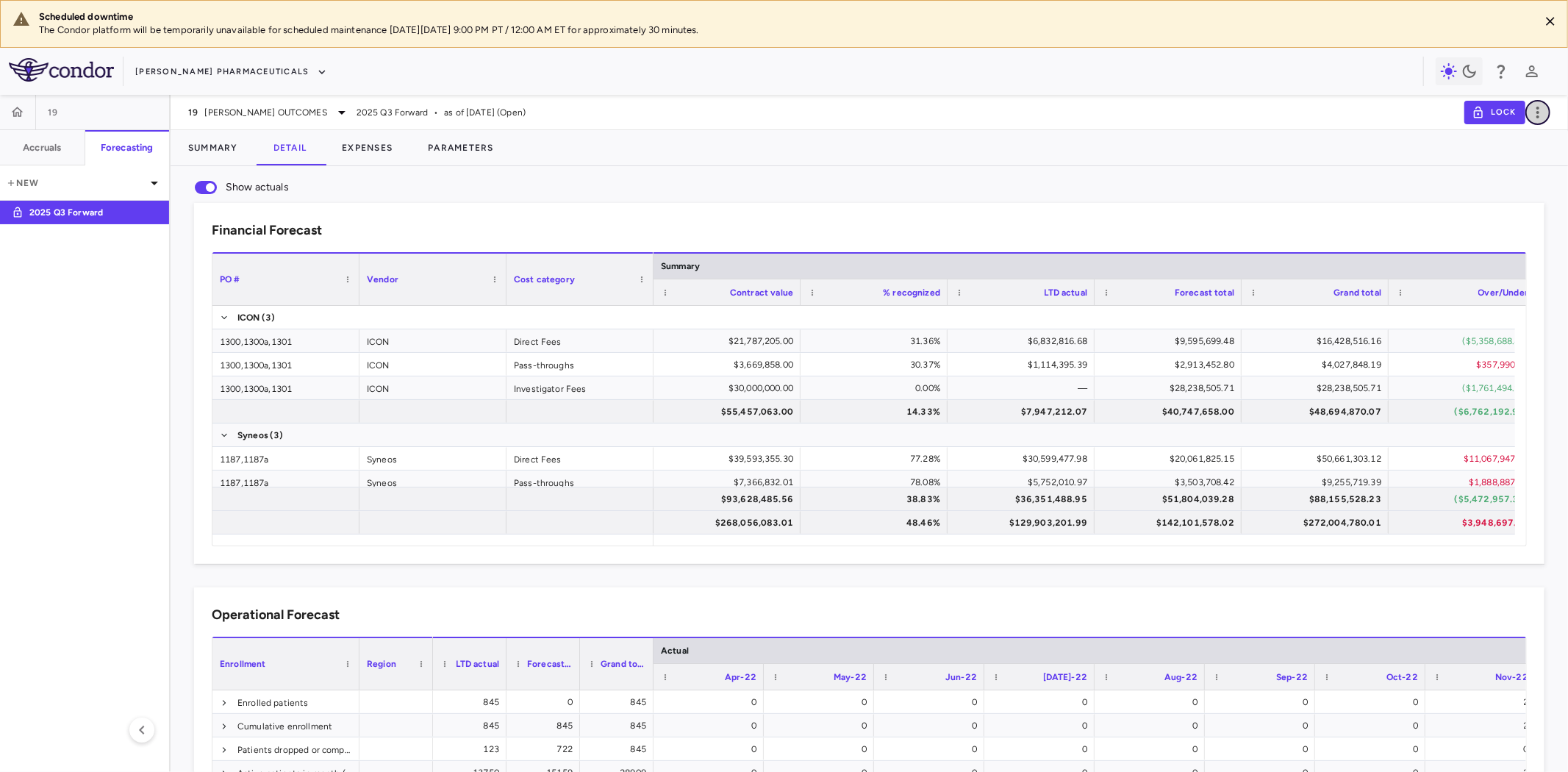
click at [1539, 111] on icon "button" at bounding box center [1538, 113] width 3 height 12
click at [464, 143] on button "Parameters" at bounding box center [461, 148] width 102 height 36
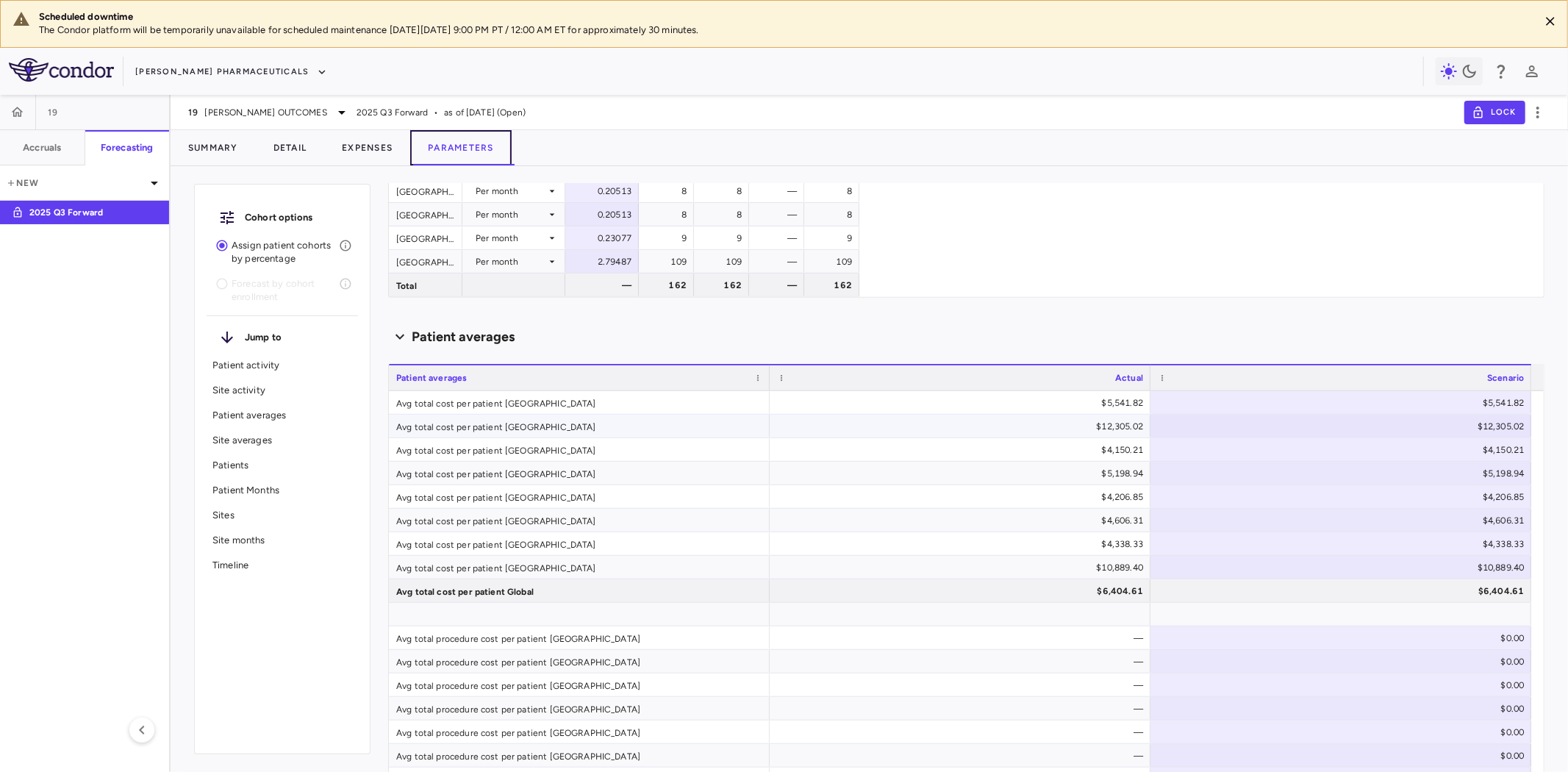
scroll to position [582, 0]
